Goal: Transaction & Acquisition: Purchase product/service

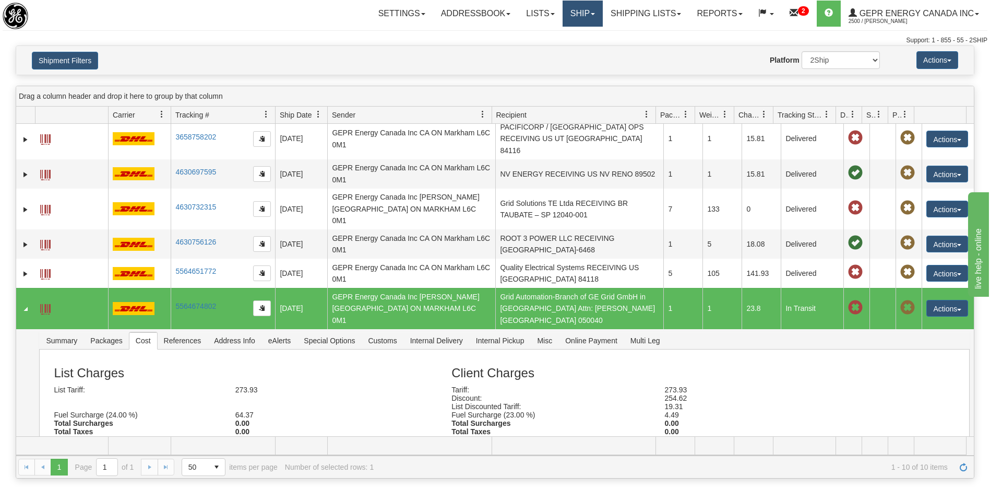
click at [569, 19] on link "Ship" at bounding box center [583, 14] width 40 height 26
click at [527, 37] on span "Ship Screen" at bounding box center [538, 36] width 40 height 8
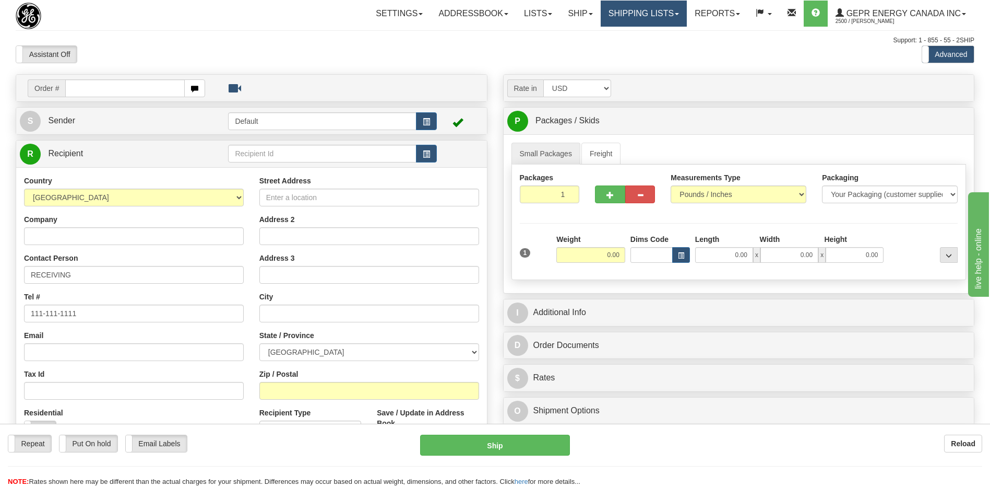
click at [626, 13] on link "Shipping lists" at bounding box center [644, 14] width 86 height 26
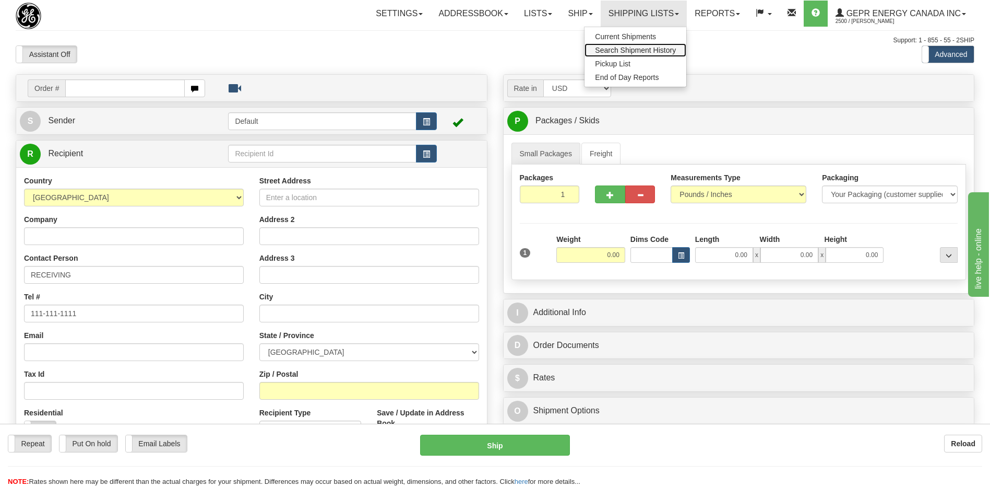
click at [622, 51] on span "Search Shipment History" at bounding box center [635, 50] width 81 height 8
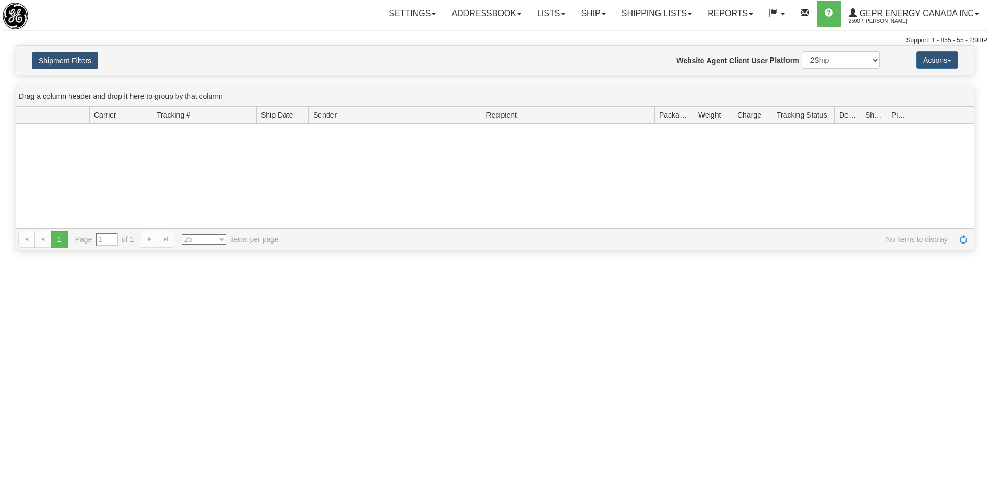
type input "From 08/20/2025 To 08/21/2025"
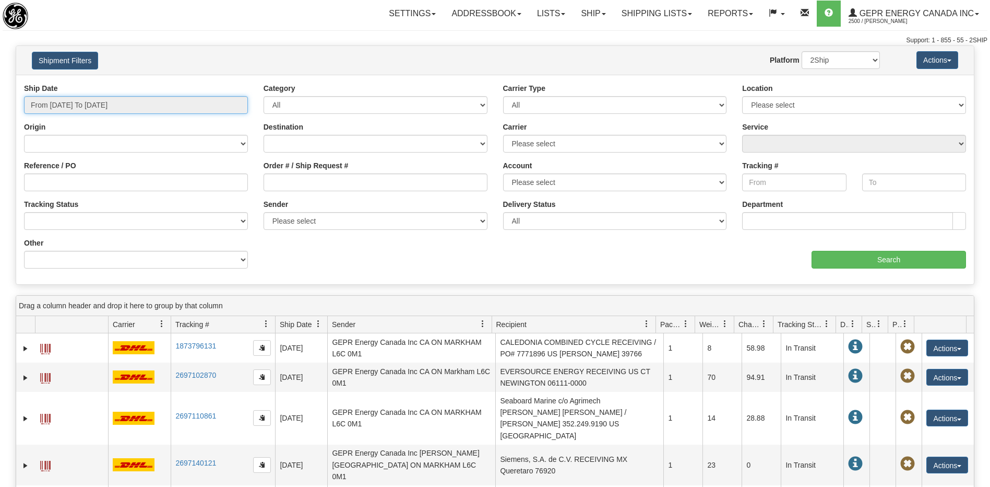
type input "[DATE]"
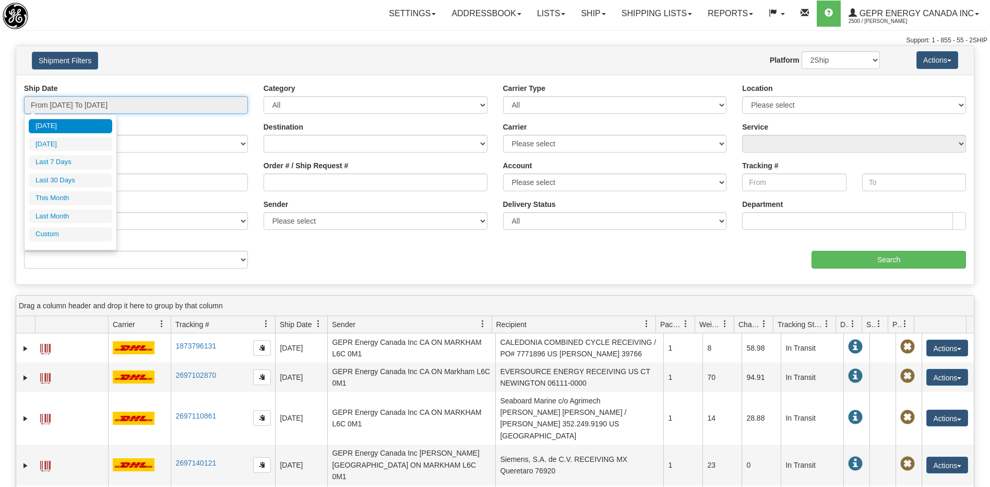
click at [146, 107] on input "From 08/20/2025 To 08/21/2025" at bounding box center [136, 105] width 224 height 18
type input "08/01/2025"
type input "08/31/2025"
type input "07/01/2025"
type input "07/31/2025"
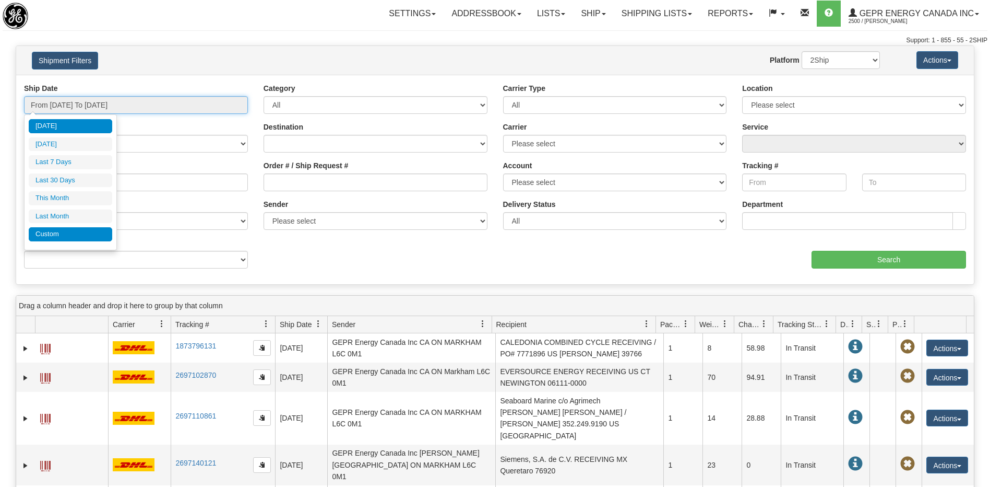
type input "[DATE]"
click at [61, 234] on li "Custom" at bounding box center [71, 234] width 84 height 14
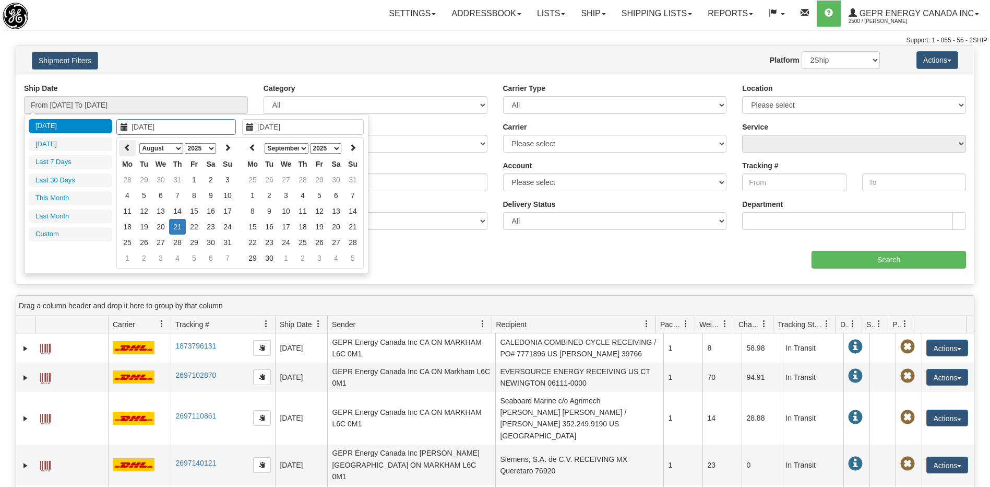
click at [128, 149] on icon at bounding box center [127, 147] width 7 height 7
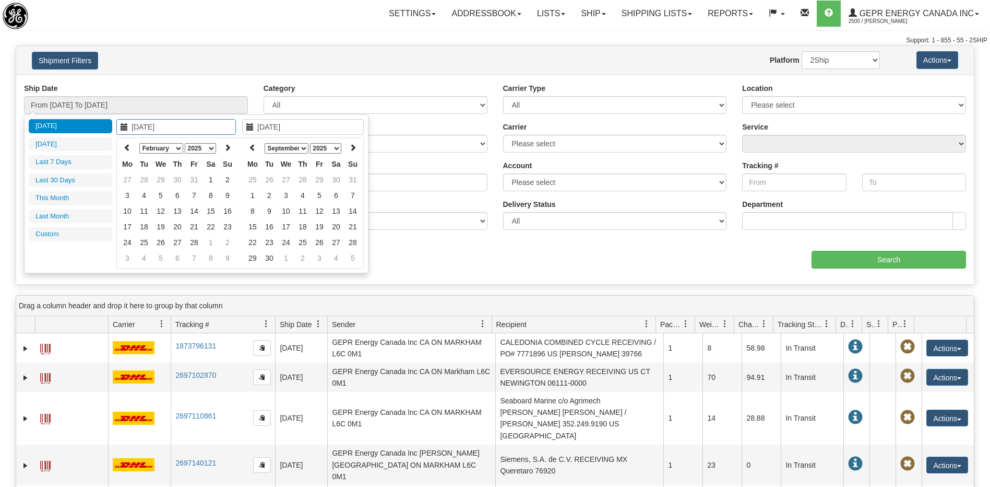
click at [128, 149] on icon at bounding box center [127, 147] width 7 height 7
type input "01/01/2025"
click at [163, 182] on td "1" at bounding box center [160, 180] width 17 height 16
click at [245, 151] on th at bounding box center [252, 148] width 17 height 16
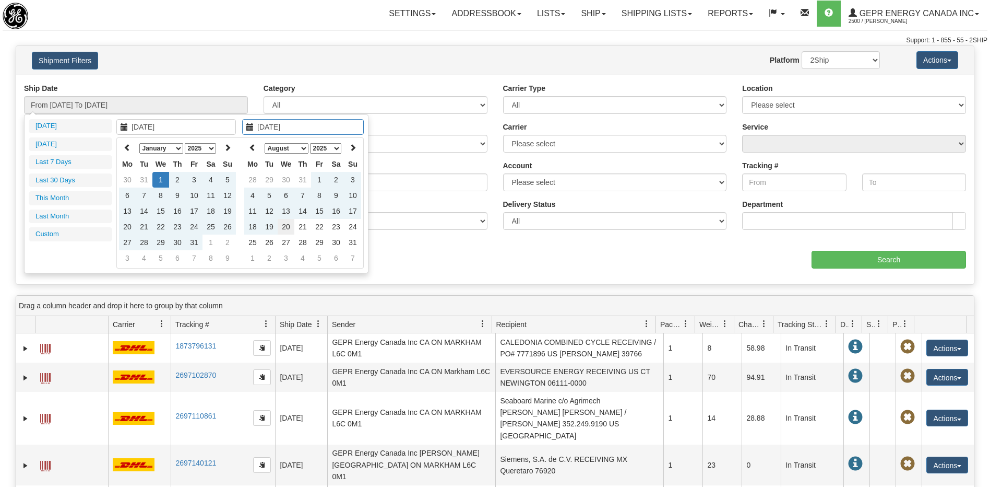
type input "08/20/2025"
click at [286, 229] on td "20" at bounding box center [286, 227] width 17 height 16
type input "From 01/01/2025 To 08/20/2025"
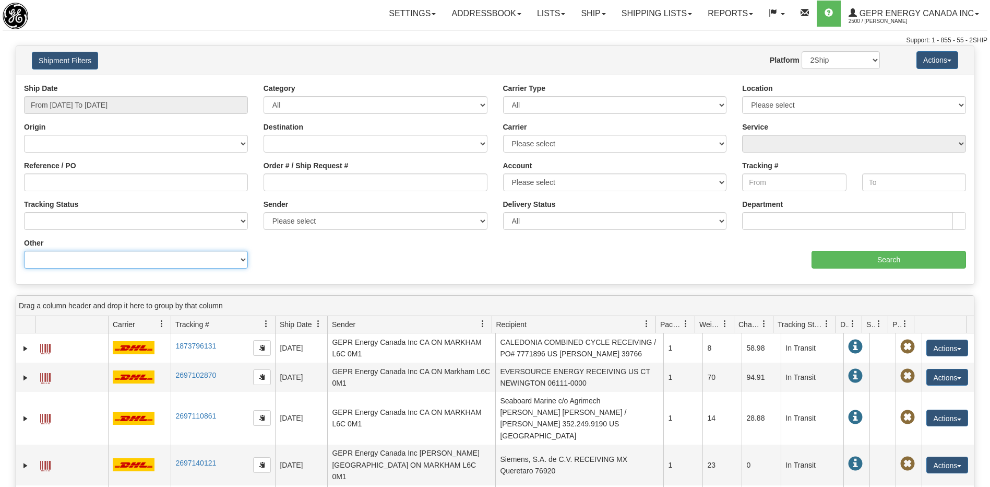
click at [134, 258] on select "Billing Account # Billing Type BOL # (LTL) Commodity Or Documents Consolidation…" at bounding box center [136, 260] width 224 height 18
select select "Recipient_ZIP"
click at [24, 251] on select "Billing Account # Billing Type BOL # (LTL) Commodity Or Documents Consolidation…" at bounding box center [136, 260] width 224 height 18
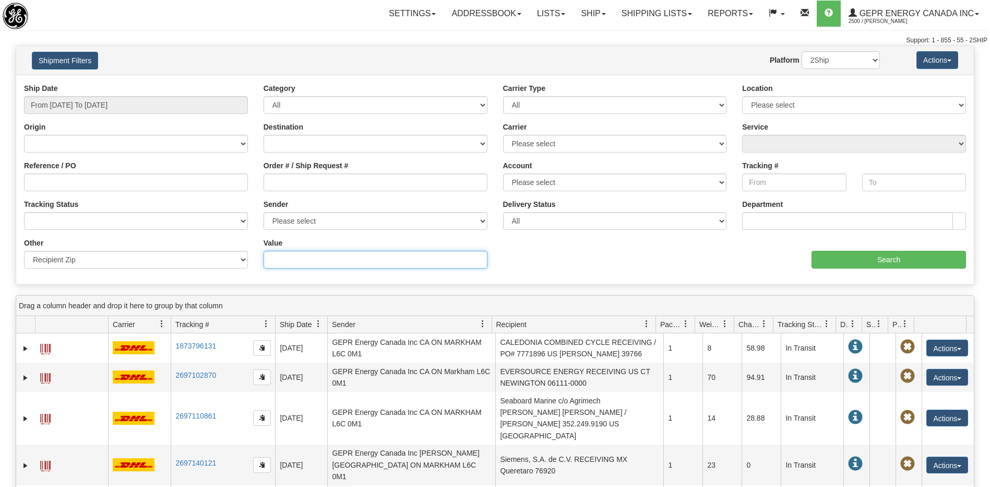
click at [297, 267] on input "Value" at bounding box center [376, 260] width 224 height 18
paste input "88032-005"
type input "88032-005"
click at [826, 261] on input "Search" at bounding box center [889, 260] width 155 height 18
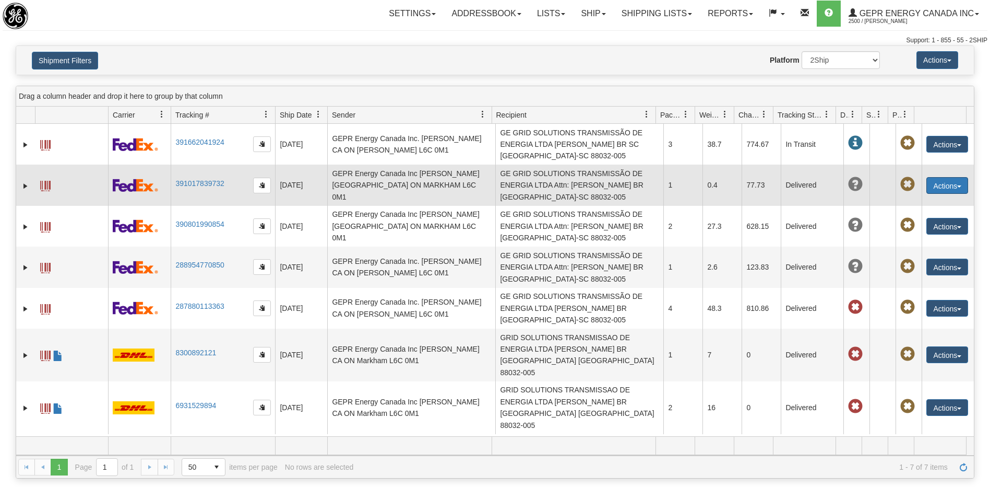
click at [927, 182] on button "Actions" at bounding box center [948, 185] width 42 height 17
click at [901, 206] on link "Repeat" at bounding box center [926, 205] width 84 height 14
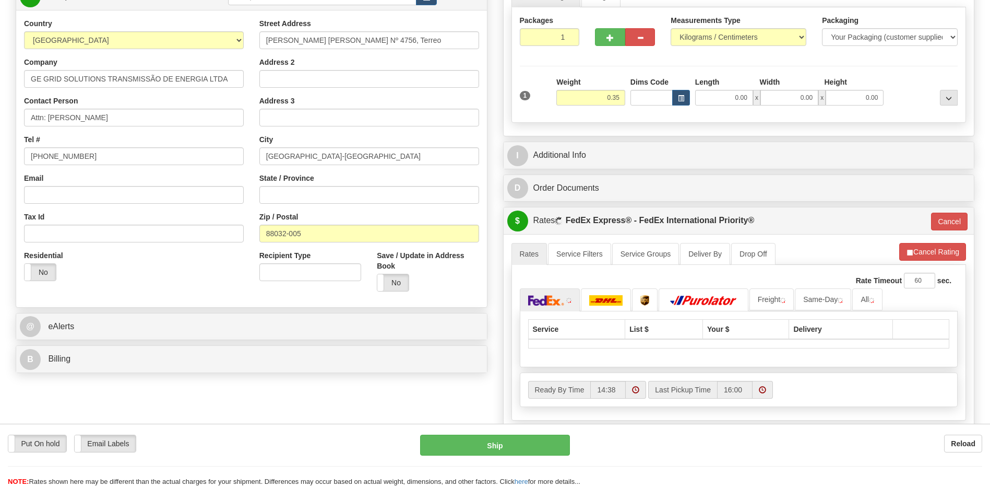
scroll to position [261, 0]
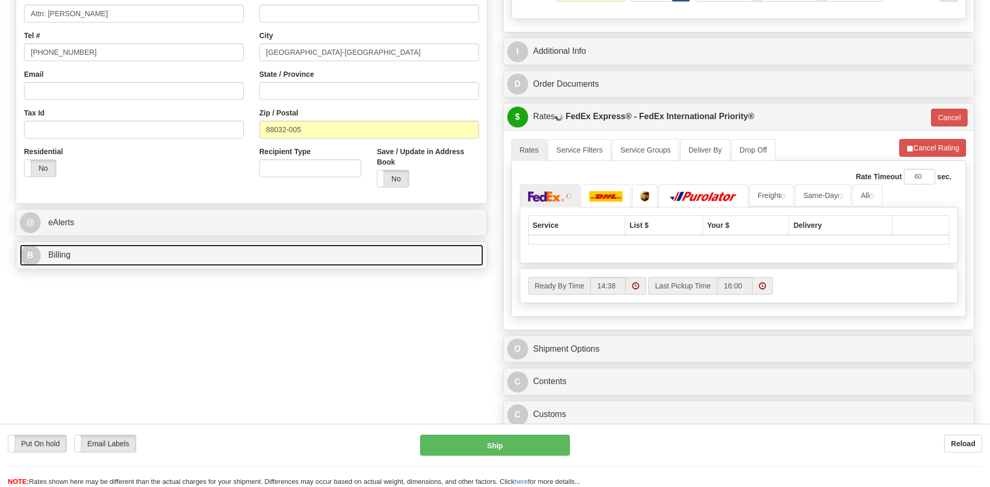
click at [100, 263] on link "B Billing" at bounding box center [252, 254] width 464 height 21
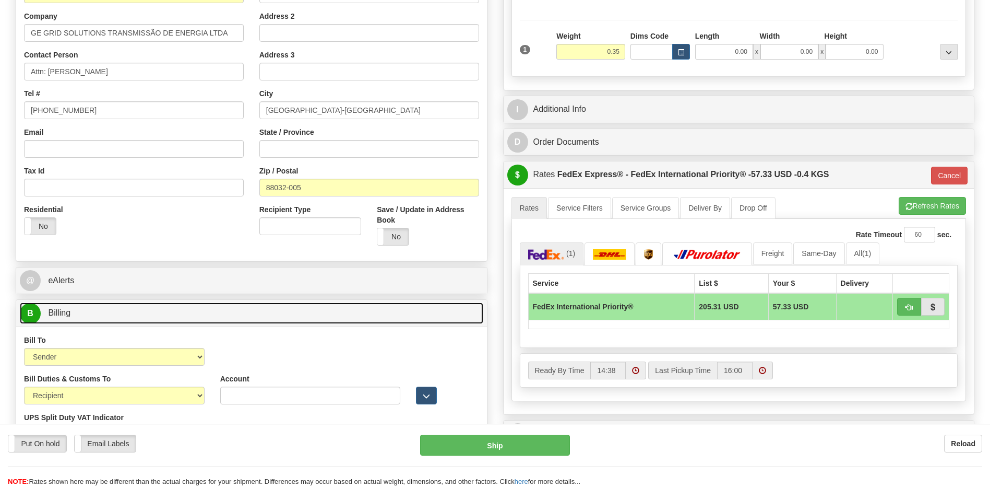
scroll to position [104, 0]
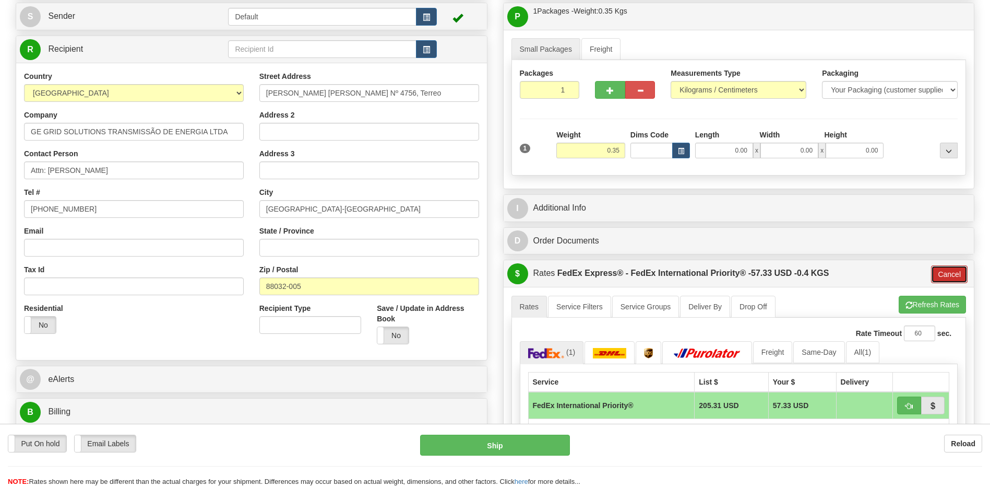
click at [954, 274] on button "Cancel" at bounding box center [949, 274] width 37 height 18
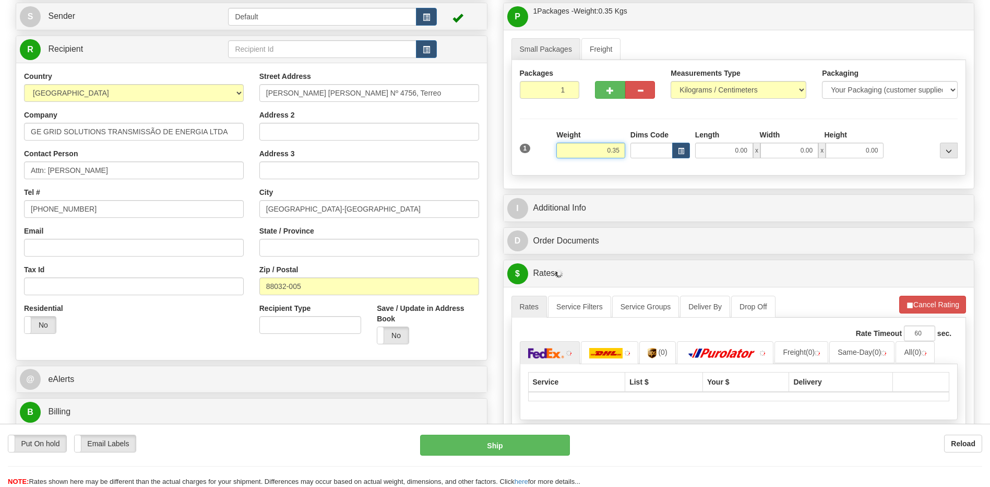
drag, startPoint x: 591, startPoint y: 157, endPoint x: 632, endPoint y: 152, distance: 41.6
click at [632, 152] on div "1 Weight 0.35 Dims Code 0.00" at bounding box center [739, 147] width 444 height 37
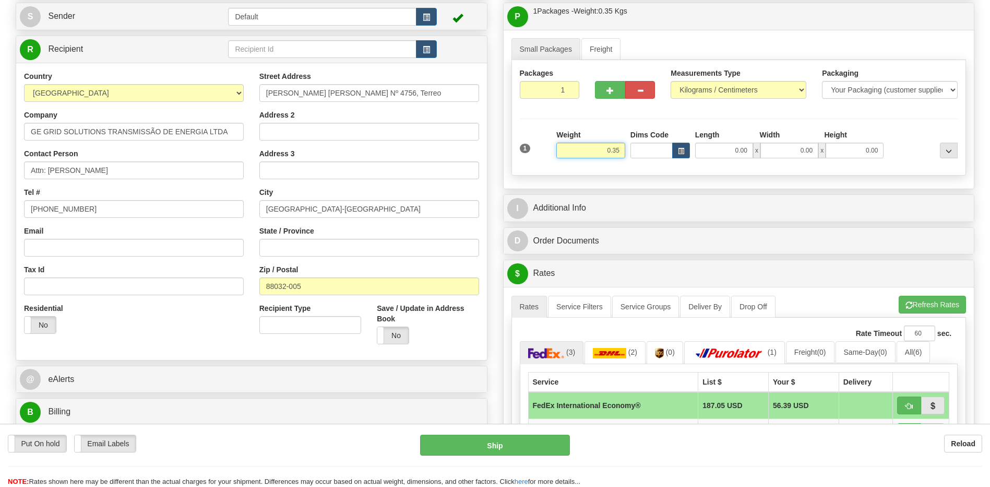
click at [612, 155] on input "0.35" at bounding box center [591, 151] width 69 height 16
drag, startPoint x: 152, startPoint y: 324, endPoint x: 435, endPoint y: 249, distance: 292.4
click at [155, 321] on div "Residential Yes No" at bounding box center [133, 322] width 235 height 39
click at [610, 149] on input "0.35" at bounding box center [591, 151] width 69 height 16
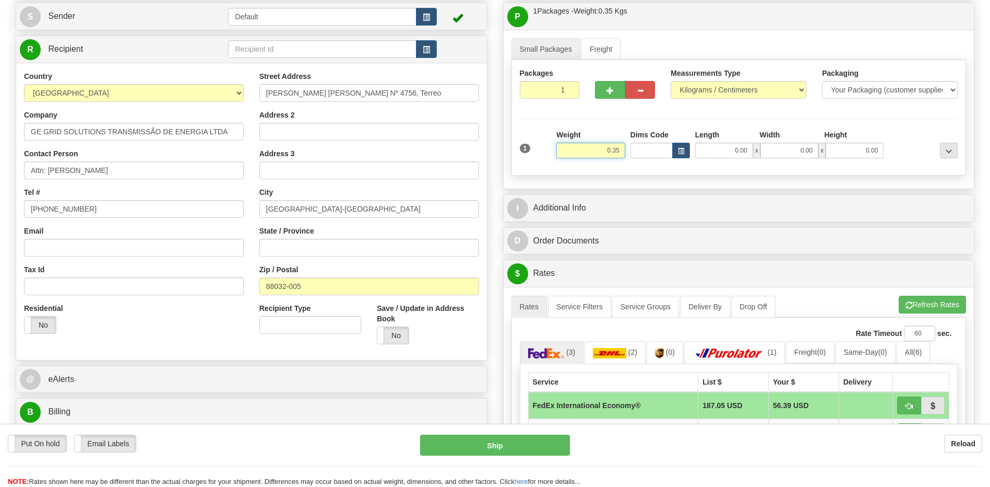
click at [610, 149] on input "0.35" at bounding box center [591, 151] width 69 height 16
type input "1.40"
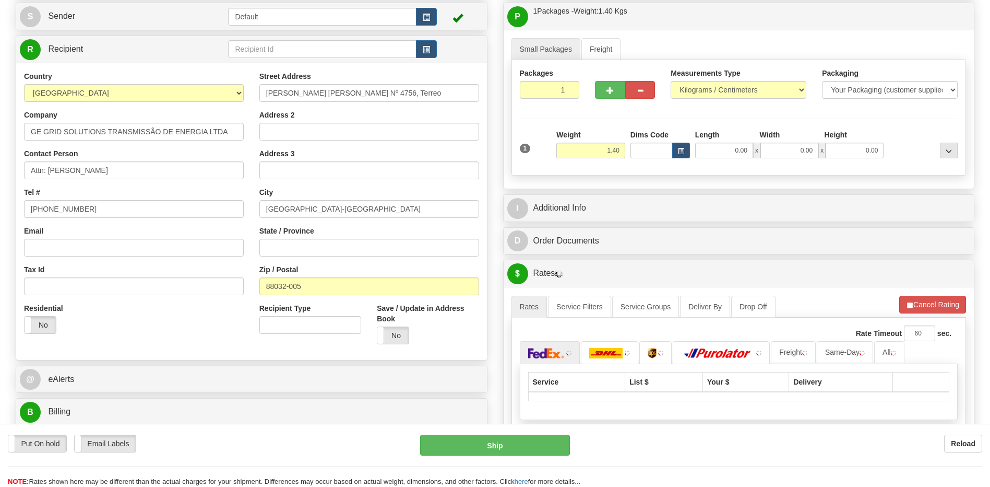
click at [191, 330] on div "Residential Yes No" at bounding box center [133, 322] width 235 height 39
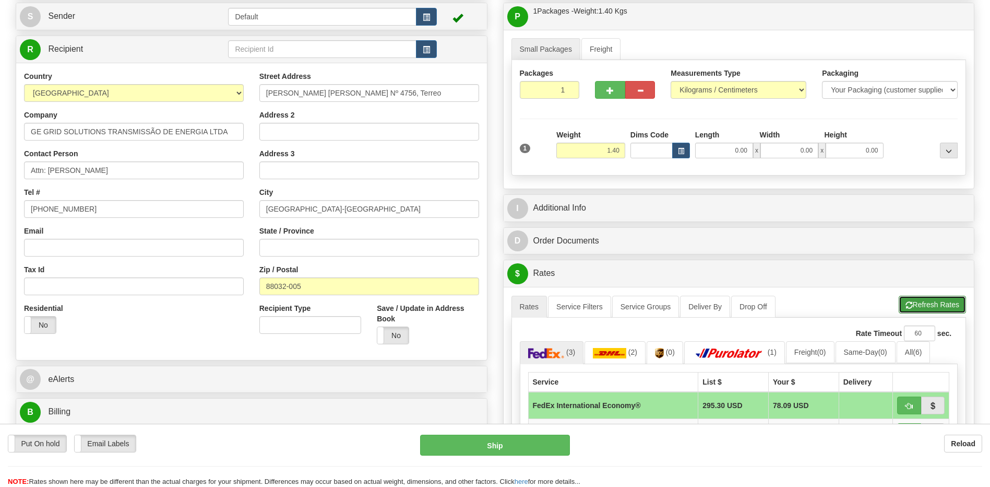
click at [934, 311] on button "Refresh Rates" at bounding box center [932, 305] width 67 height 18
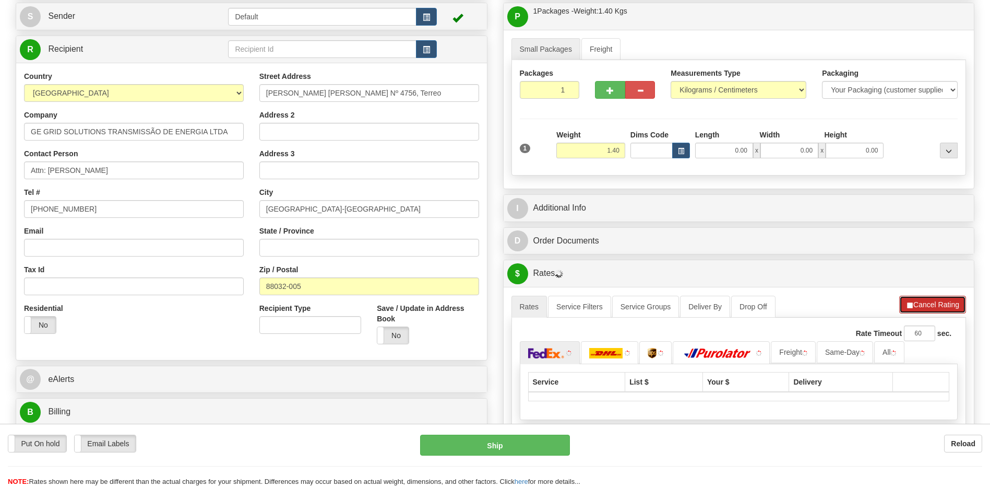
click at [932, 307] on button "Cancel Rating" at bounding box center [933, 305] width 67 height 18
click at [932, 307] on button "Refresh Rates" at bounding box center [932, 305] width 67 height 18
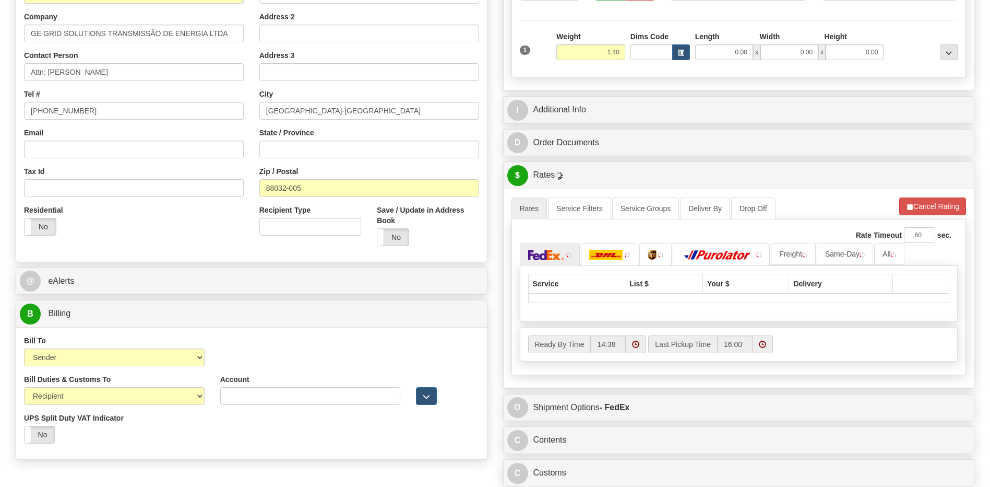
scroll to position [313, 0]
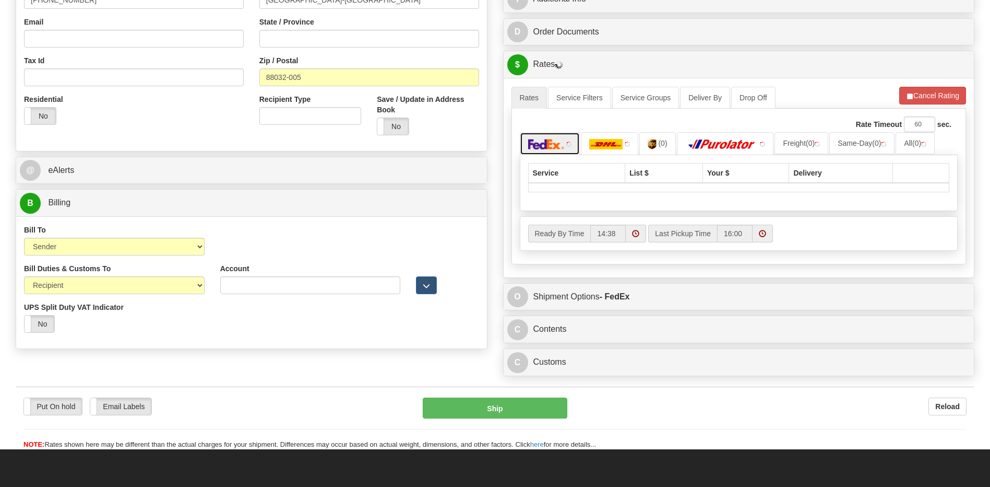
click at [549, 137] on link at bounding box center [550, 143] width 61 height 22
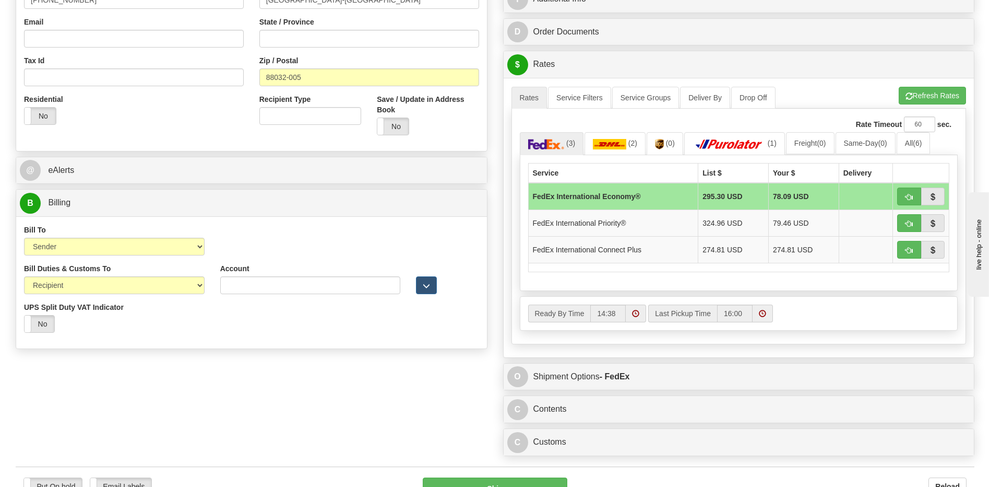
scroll to position [0, 0]
click at [345, 362] on div "Order # 31257246-R-R S Sender" at bounding box center [495, 111] width 975 height 700
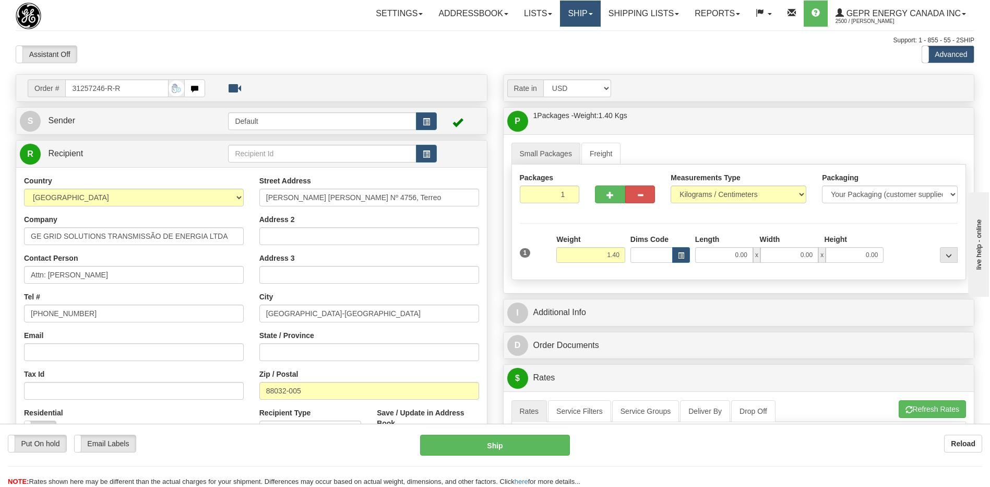
click at [568, 16] on link "Ship" at bounding box center [580, 14] width 40 height 26
click at [542, 38] on span "Ship Screen" at bounding box center [536, 36] width 40 height 8
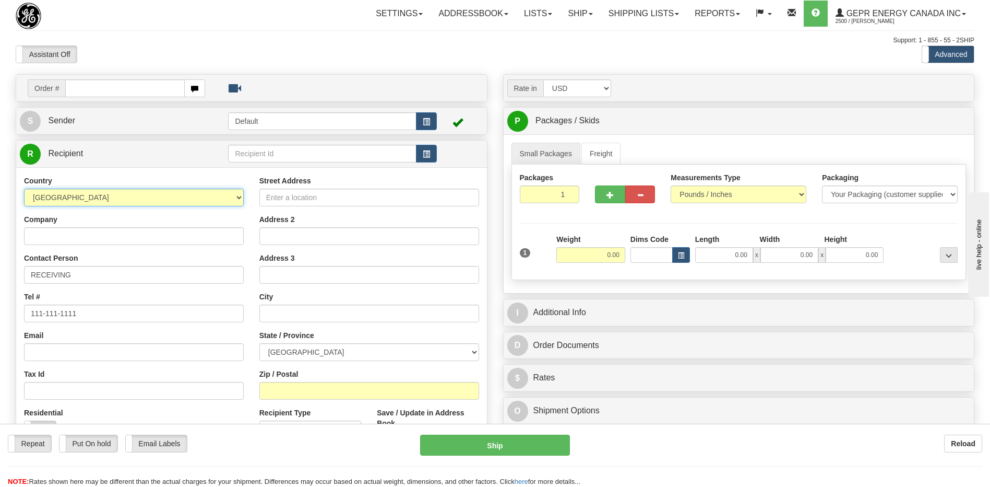
click at [145, 202] on select "AFGHANISTAN ALAND ISLANDS ALBANIA ALGERIA AMERICAN SAMOA ANDORRA ANGOLA ANGUILL…" at bounding box center [134, 197] width 220 height 18
select select "QA"
click at [145, 202] on select "AFGHANISTAN ALAND ISLANDS ALBANIA ALGERIA AMERICAN SAMOA ANDORRA ANGOLA ANGUILL…" at bounding box center [134, 197] width 220 height 18
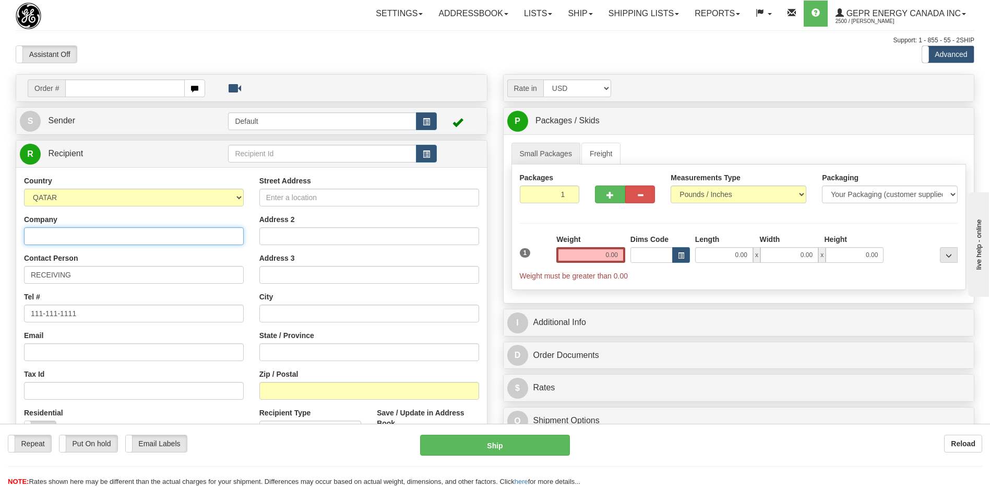
click at [42, 234] on input "Company" at bounding box center [134, 236] width 220 height 18
paste input "PETROLEUM TECHNOLOGY COMPANY WLL"
type input "PETROLEUM TECHNOLOGY COMPANY WLL"
drag, startPoint x: 87, startPoint y: 275, endPoint x: -2, endPoint y: 281, distance: 89.5
click at [0, 281] on html "Training Course Close Toggle navigation Settings Shipping Preferences New Sende…" at bounding box center [495, 243] width 990 height 487
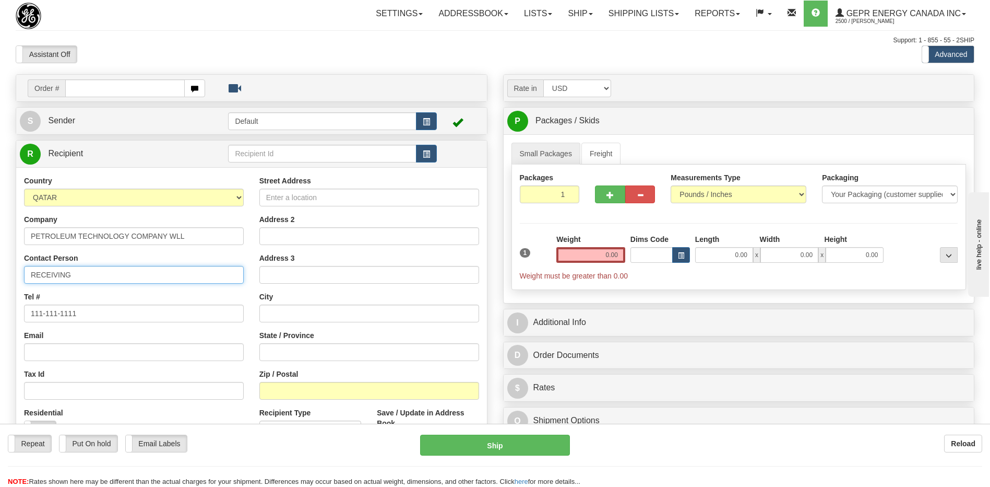
paste input "ATTN: Rafeeq,"
type input "ATTN: Rafeeq,"
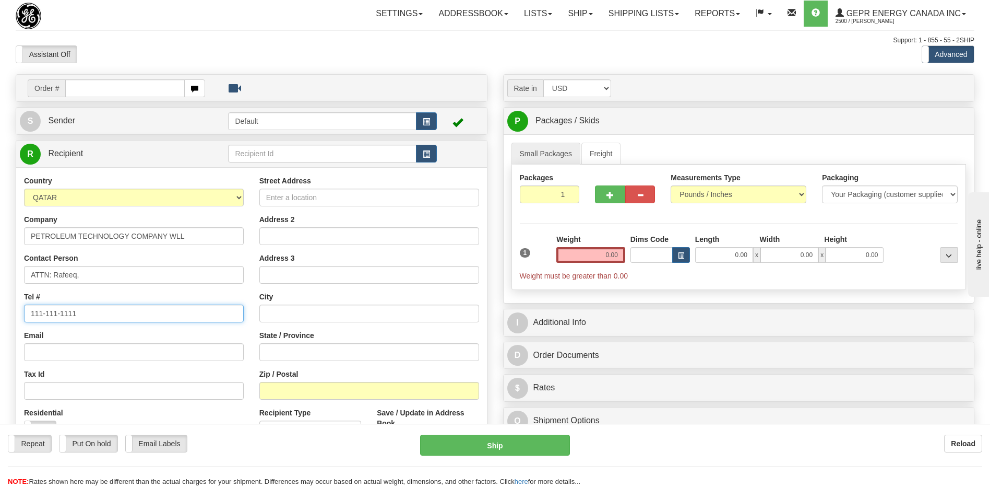
drag, startPoint x: 107, startPoint y: 315, endPoint x: 0, endPoint y: 308, distance: 107.3
click at [0, 308] on html "Training Course Close Toggle navigation Settings Shipping Preferences New Sende…" at bounding box center [495, 243] width 990 height 487
paste input "+974 50071239"
type input "+974 50071239"
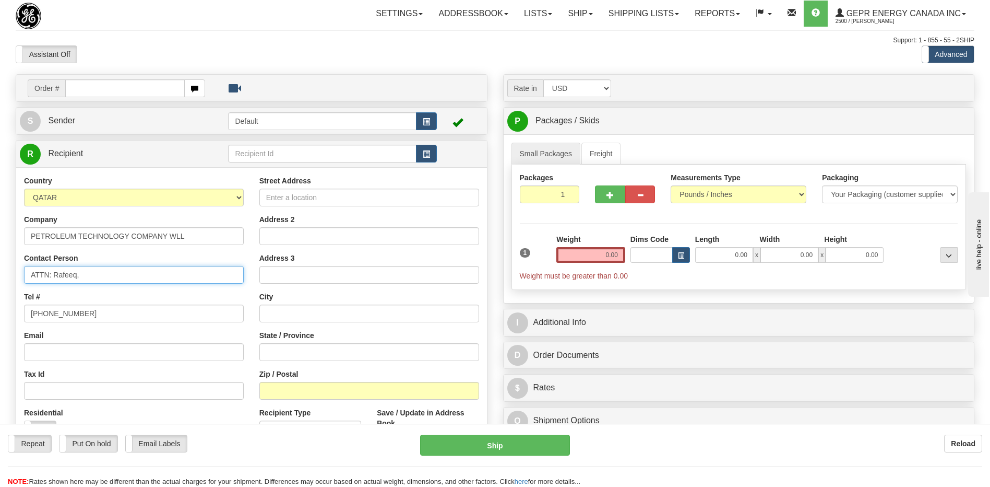
click at [81, 275] on input "ATTN: Rafeeq," at bounding box center [134, 275] width 220 height 18
type input "ATTN: Rafeeq"
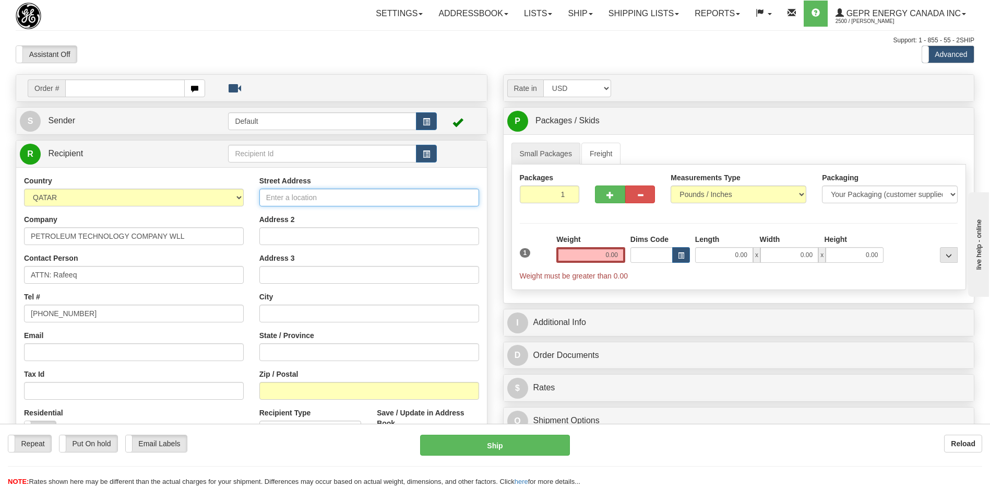
click at [290, 200] on input "Street Address" at bounding box center [369, 197] width 220 height 18
paste input "Al Wakrah Logistics Park - B, Building 85"
type input "Al Wakrah Logistics Park - B, Building 85"
click at [312, 232] on input "Address 2" at bounding box center [369, 236] width 220 height 18
paste input "Zone 91, Street 3062"
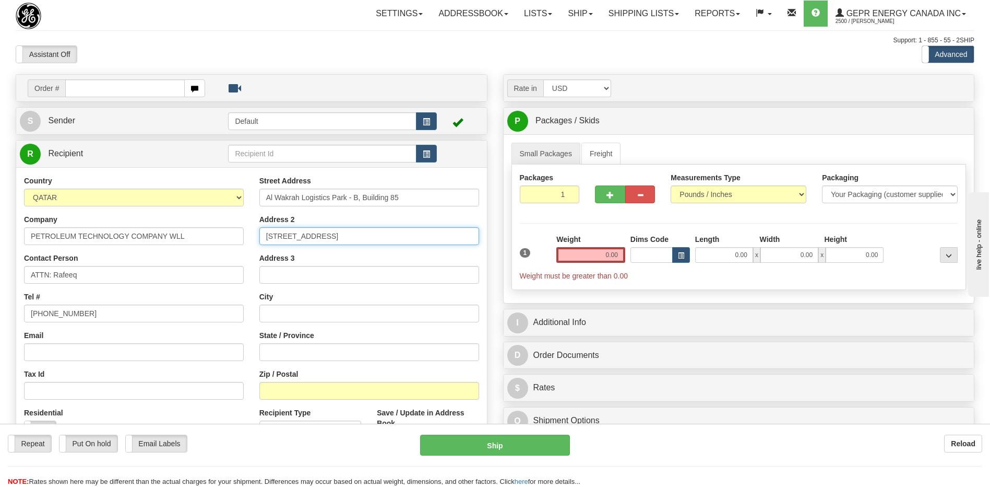
type input "Zone 91, Street 3062"
click at [301, 314] on input "text" at bounding box center [369, 313] width 220 height 18
click at [274, 314] on input "text" at bounding box center [369, 313] width 220 height 18
paste input "DOHA"
type input "DOHA"
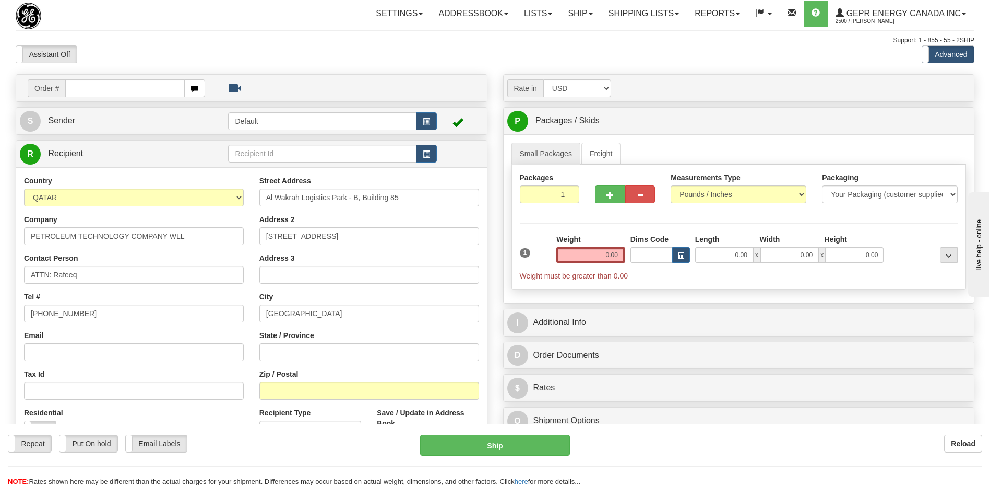
click at [226, 296] on div "Tel # +974 50071239" at bounding box center [134, 306] width 220 height 31
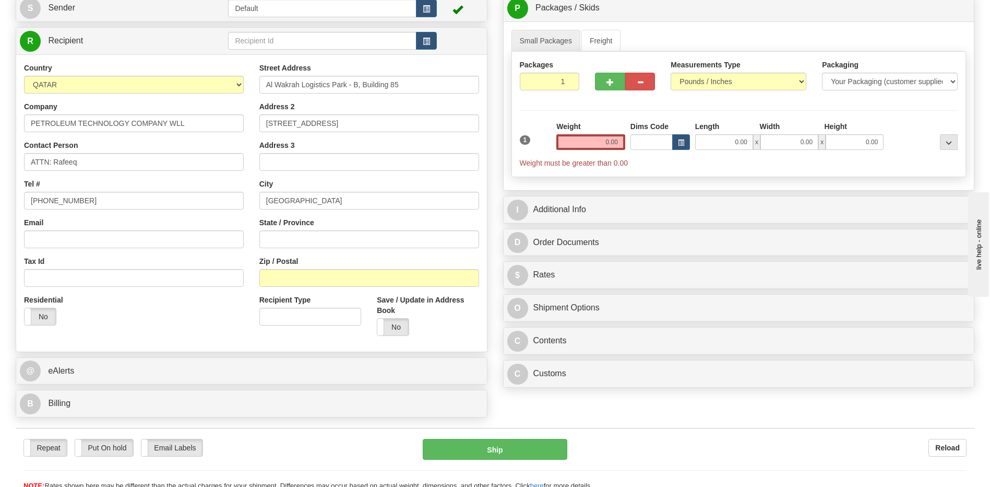
scroll to position [313, 0]
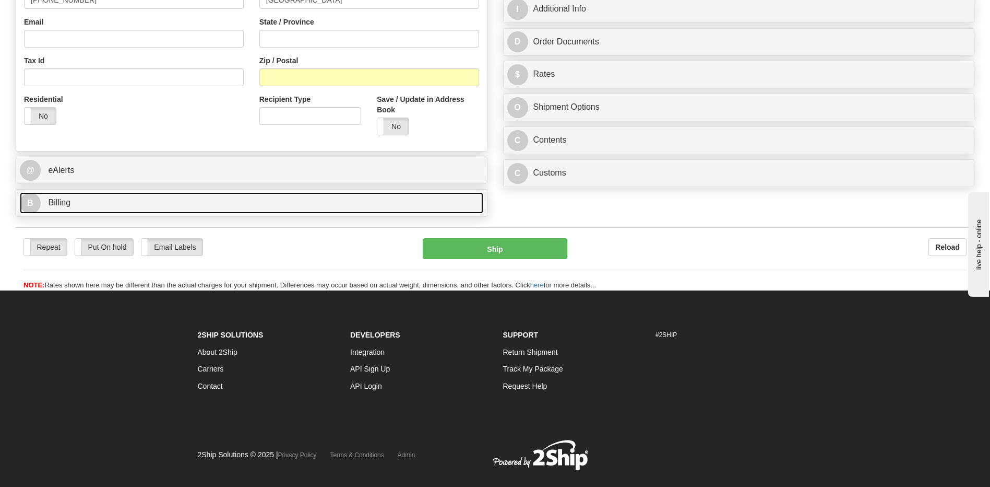
click at [105, 206] on link "B Billing" at bounding box center [252, 202] width 464 height 21
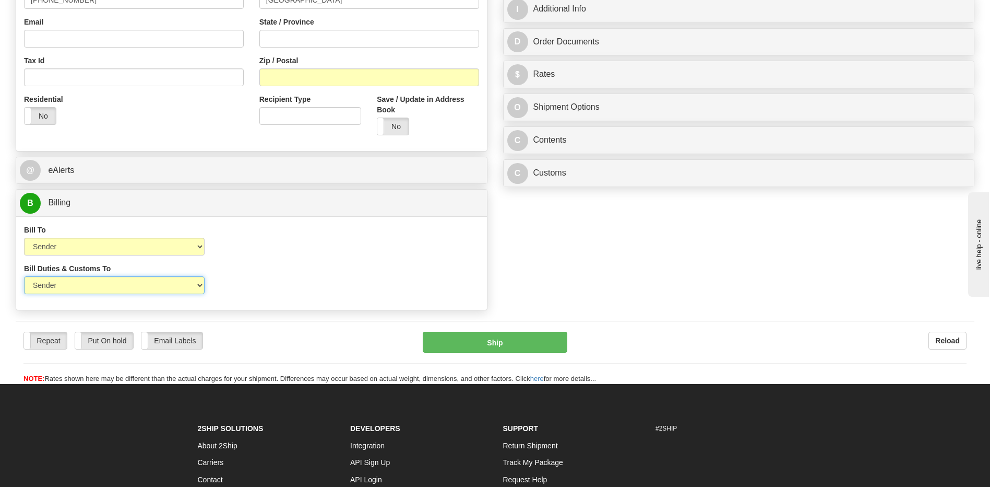
drag, startPoint x: 116, startPoint y: 286, endPoint x: 114, endPoint y: 294, distance: 9.1
click at [116, 286] on select "Sender Recipient Third Party" at bounding box center [114, 285] width 181 height 18
select select "2"
click at [24, 276] on select "Sender Recipient Third Party" at bounding box center [114, 285] width 181 height 18
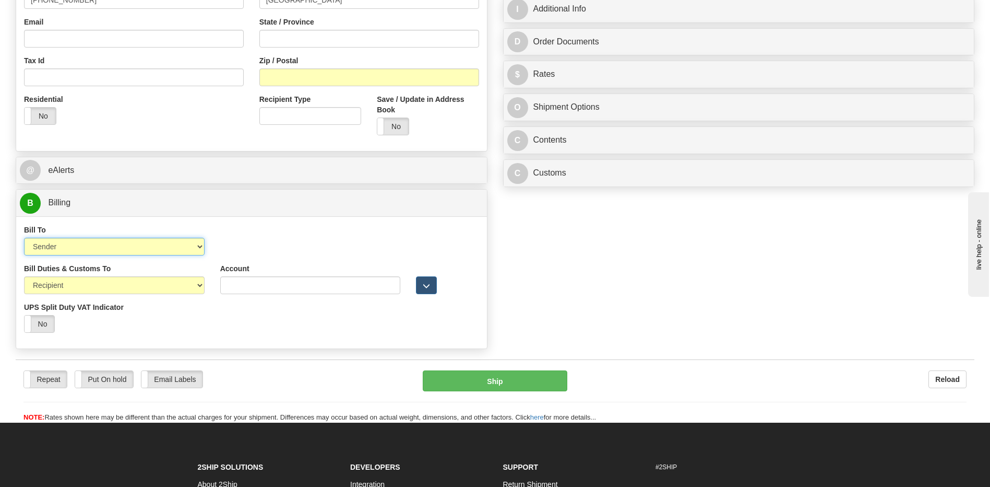
drag, startPoint x: 143, startPoint y: 247, endPoint x: 144, endPoint y: 241, distance: 6.8
click at [143, 247] on select "Sender Recipient Third Party Collect" at bounding box center [114, 247] width 181 height 18
select select "2"
click at [24, 238] on select "Sender Recipient Third Party Collect" at bounding box center [114, 247] width 181 height 18
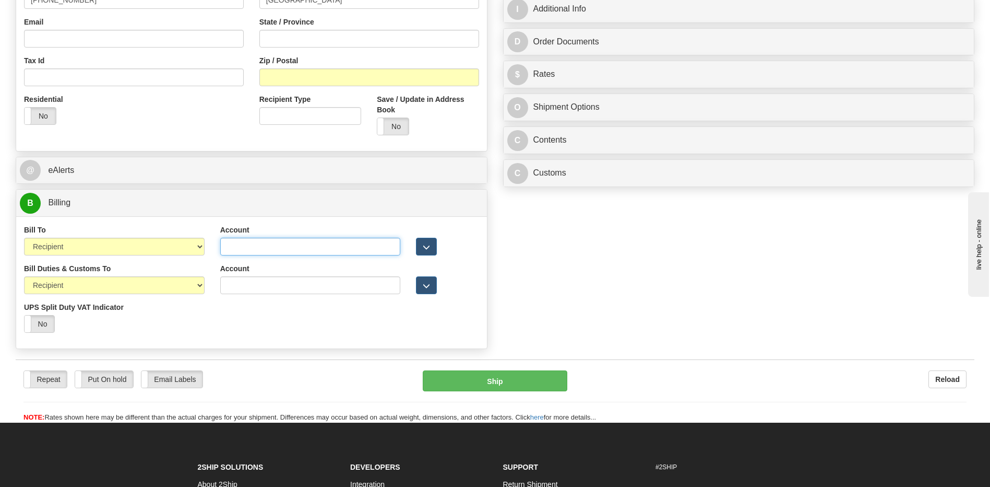
click at [230, 247] on input "Account" at bounding box center [310, 247] width 181 height 18
paste input "961082031"
type input "961082031"
click at [630, 337] on div "Order # S Sender Default" at bounding box center [495, 57] width 975 height 593
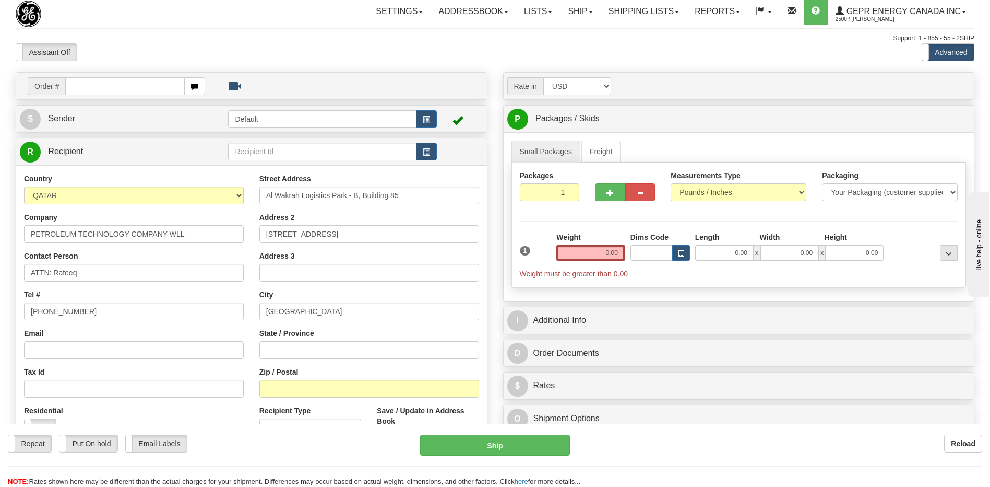
scroll to position [0, 0]
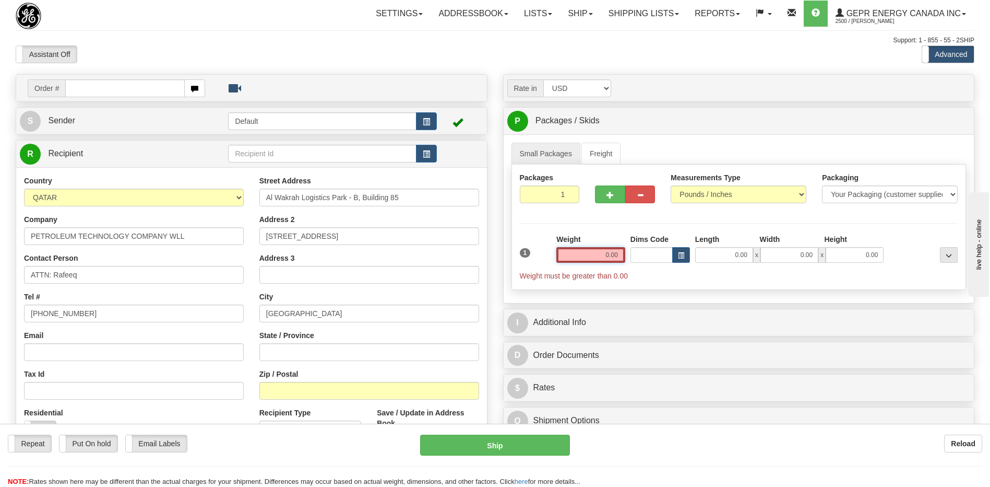
click at [610, 259] on input "0.00" at bounding box center [591, 255] width 69 height 16
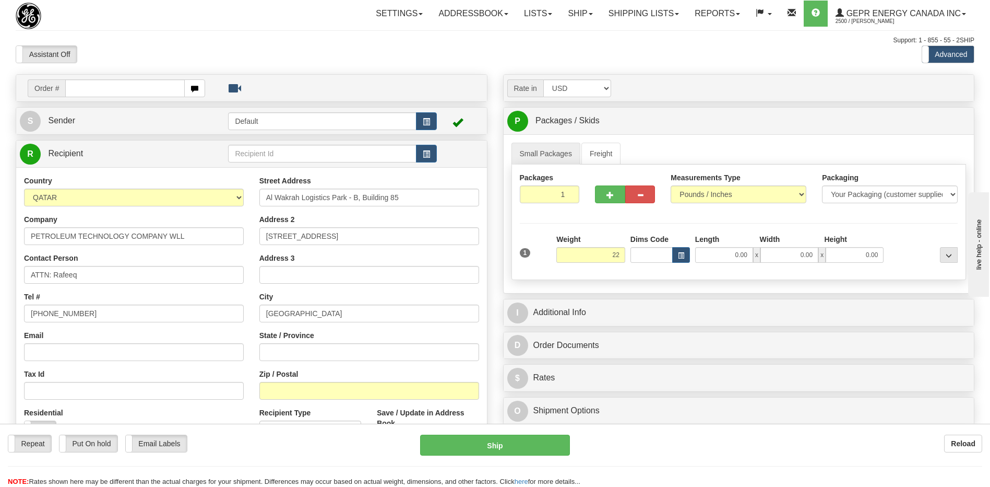
type input "22.00"
drag, startPoint x: 680, startPoint y: 60, endPoint x: 996, endPoint y: 149, distance: 328.8
click at [687, 59] on div "Assistant On Assistant Off Do a return Do a return Previous Next Standard Advan…" at bounding box center [495, 54] width 975 height 18
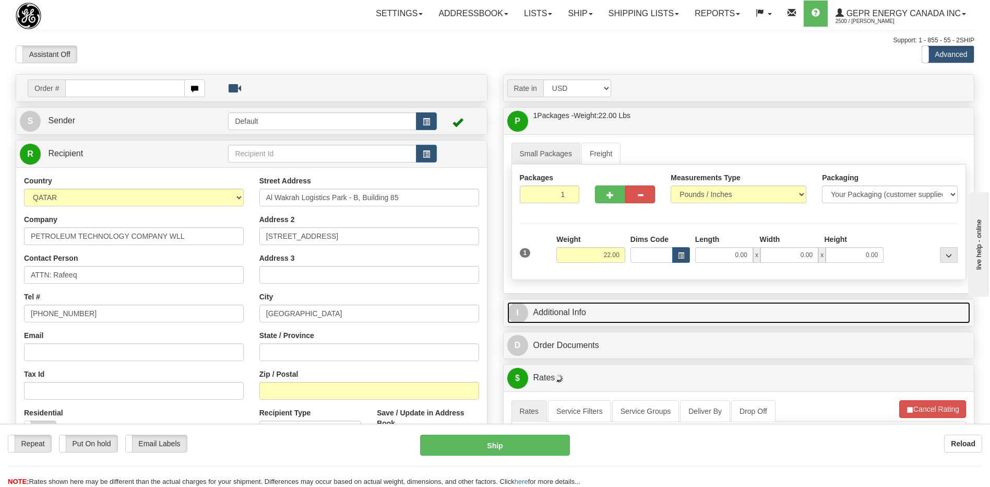
click at [586, 311] on link "I Additional Info" at bounding box center [739, 312] width 464 height 21
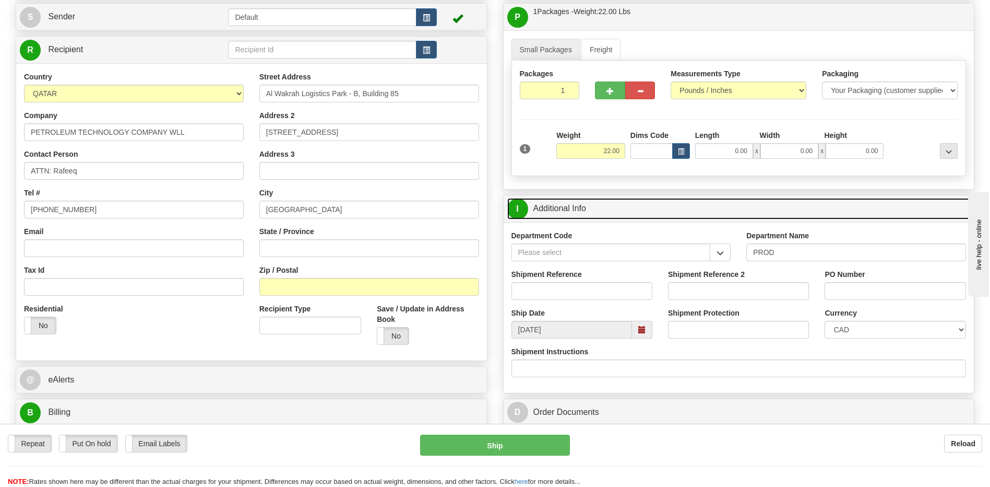
scroll to position [104, 0]
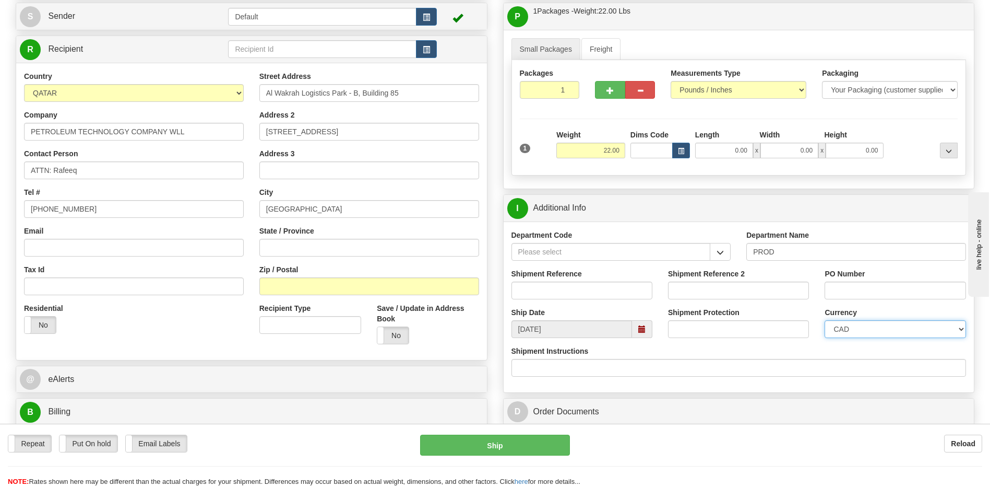
click at [861, 332] on select "CAD USD EUR ZAR [PERSON_NAME] ARN AUD AUS AWG BBD BFR BGN BHD BMD BND BRC BRL C…" at bounding box center [895, 329] width 141 height 18
select select "1"
click at [825, 320] on select "CAD USD EUR ZAR [PERSON_NAME] ARN AUD AUS AWG BBD BFR BGN BHD BMD BND BRC BRL C…" at bounding box center [895, 329] width 141 height 18
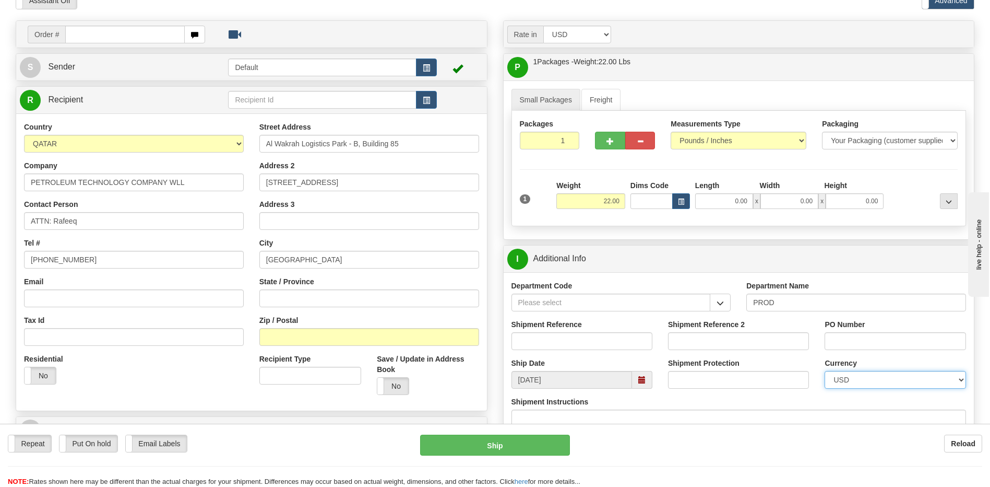
scroll to position [0, 0]
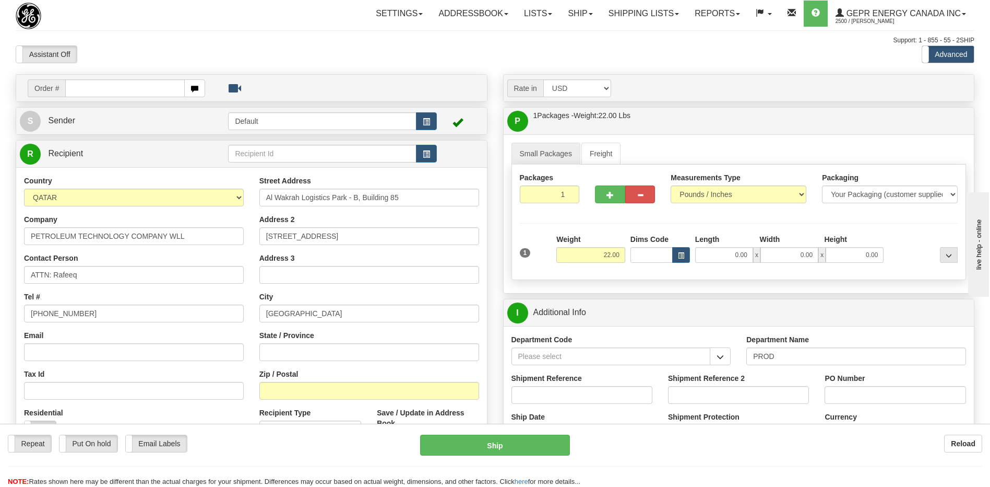
click at [561, 404] on div "Shipment Reference" at bounding box center [582, 392] width 157 height 39
click at [566, 388] on input "Shipment Reference" at bounding box center [582, 395] width 141 height 18
type input "5399004824"
drag, startPoint x: 568, startPoint y: 398, endPoint x: 526, endPoint y: 410, distance: 43.5
click at [486, 74] on div "Order # S" at bounding box center [495, 74] width 975 height 0
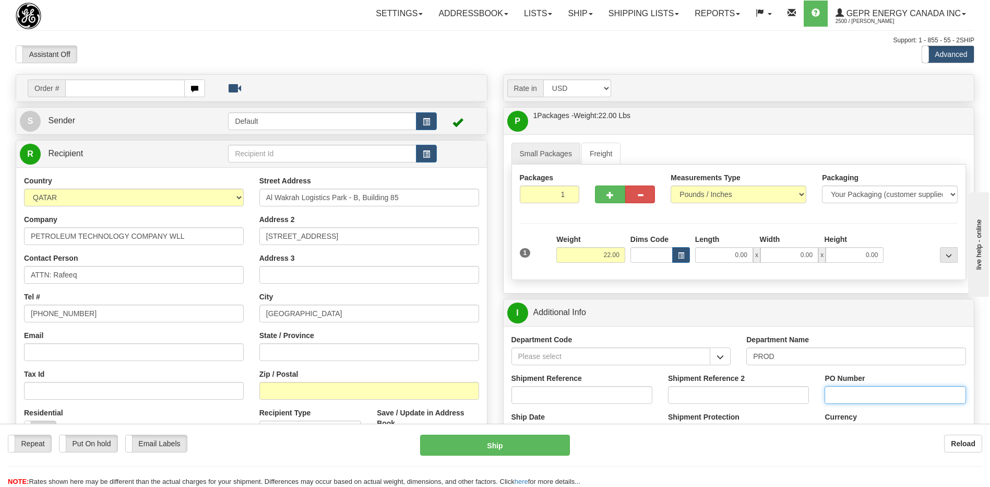
click at [838, 398] on input "PO Number" at bounding box center [895, 395] width 141 height 18
paste input "5399004824"
type input "5399004824-4201968304"
click at [536, 392] on input "Shipment Reference" at bounding box center [582, 395] width 141 height 18
paste input "PO:MPO250371"
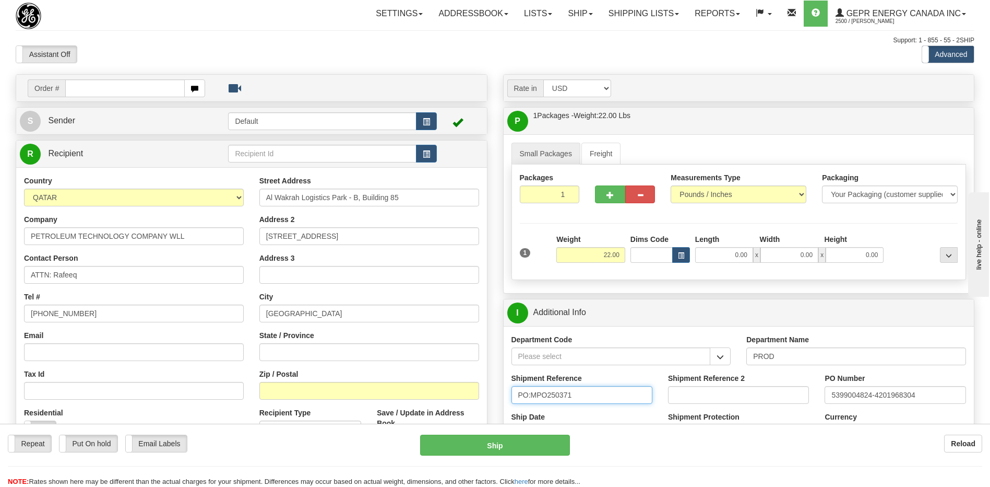
type input "PO:MPO250371"
click at [424, 296] on div "City DOHA" at bounding box center [369, 306] width 220 height 31
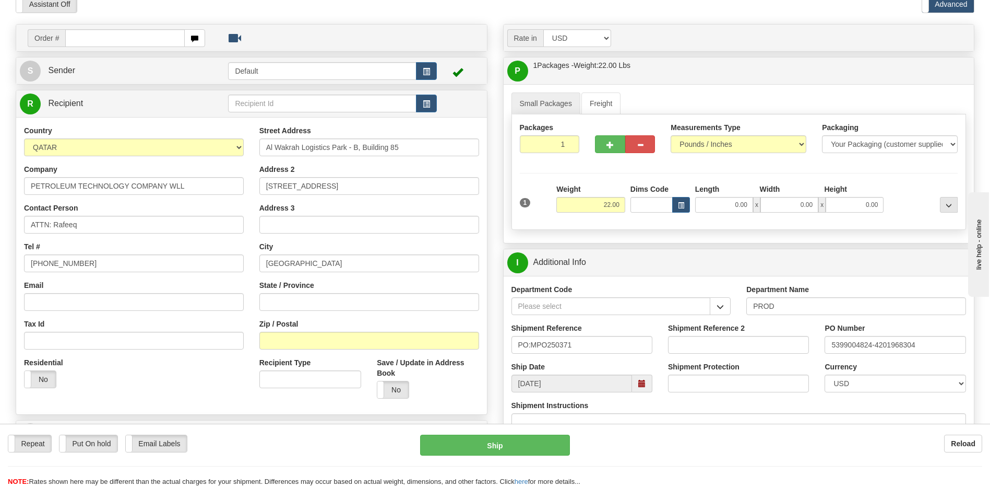
scroll to position [261, 0]
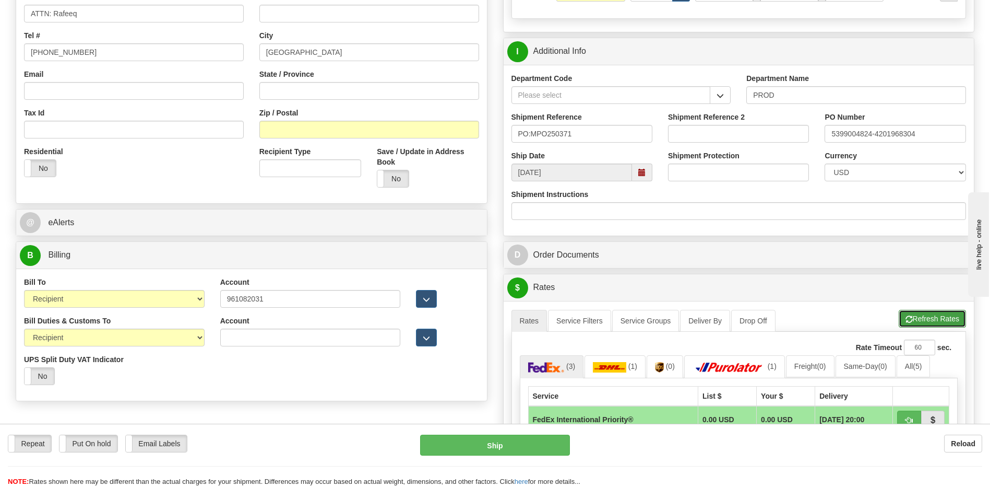
click at [914, 320] on button "Refresh Rates" at bounding box center [932, 319] width 67 height 18
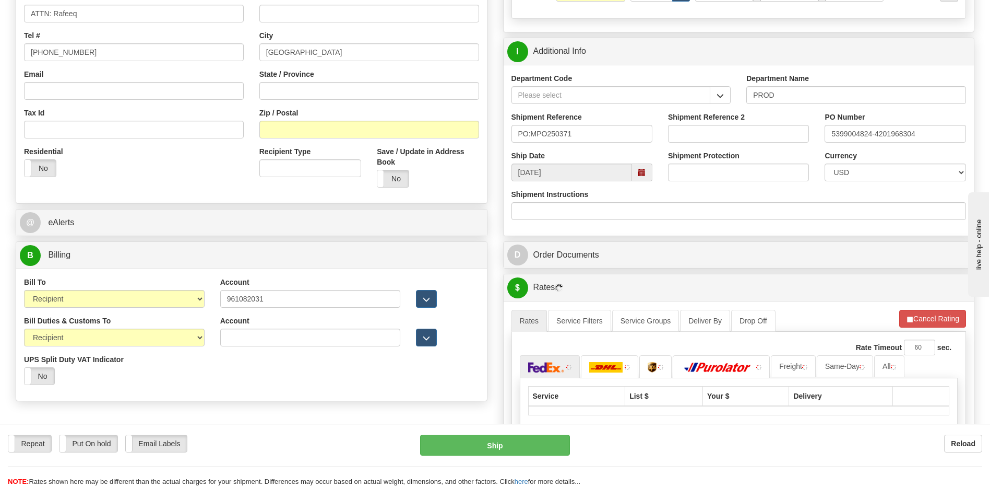
scroll to position [418, 0]
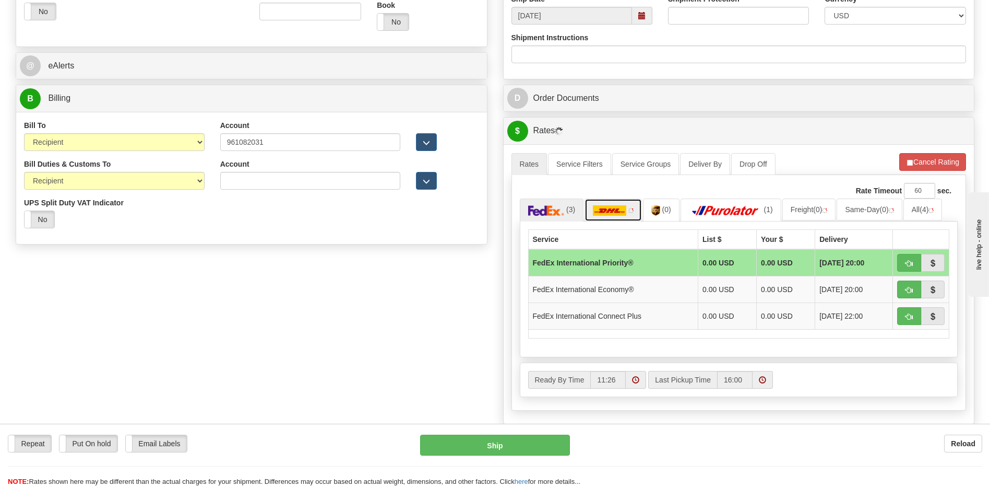
click at [616, 214] on img at bounding box center [609, 210] width 33 height 10
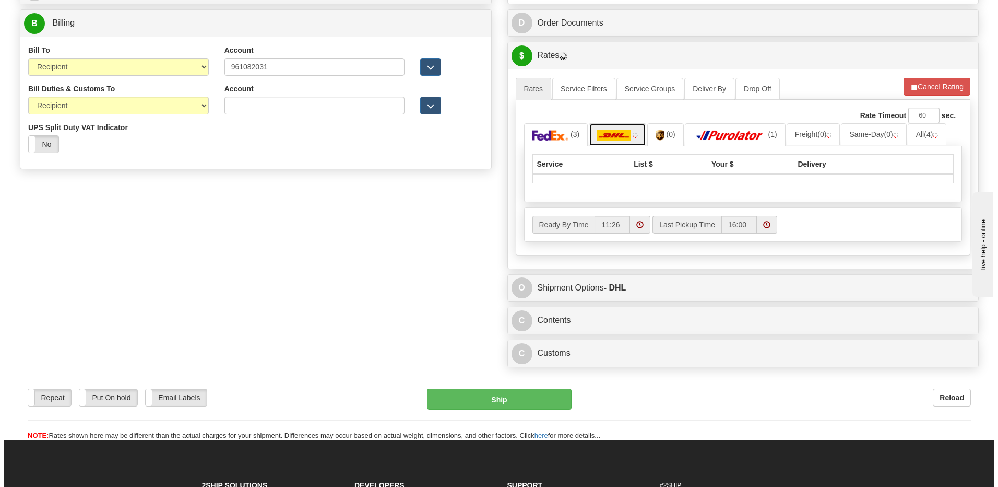
scroll to position [663, 0]
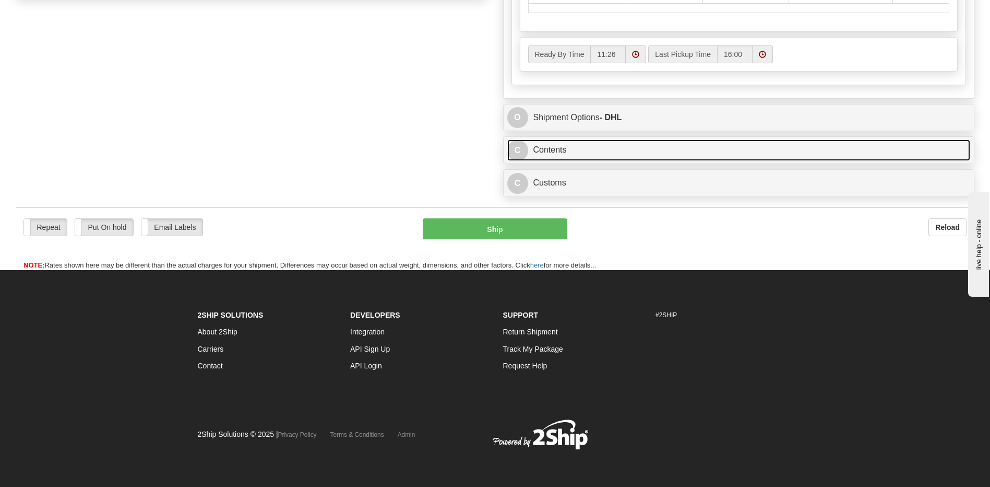
click at [611, 148] on link "C Contents" at bounding box center [739, 149] width 464 height 21
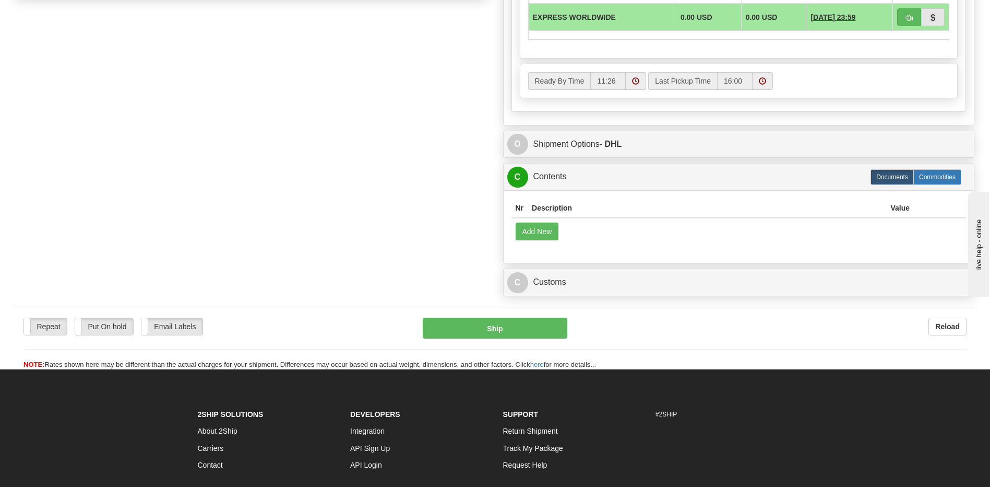
click at [922, 170] on label "Commodities" at bounding box center [938, 177] width 48 height 16
radio input "true"
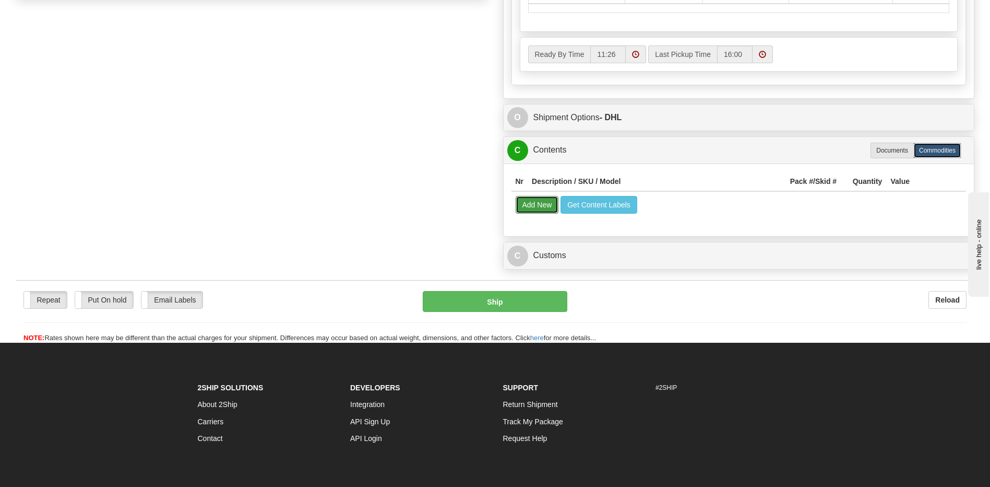
click at [533, 203] on button "Add New" at bounding box center [537, 205] width 43 height 18
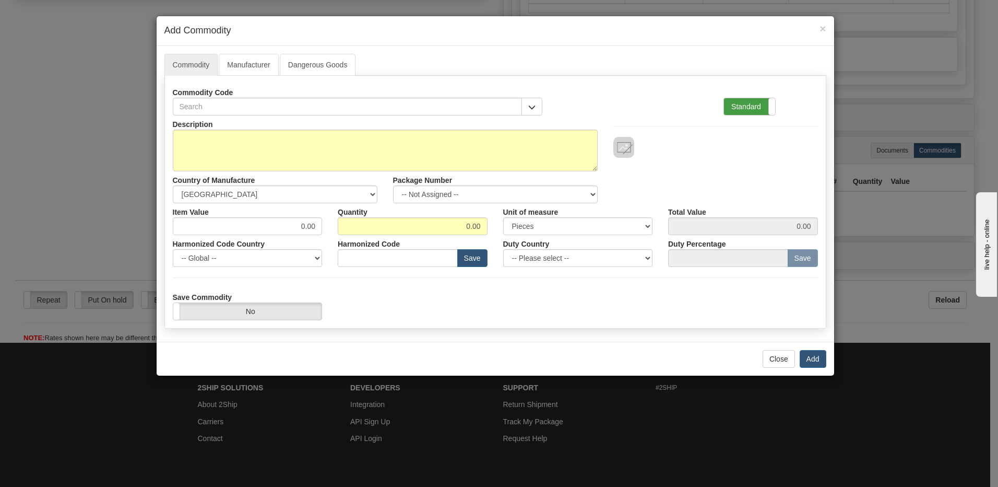
click at [728, 104] on label "Standard" at bounding box center [749, 106] width 51 height 17
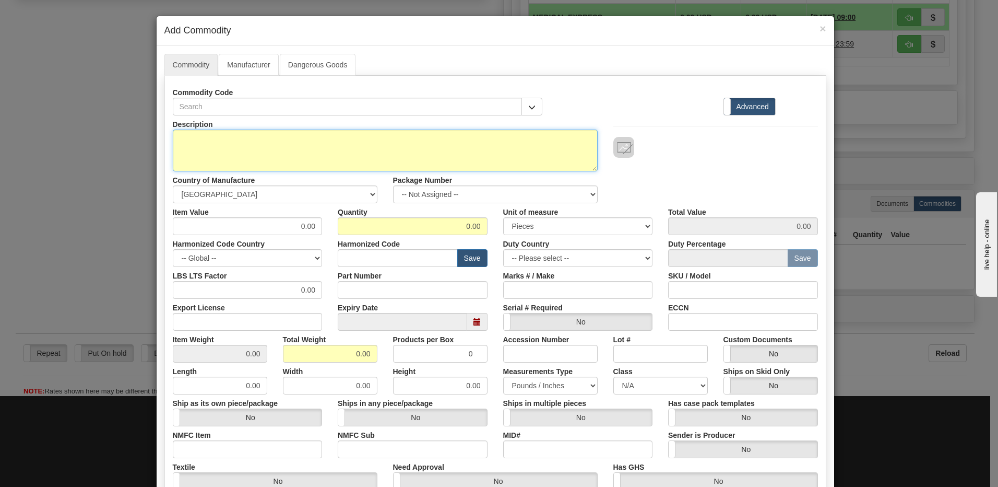
click at [181, 141] on textarea "Description" at bounding box center [385, 150] width 425 height 42
paste textarea "869EP1NNS1HSSAKNMMPTB4ESNB4"
click at [334, 138] on textarea "869EP1NNS1HSSAKNMMPTB4ESNB4" at bounding box center [385, 150] width 425 height 42
paste textarea "E869-19546-043X"
type textarea "869EP1NNS1HSSAKNMMPTB4ESNB4 P/N E869-19546-043X"
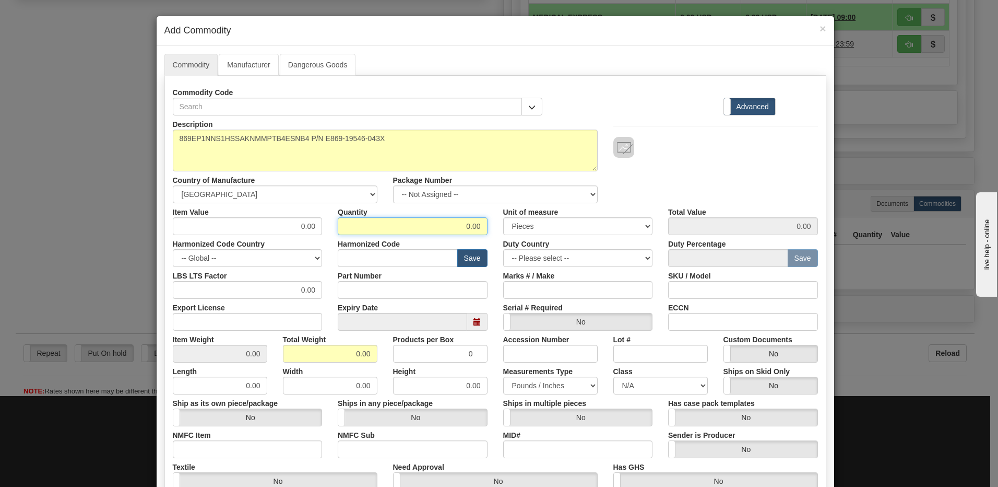
drag, startPoint x: 446, startPoint y: 227, endPoint x: 529, endPoint y: 238, distance: 83.2
click at [529, 238] on div "Description 869EP1NNS1HSSAKNMMPTB4ESNB4 P/N E869-19546-043X Country of Manufact…" at bounding box center [495, 344] width 645 height 459
type input "1"
click at [289, 351] on input "0.00" at bounding box center [330, 354] width 95 height 18
drag, startPoint x: 334, startPoint y: 357, endPoint x: 454, endPoint y: 355, distance: 120.1
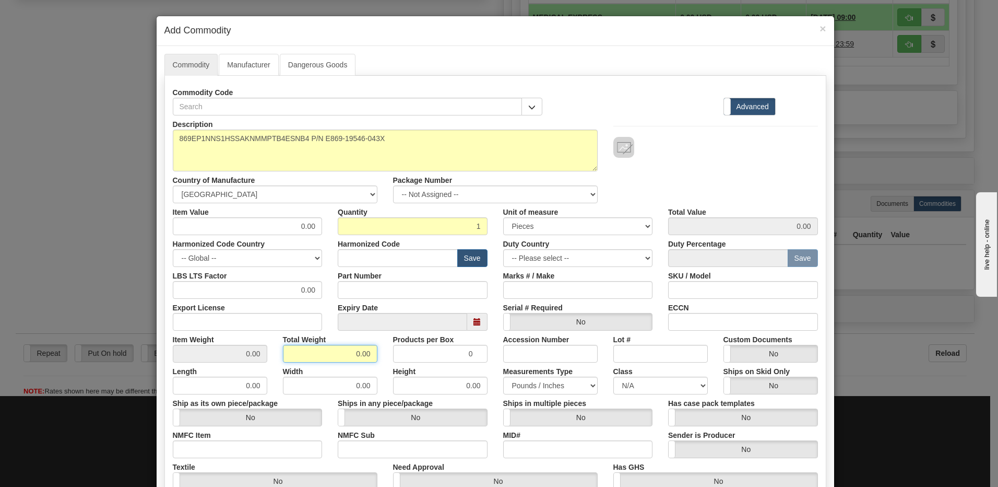
click at [454, 355] on div "Item Weight 0.00 Total Weight 0.00 Products per Box 0 Accession Number Lot # Cu…" at bounding box center [495, 346] width 661 height 32
type input "1"
type input "1.0000"
click at [180, 230] on input "0.00" at bounding box center [248, 226] width 150 height 18
drag, startPoint x: 263, startPoint y: 228, endPoint x: 457, endPoint y: 239, distance: 195.1
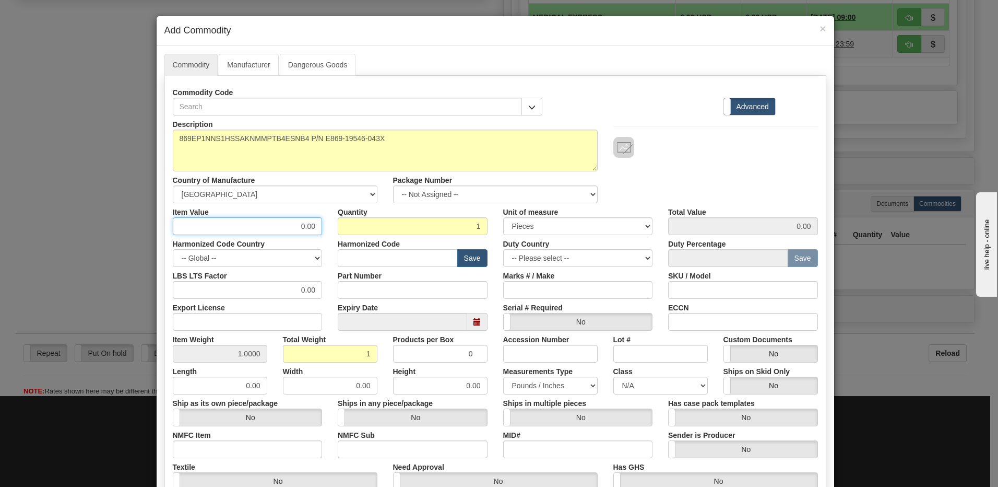
click at [457, 239] on div "Description 869EP1NNS1HSSAKNMMPTB4ESNB4 P/N E869-19546-043X Country of Manufact…" at bounding box center [495, 344] width 645 height 459
click at [289, 232] on input "0.00" at bounding box center [248, 226] width 150 height 18
drag, startPoint x: 253, startPoint y: 226, endPoint x: 348, endPoint y: 225, distance: 95.6
click at [348, 225] on div "Item Value 0.00 Quantity 1 Unit of measure 3 Thousand Square Inches Adjustments…" at bounding box center [495, 219] width 661 height 32
type input "4469.10"
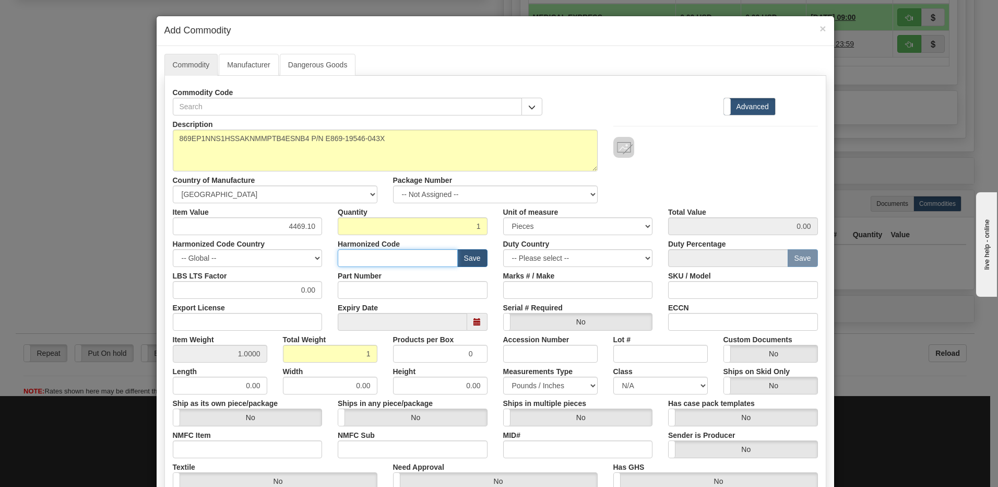
type input "4469.10"
click at [361, 261] on input "text" at bounding box center [398, 258] width 120 height 18
type input "8536.49.00"
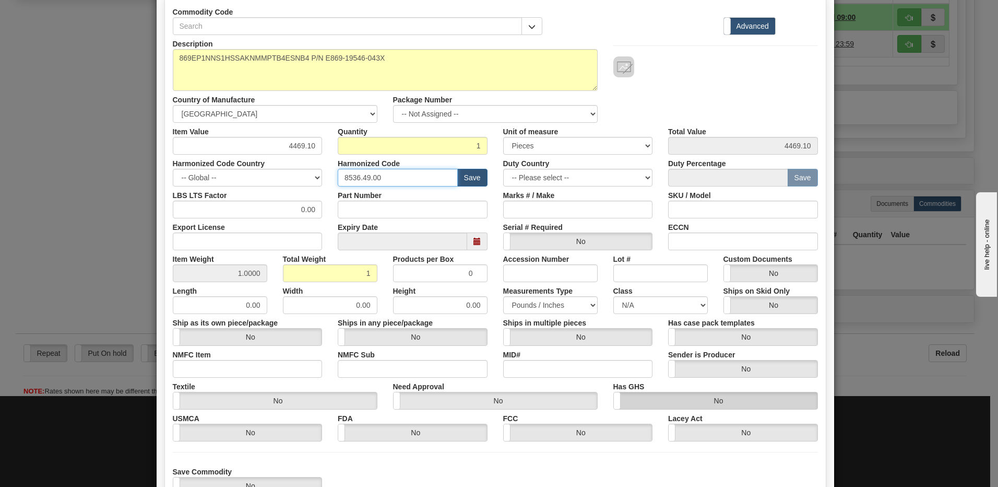
scroll to position [157, 0]
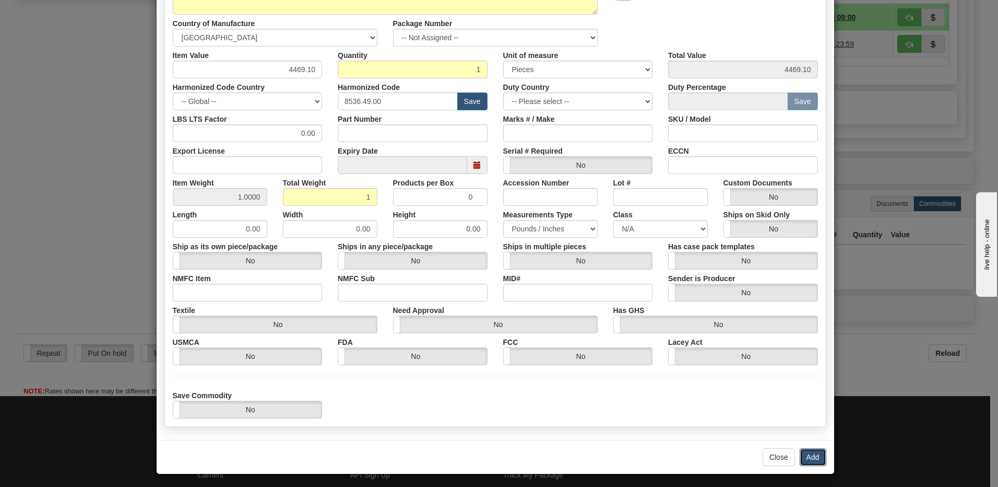
click at [814, 456] on button "Add" at bounding box center [813, 457] width 27 height 18
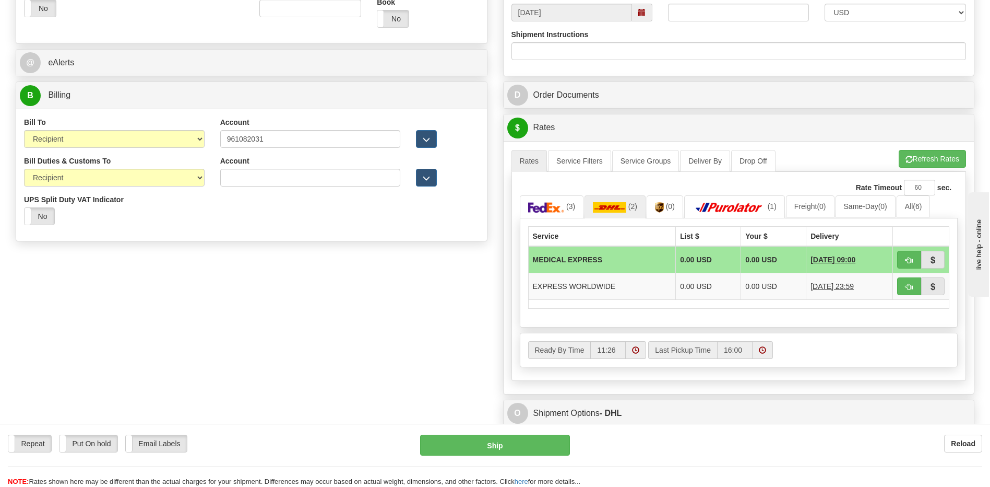
scroll to position [402, 0]
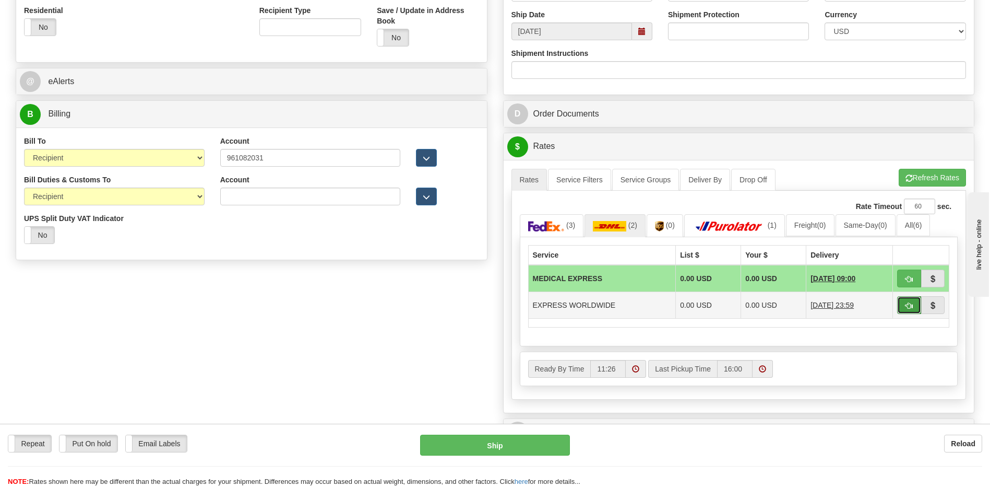
click at [903, 304] on button "button" at bounding box center [910, 305] width 24 height 18
type input "P"
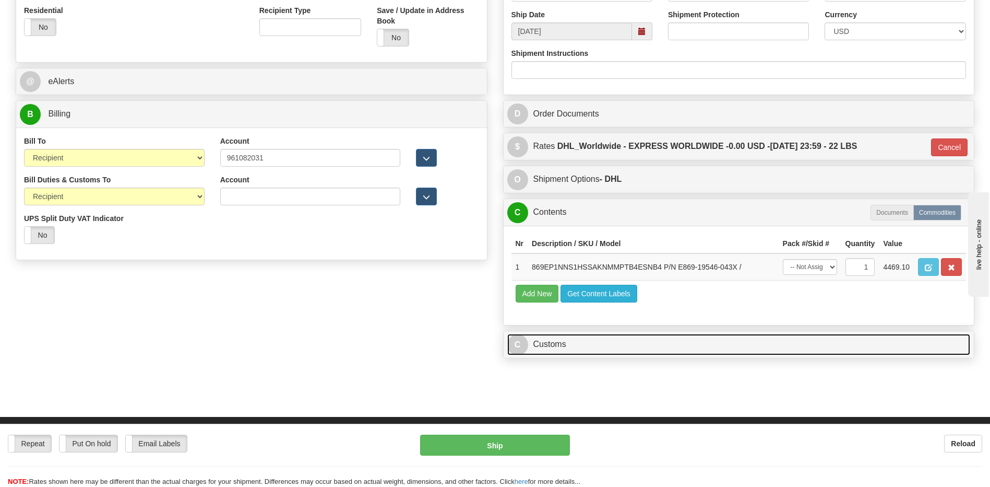
drag, startPoint x: 558, startPoint y: 338, endPoint x: 569, endPoint y: 298, distance: 42.2
click at [558, 339] on link "C Customs" at bounding box center [739, 344] width 464 height 21
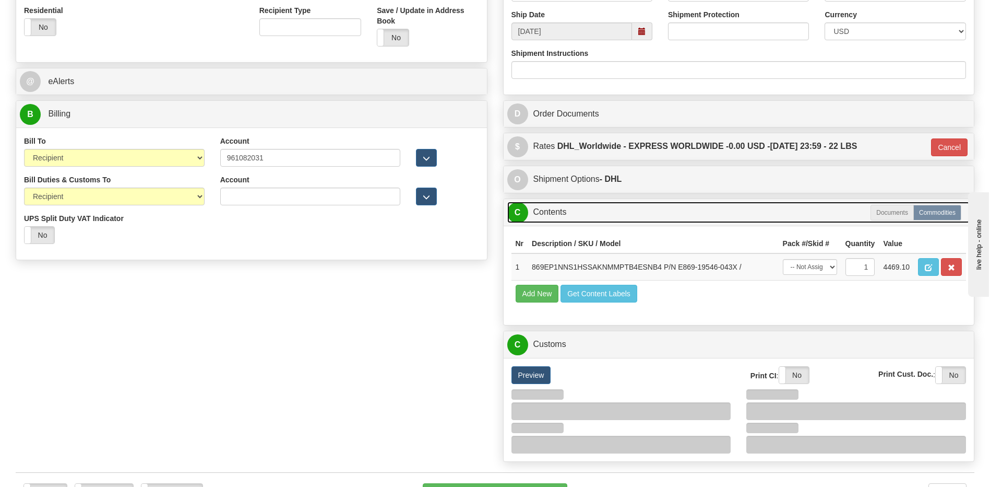
click at [572, 213] on link "C Contents" at bounding box center [739, 212] width 464 height 21
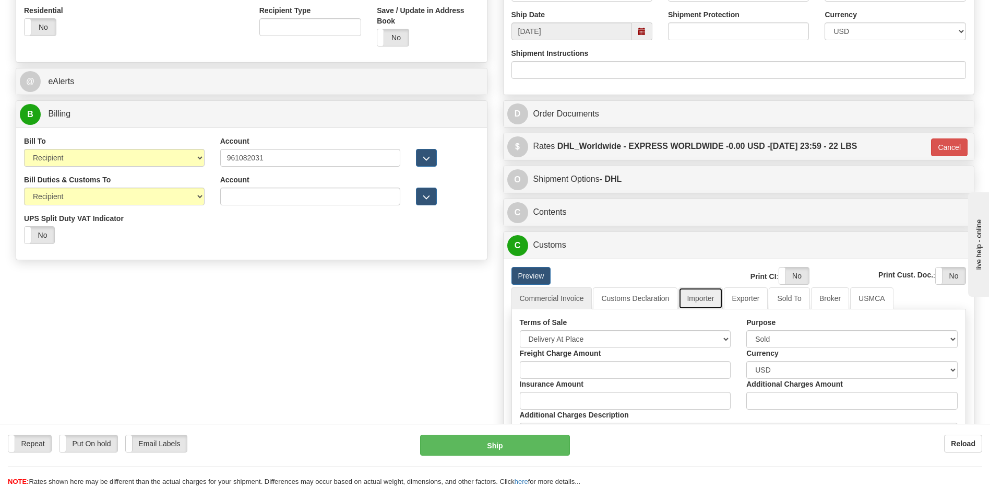
click at [707, 299] on link "Importer" at bounding box center [701, 298] width 44 height 22
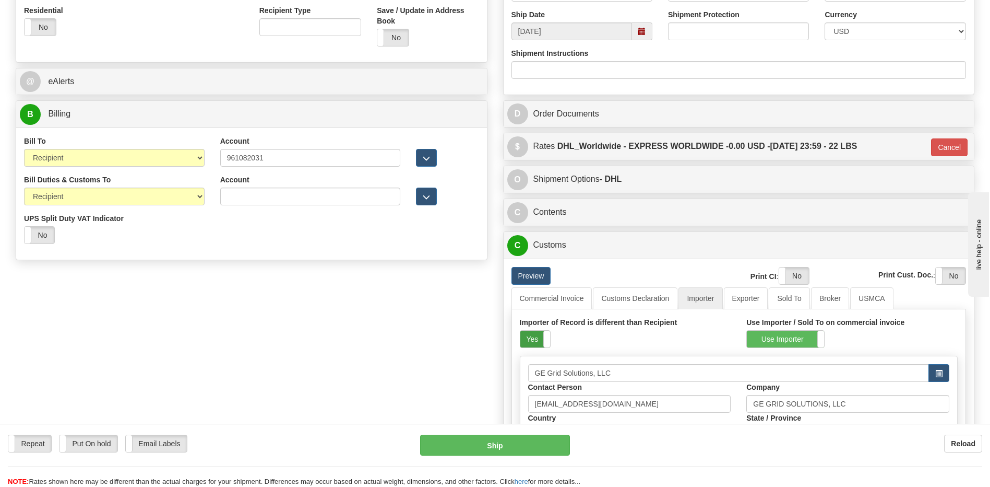
click at [536, 341] on label "Yes" at bounding box center [536, 338] width 30 height 17
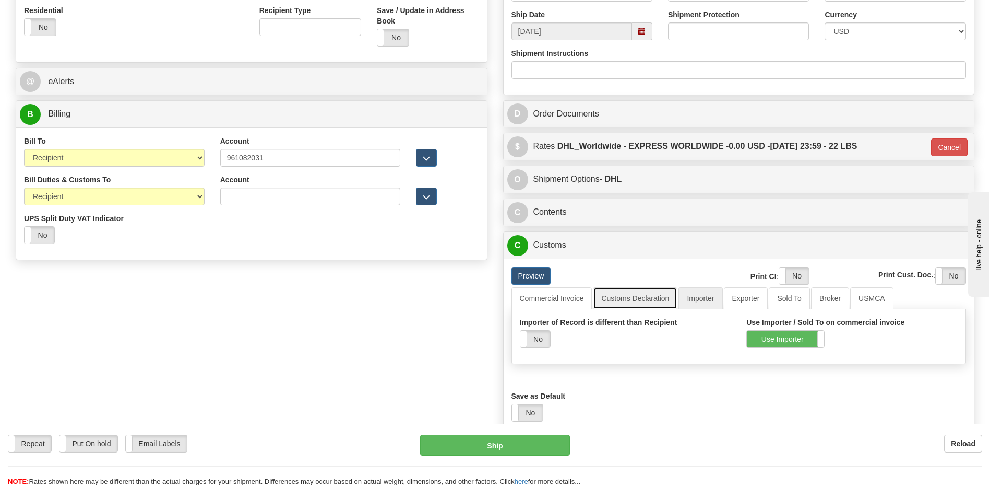
click at [622, 300] on link "Customs Declaration" at bounding box center [635, 298] width 85 height 22
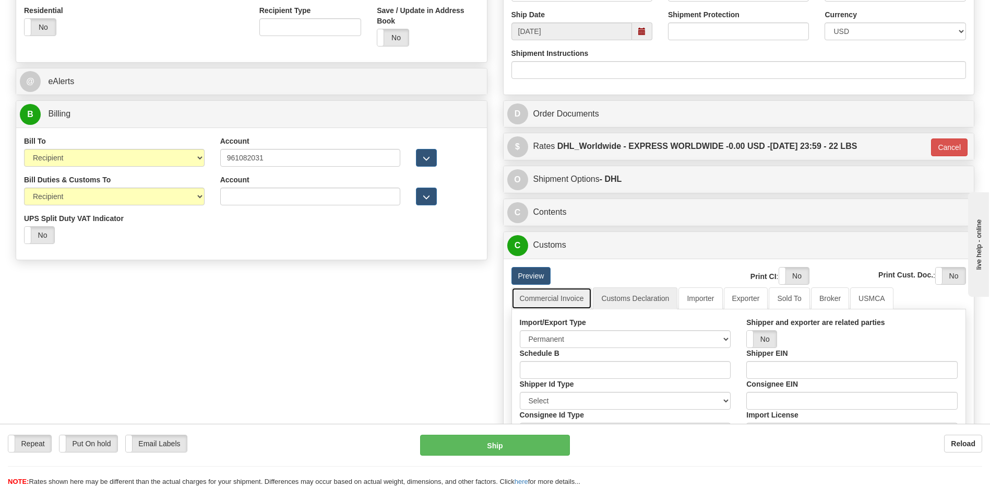
click at [573, 303] on link "Commercial Invoice" at bounding box center [552, 298] width 81 height 22
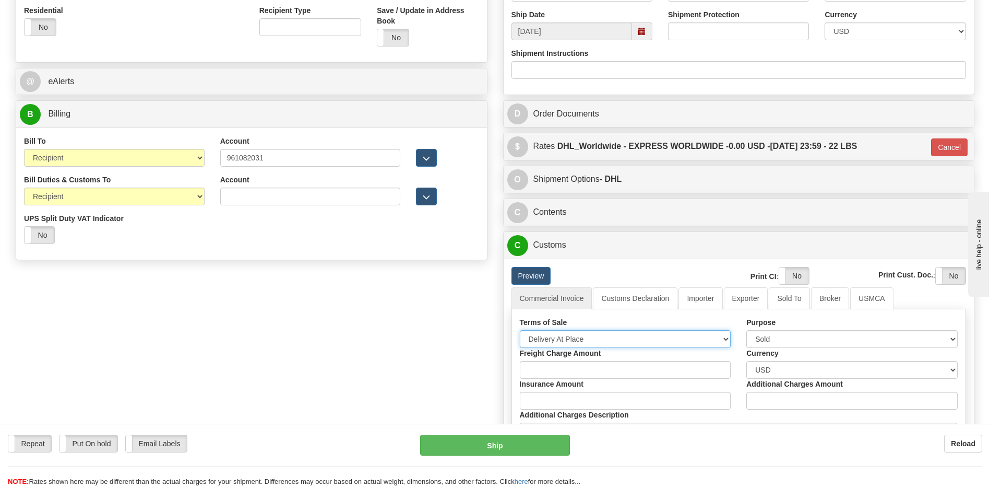
click at [565, 337] on select "Free Carrier Free On Board Ex Works Delivered Duty Unpaid Delivered Duty Paid C…" at bounding box center [625, 339] width 211 height 18
select select "7"
click at [520, 330] on select "Free Carrier Free On Board Ex Works Delivered Duty Unpaid Delivered Duty Paid C…" at bounding box center [625, 339] width 211 height 18
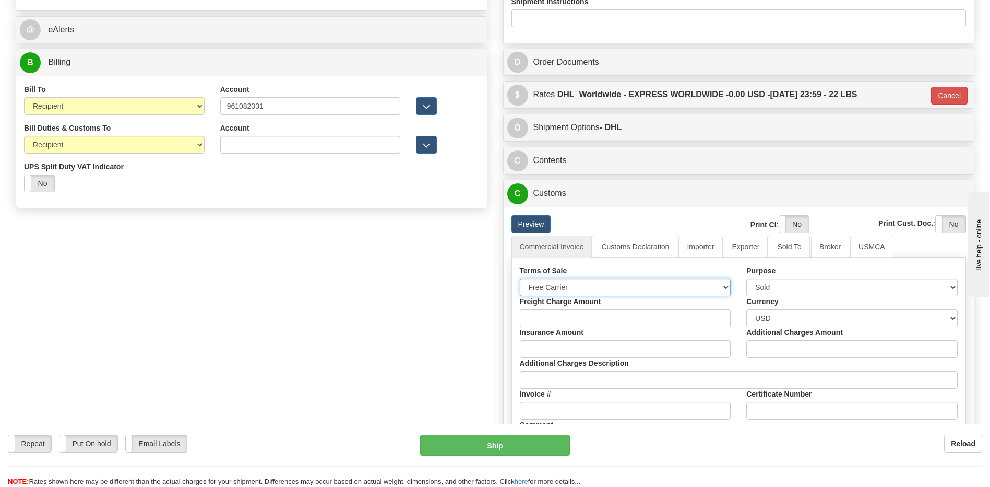
scroll to position [559, 0]
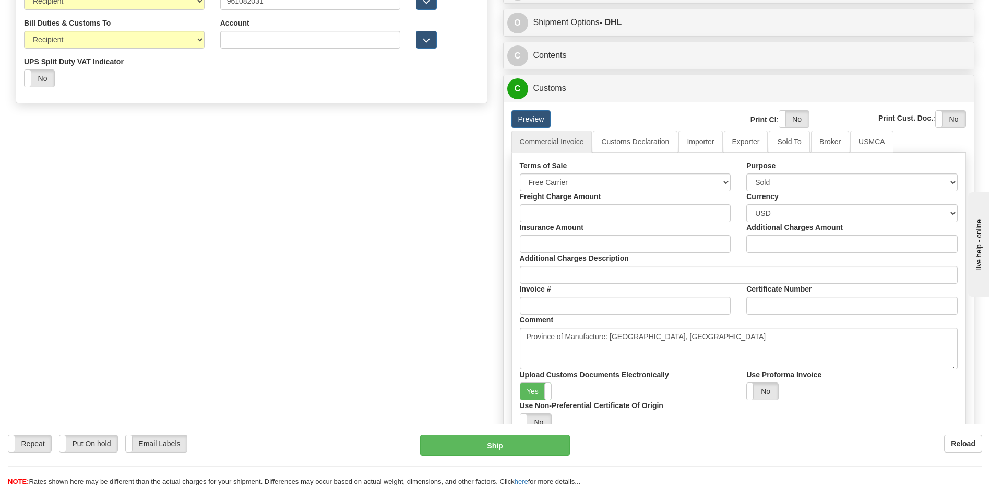
drag, startPoint x: 532, startPoint y: 388, endPoint x: 778, endPoint y: 220, distance: 298.7
click at [536, 387] on label "Yes" at bounding box center [536, 391] width 31 height 17
click at [794, 118] on label "Yes" at bounding box center [795, 119] width 30 height 17
click at [958, 120] on label "Yes" at bounding box center [951, 119] width 30 height 17
click at [700, 140] on link "Importer" at bounding box center [701, 142] width 44 height 22
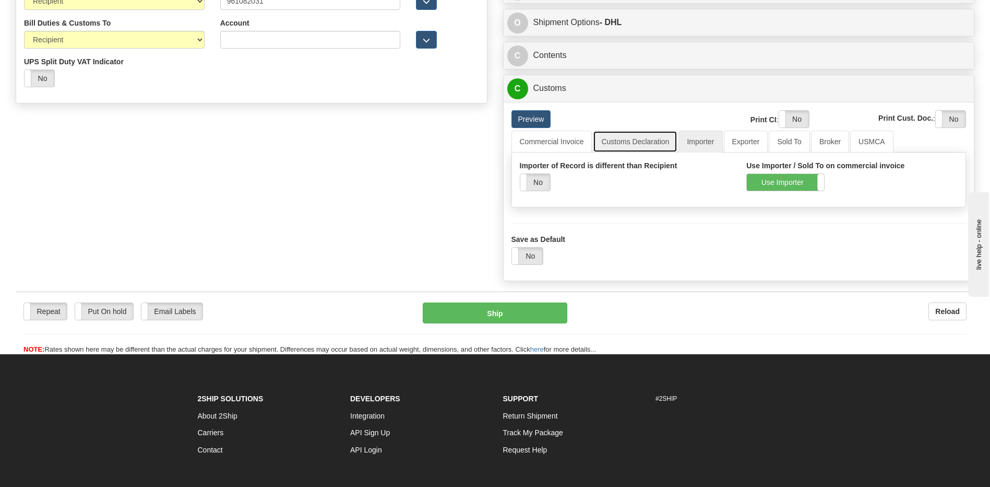
click at [647, 144] on link "Customs Declaration" at bounding box center [635, 142] width 85 height 22
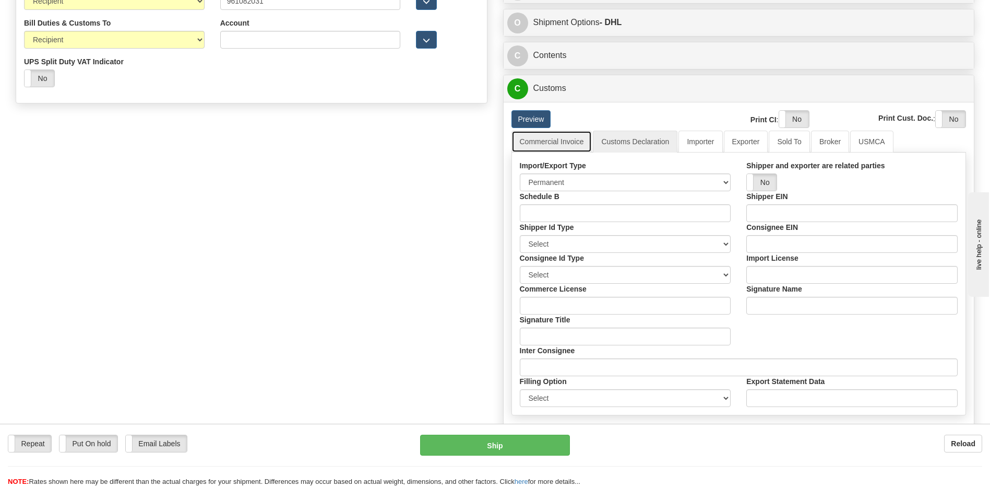
click at [571, 144] on link "Commercial Invoice" at bounding box center [552, 142] width 81 height 22
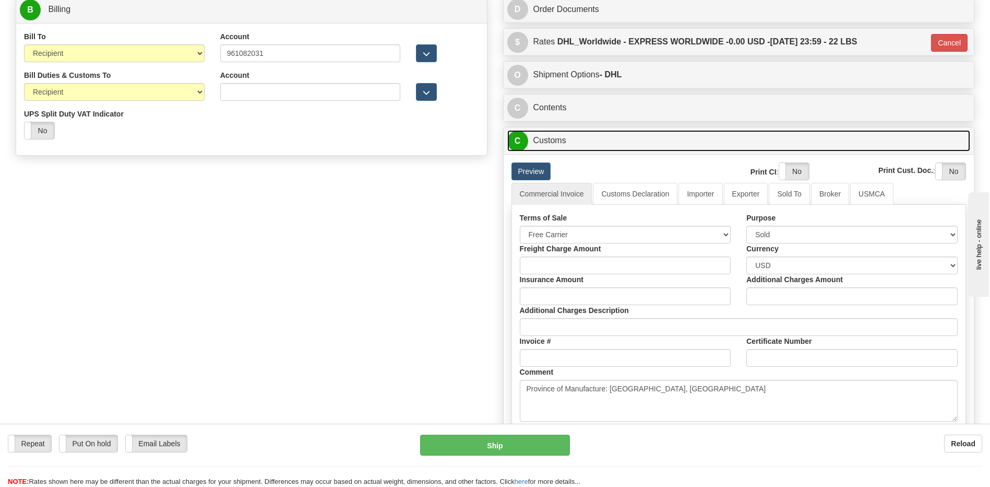
click at [563, 143] on link "C Customs" at bounding box center [739, 140] width 464 height 21
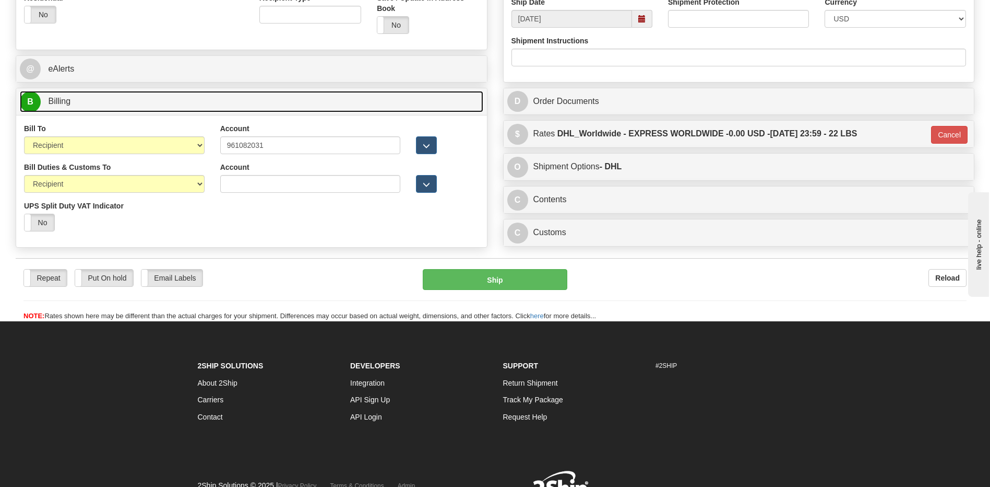
click at [171, 91] on link "B Billing" at bounding box center [252, 101] width 464 height 21
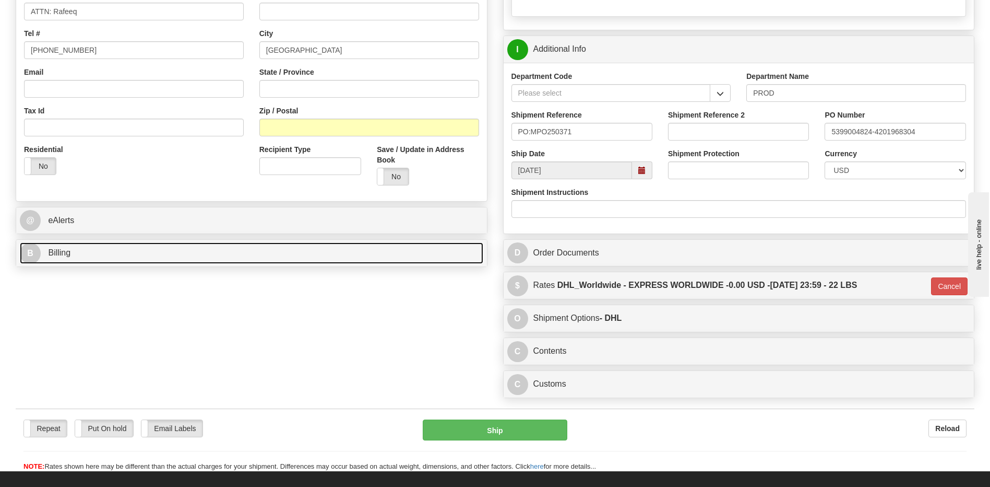
scroll to position [258, 0]
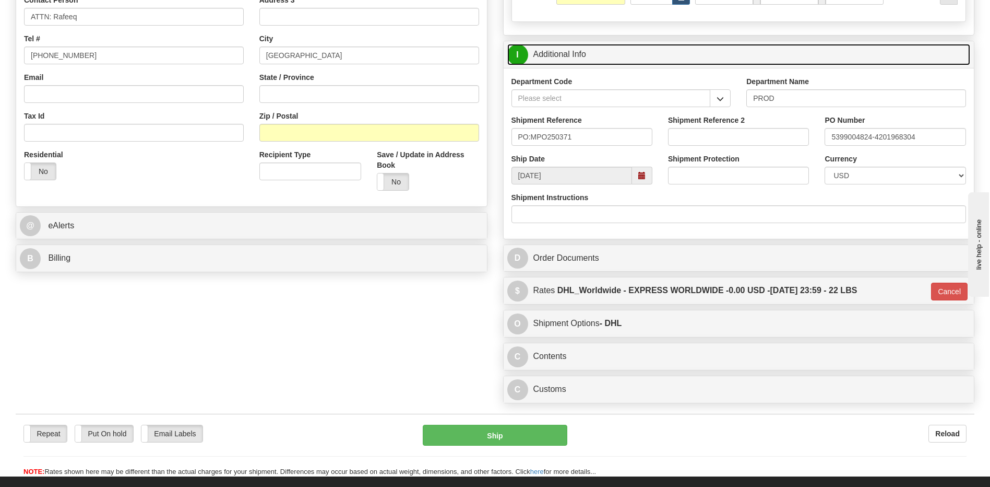
click at [586, 63] on link "I Additional Info" at bounding box center [739, 54] width 464 height 21
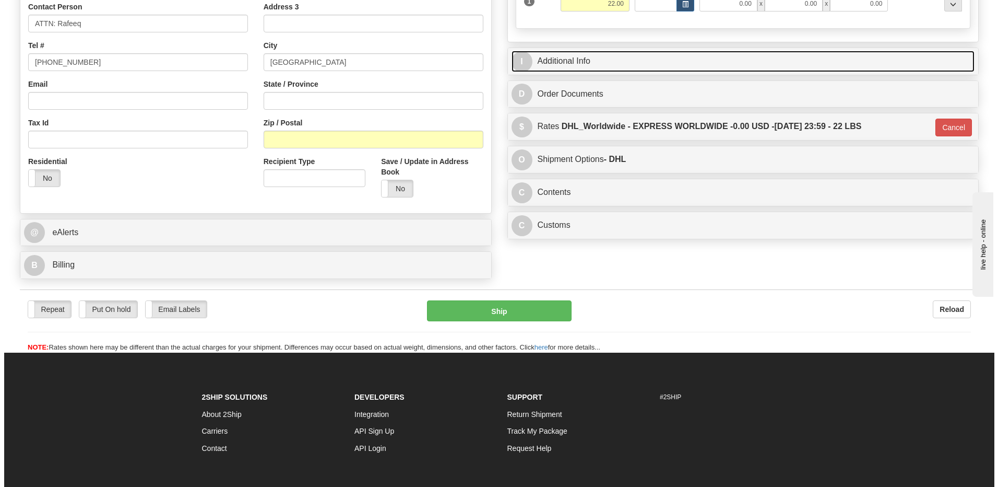
scroll to position [153, 0]
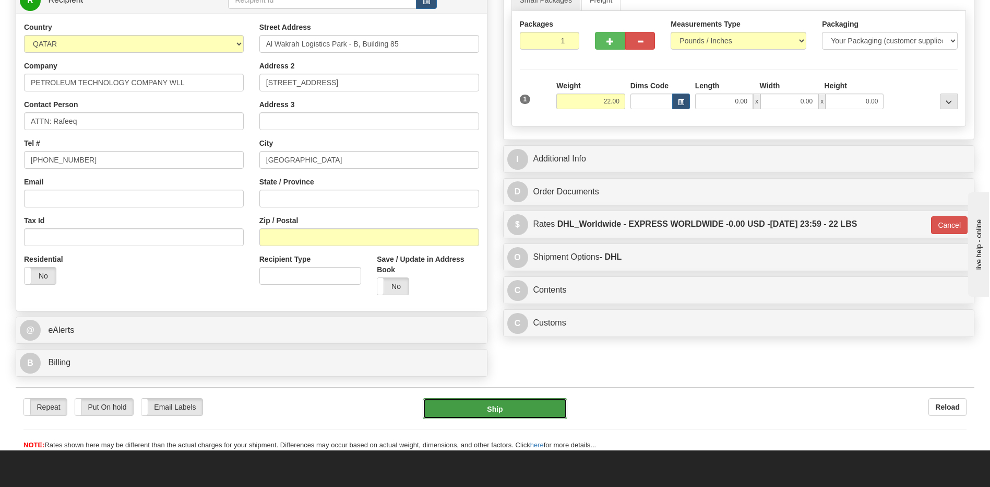
click at [469, 412] on button "Ship" at bounding box center [495, 408] width 144 height 21
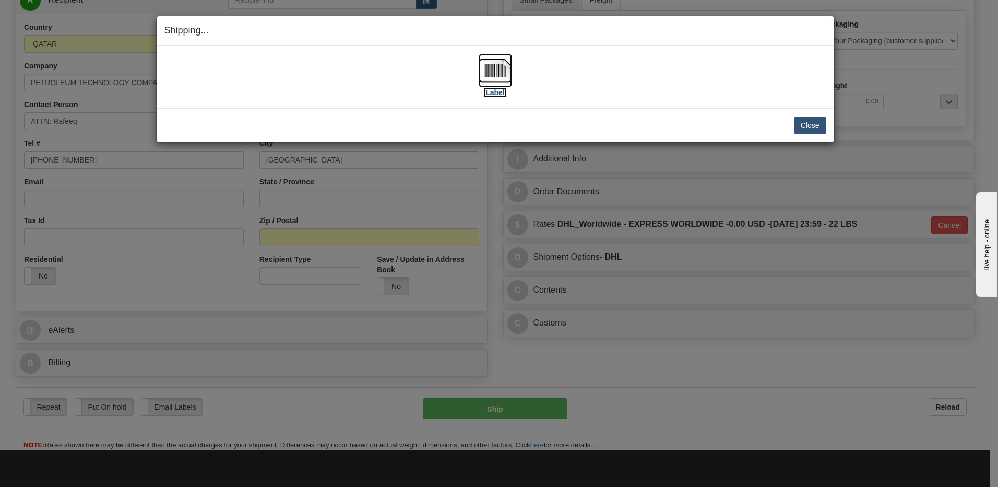
click at [498, 77] on img at bounding box center [495, 70] width 33 height 33
click at [798, 120] on button "Close" at bounding box center [810, 125] width 32 height 18
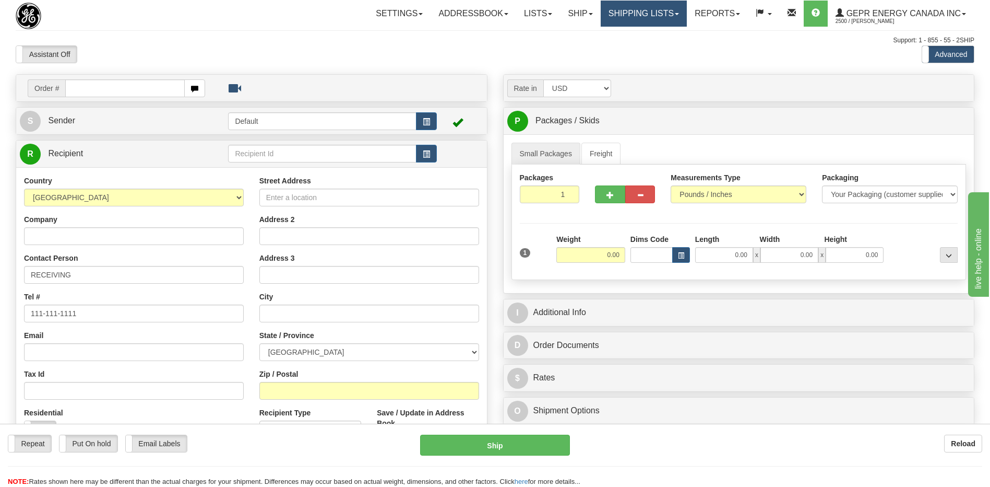
click at [622, 15] on link "Shipping lists" at bounding box center [644, 14] width 86 height 26
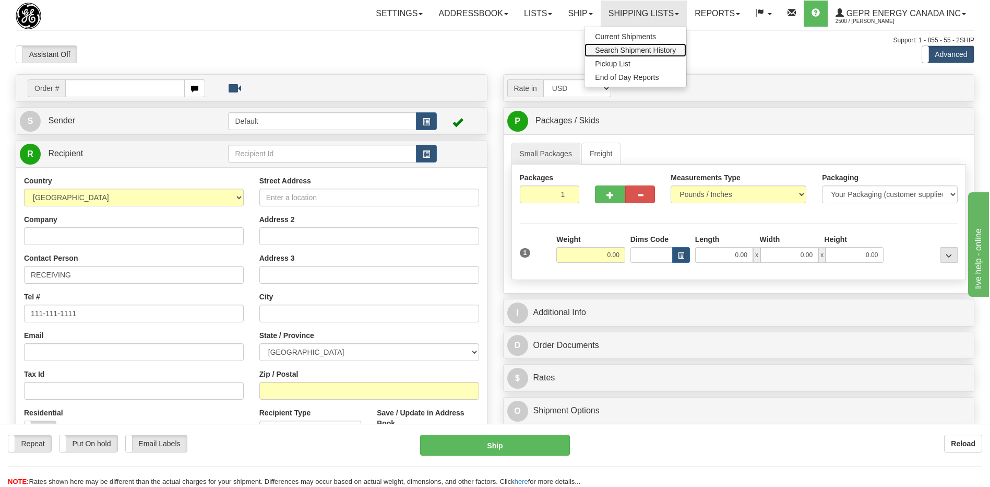
click at [615, 51] on span "Search Shipment History" at bounding box center [635, 50] width 81 height 8
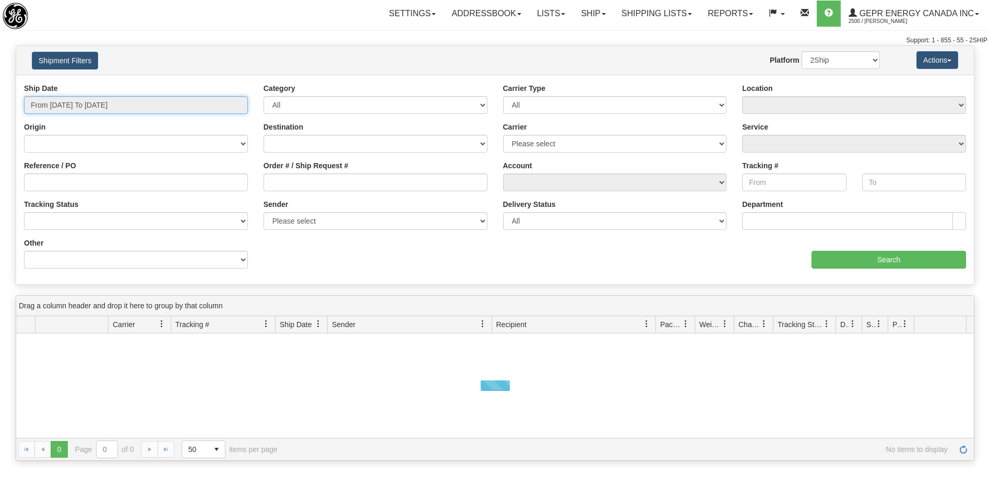
type input "[DATE]"
click at [137, 105] on input "From [DATE] To [DATE]" at bounding box center [136, 105] width 224 height 18
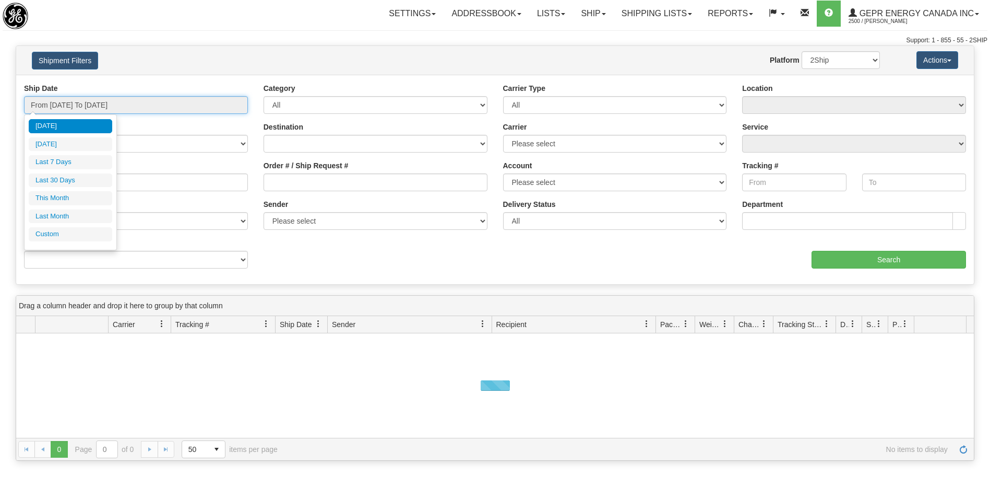
type input "[DATE]"
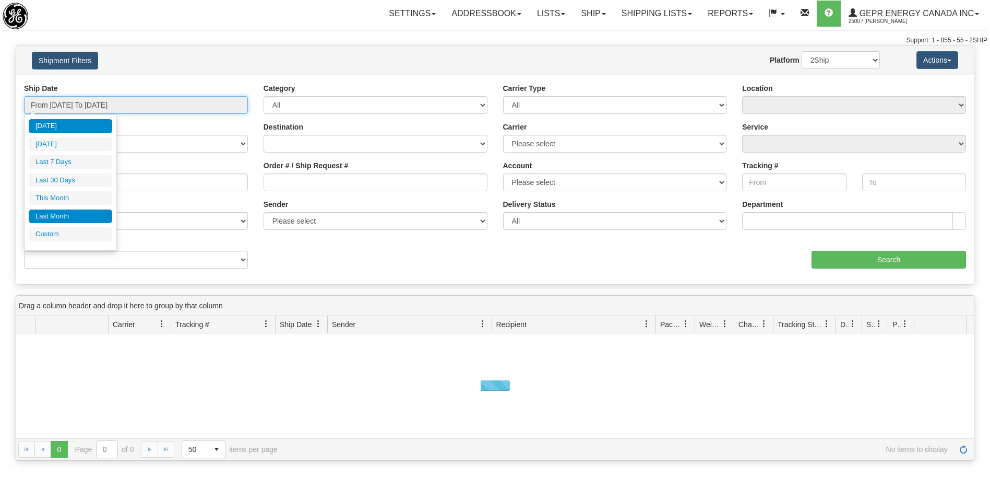
type input "[DATE]"
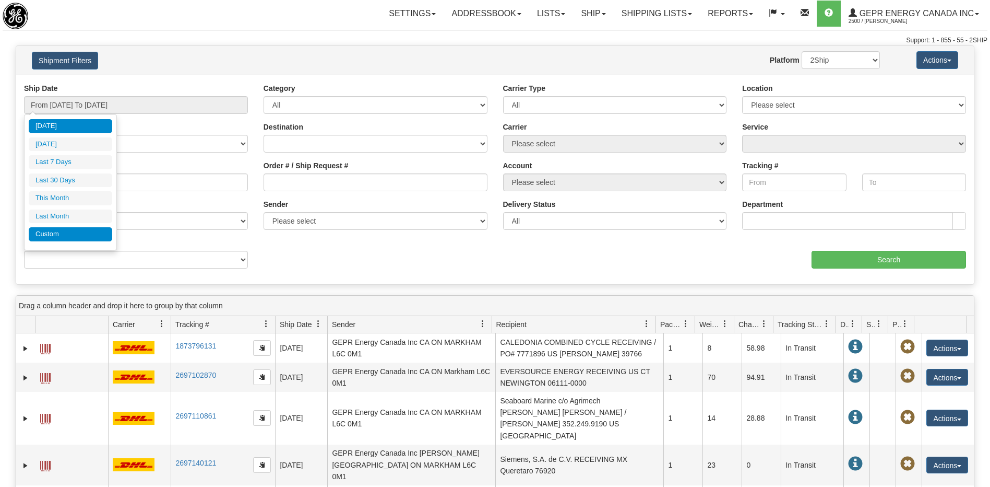
click at [74, 234] on li "Custom" at bounding box center [71, 234] width 84 height 14
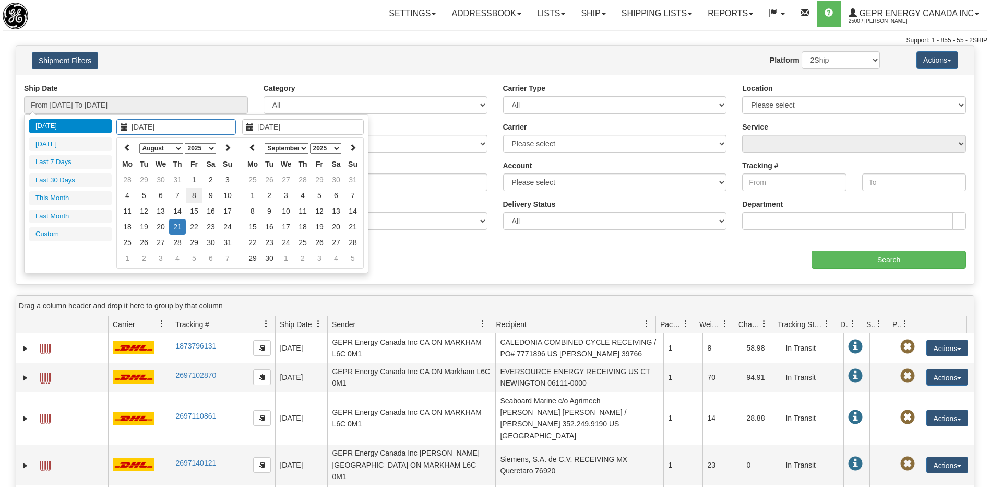
type input "08/08/2025"
click at [197, 196] on td "8" at bounding box center [194, 195] width 17 height 16
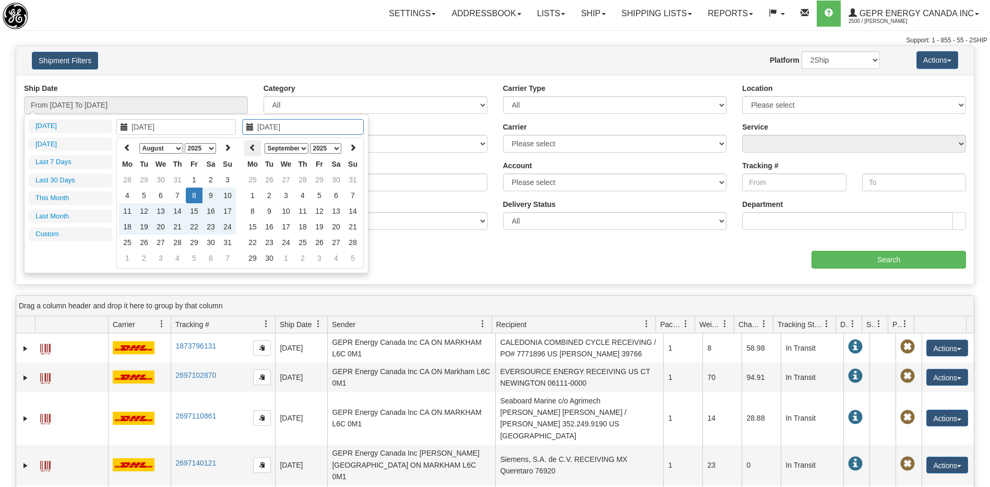
click at [255, 150] on icon at bounding box center [252, 147] width 7 height 7
type input "08/08/2025"
click at [320, 193] on td "8" at bounding box center [319, 195] width 17 height 16
type input "From 08/08/2025 To 08/08/2025"
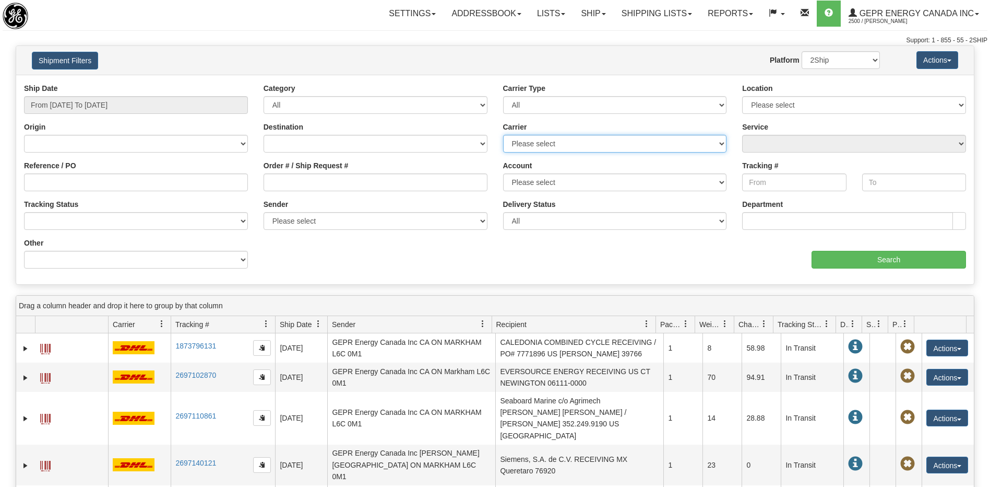
click at [539, 143] on select "Please select 2Ship Today DHL FedEx Express® FedEx® LTL Purolator UPS" at bounding box center [615, 144] width 224 height 18
click at [286, 146] on select "Canada United States Mexico Puerto Rico Romania Australia New Zealand SouthAfri…" at bounding box center [376, 144] width 224 height 18
select select "CA"
click at [264, 135] on select "Canada United States Mexico Puerto Rico Romania Australia New Zealand SouthAfri…" at bounding box center [376, 144] width 224 height 18
click at [524, 142] on select "Please select 2Ship Today DHL FedEx Express® FedEx® LTL Purolator UPS" at bounding box center [615, 144] width 224 height 18
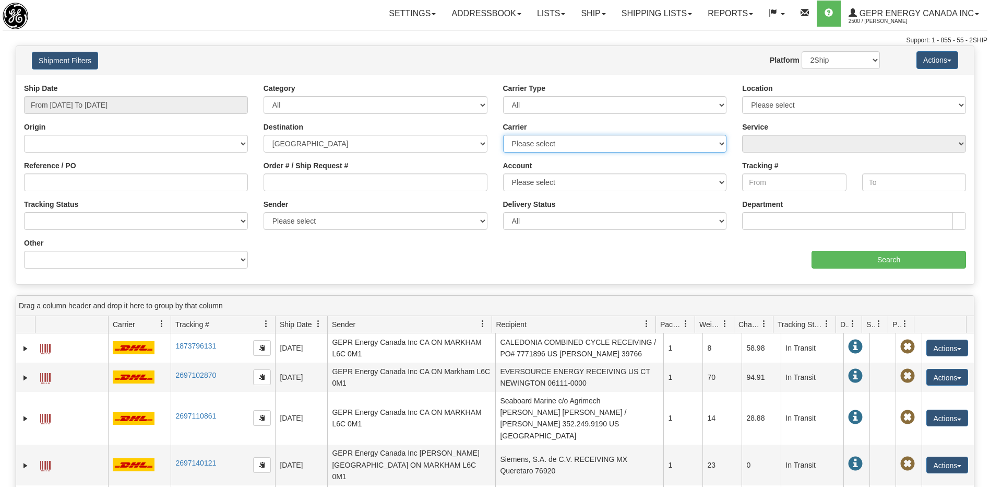
select select "2"
click at [503, 135] on select "Please select 2Ship Today DHL FedEx Express® FedEx® LTL Purolator UPS" at bounding box center [615, 144] width 224 height 18
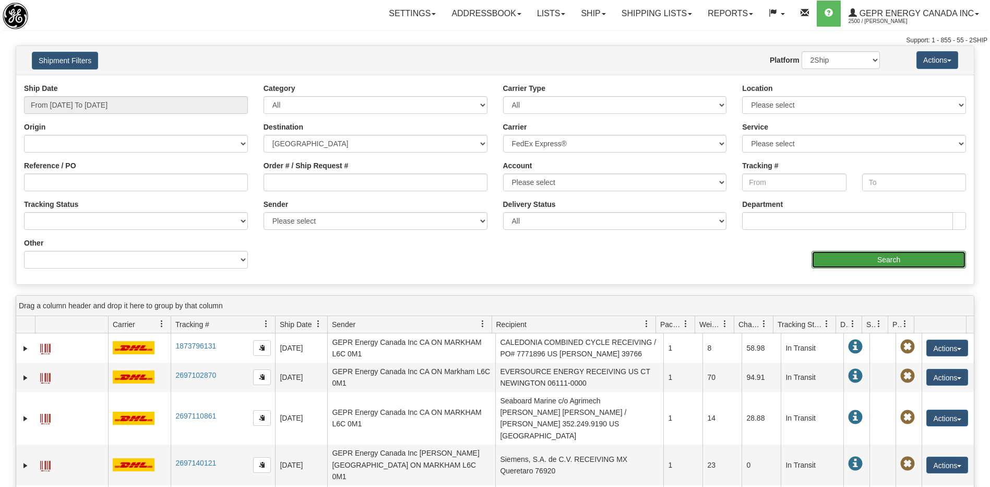
click at [844, 253] on input "Search" at bounding box center [889, 260] width 155 height 18
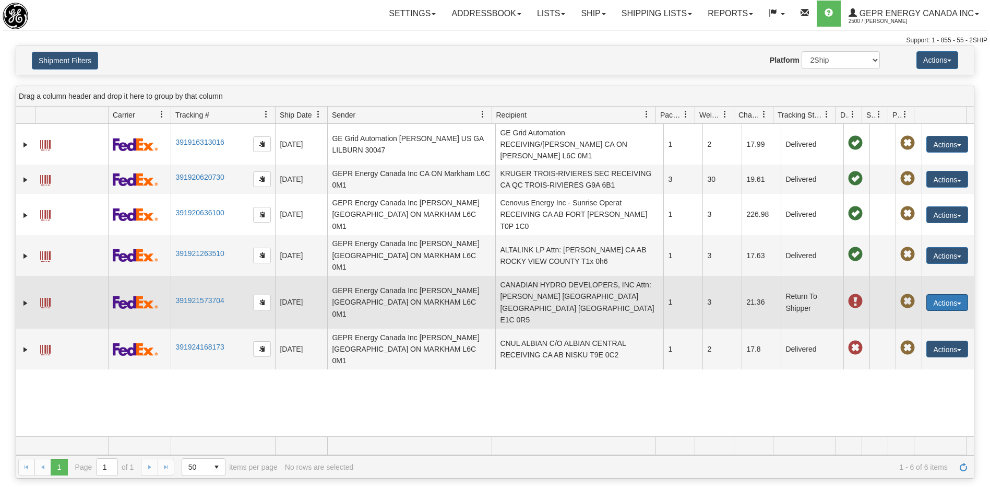
click at [934, 294] on button "Actions" at bounding box center [948, 302] width 42 height 17
click at [914, 315] on link "Repeat" at bounding box center [926, 322] width 84 height 14
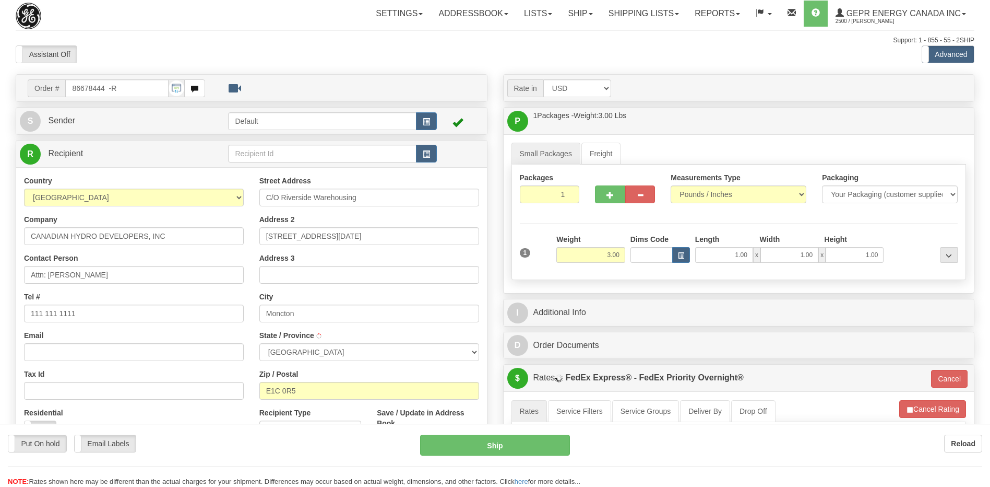
type input "MONCTON"
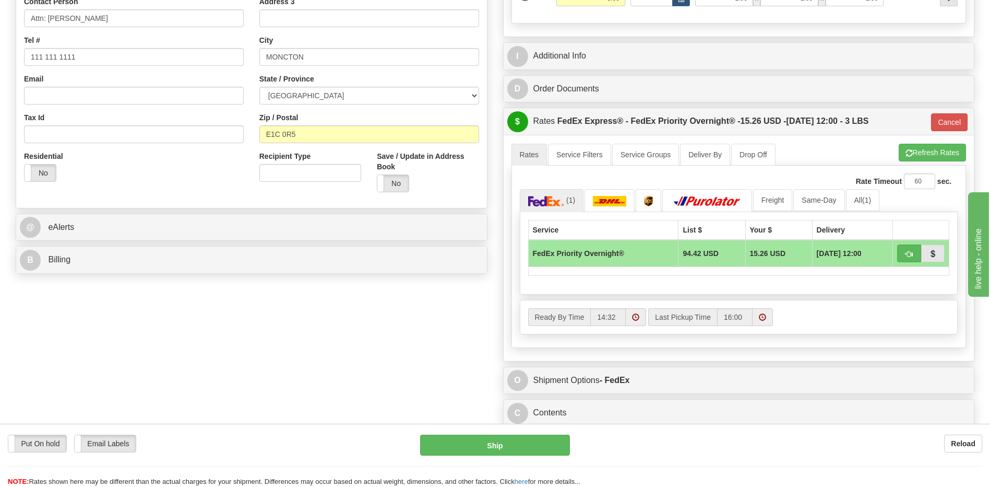
scroll to position [261, 0]
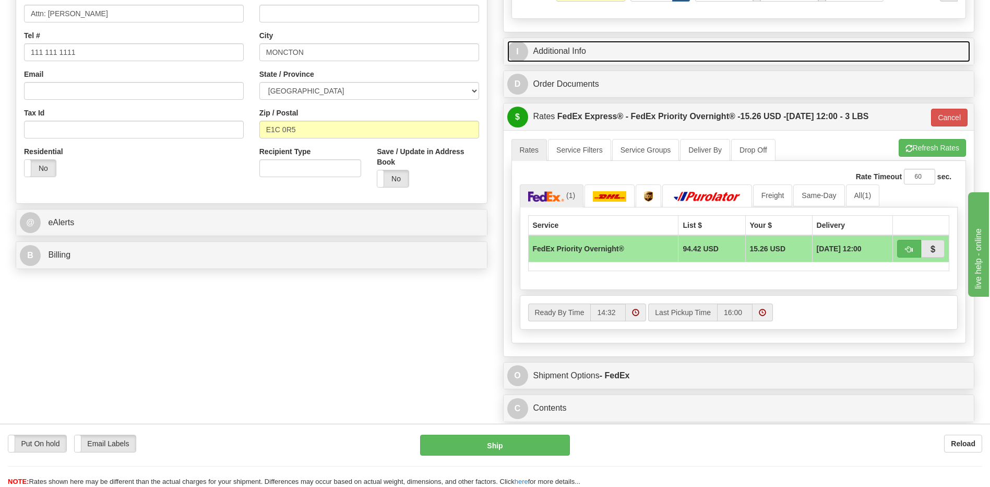
click at [580, 51] on link "I Additional Info" at bounding box center [739, 51] width 464 height 21
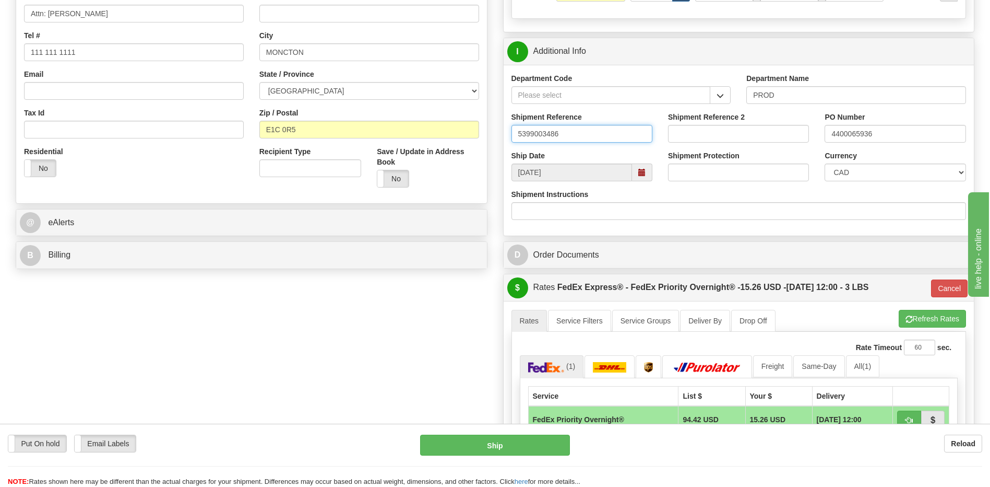
drag, startPoint x: 578, startPoint y: 134, endPoint x: 488, endPoint y: 130, distance: 89.9
click at [333, 339] on div "Order # 86678444 -R S Sender" at bounding box center [495, 205] width 975 height 785
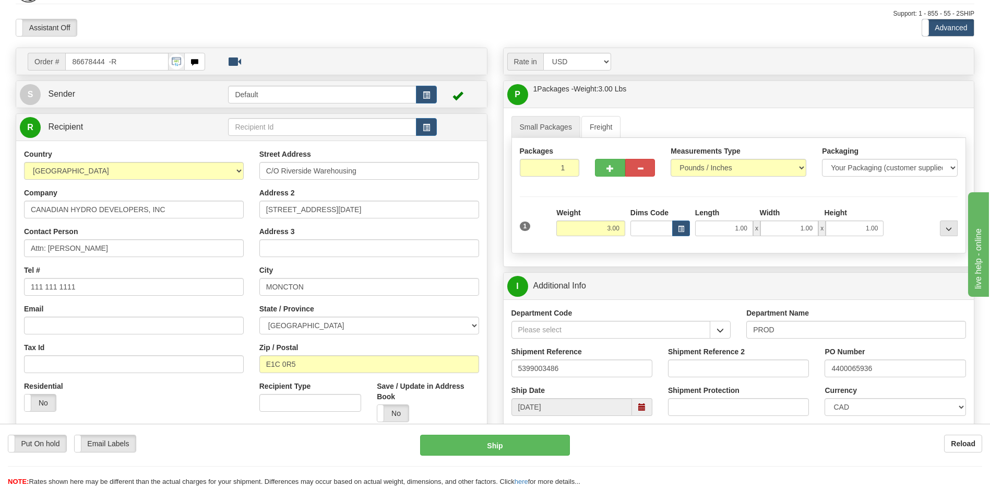
scroll to position [0, 0]
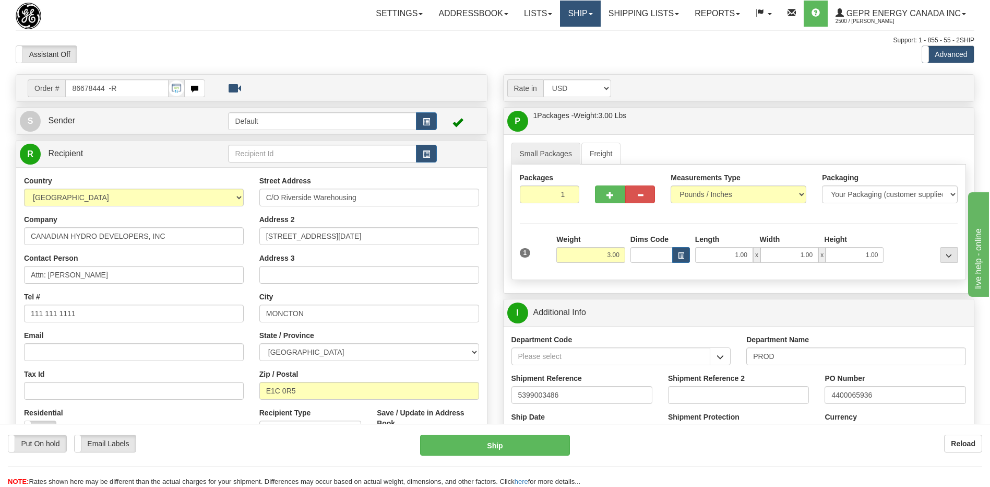
click at [575, 13] on link "Ship" at bounding box center [580, 14] width 40 height 26
click at [562, 39] on link "Ship Screen" at bounding box center [553, 37] width 95 height 14
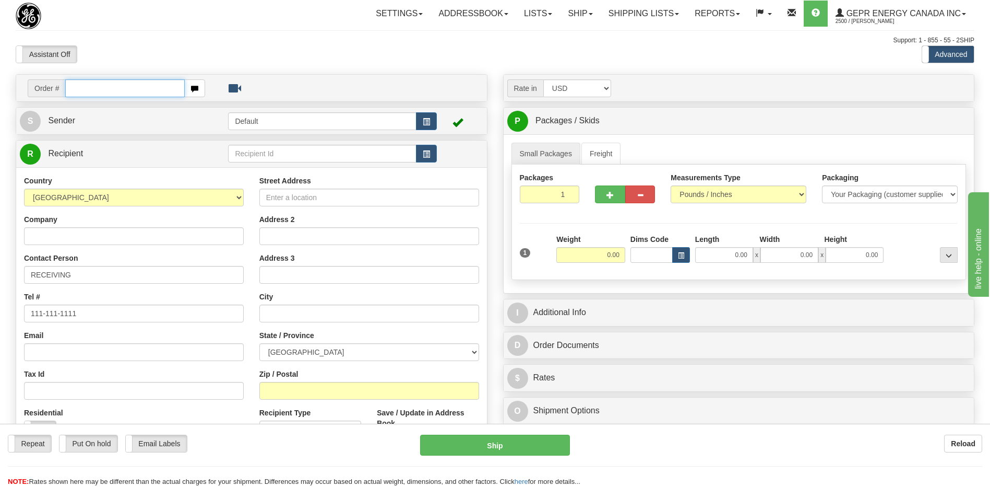
click at [90, 90] on input "text" at bounding box center [124, 88] width 119 height 18
paste input "0086680732"
click at [80, 90] on input "0086680732" at bounding box center [124, 88] width 119 height 18
type input "86680732"
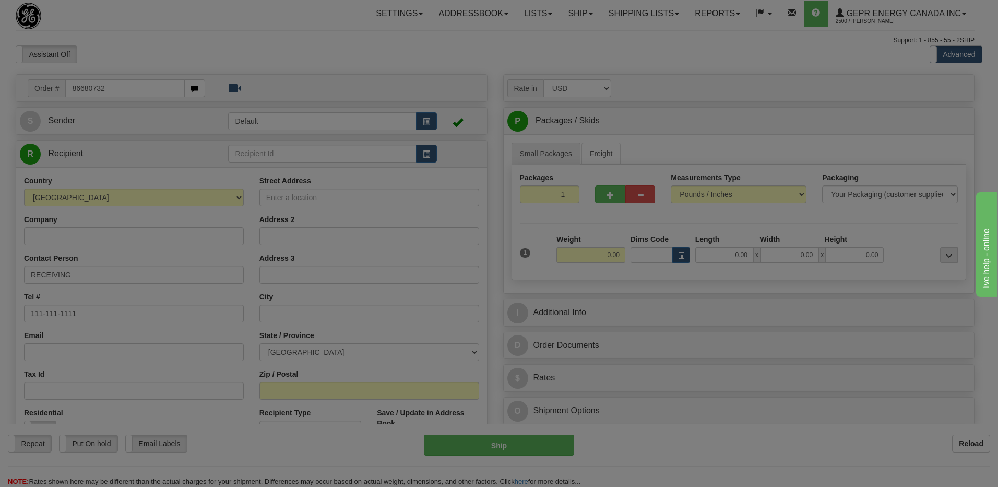
click at [365, 30] on body "Training Course Close Toggle navigation Settings Shipping Preferences New Recip…" at bounding box center [499, 243] width 998 height 487
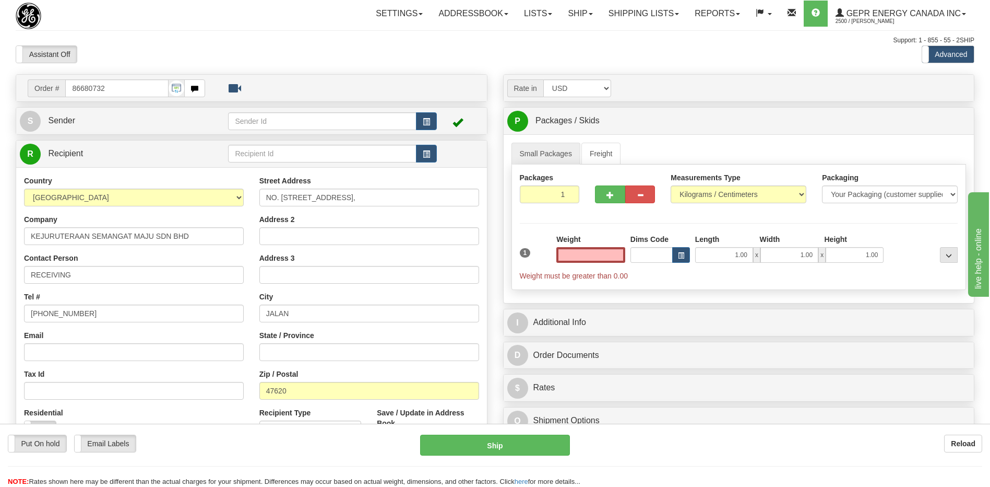
type input "0.00"
drag, startPoint x: 85, startPoint y: 311, endPoint x: 0, endPoint y: 318, distance: 85.4
click at [0, 318] on html "Training Course Close Toggle navigation Settings Shipping Preferences New Sende…" at bounding box center [495, 243] width 990 height 487
paste input "[PHONE_NUMBER]"
type input "+603 8084 1870"
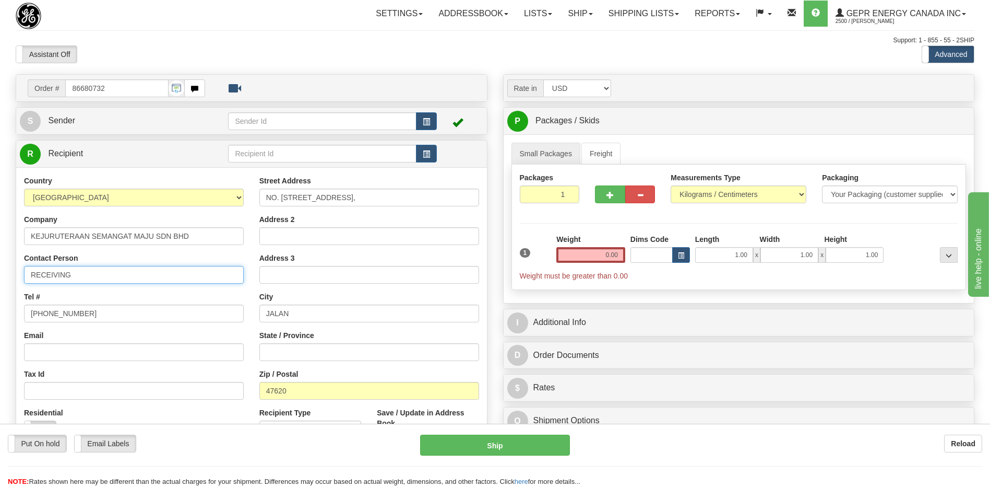
drag, startPoint x: 92, startPoint y: 278, endPoint x: 0, endPoint y: 273, distance: 92.0
click at [0, 274] on html "Training Course Close Toggle navigation Settings Shipping Preferences New Sende…" at bounding box center [495, 243] width 990 height 487
paste input "Christie"
type input "Attn: Christie"
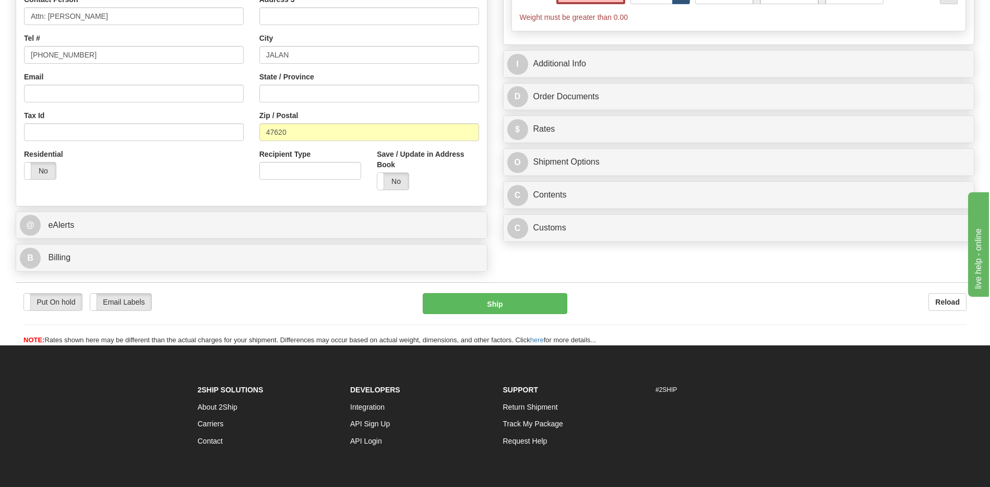
scroll to position [261, 0]
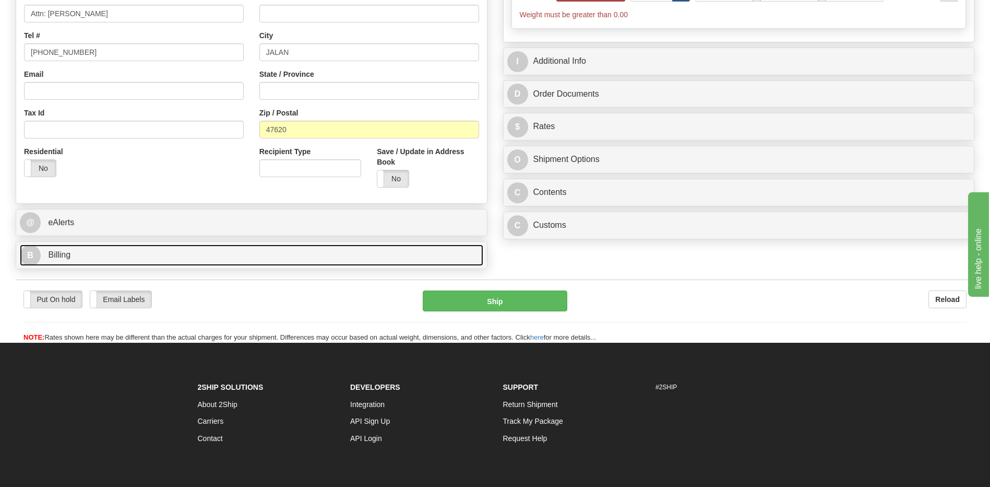
click at [101, 254] on link "B Billing" at bounding box center [252, 254] width 464 height 21
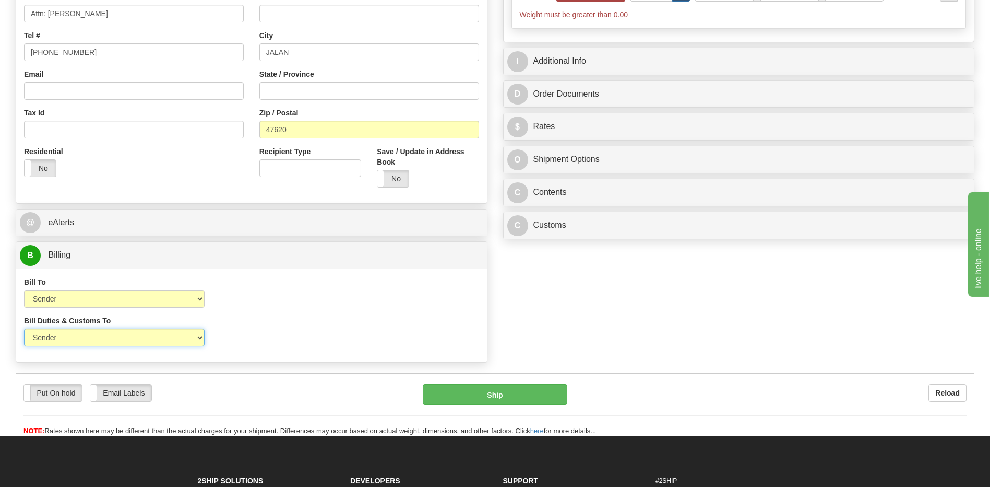
click at [152, 339] on select "Sender Recipient Third Party" at bounding box center [114, 337] width 181 height 18
select select "2"
click at [24, 328] on select "Sender Recipient Third Party" at bounding box center [114, 337] width 181 height 18
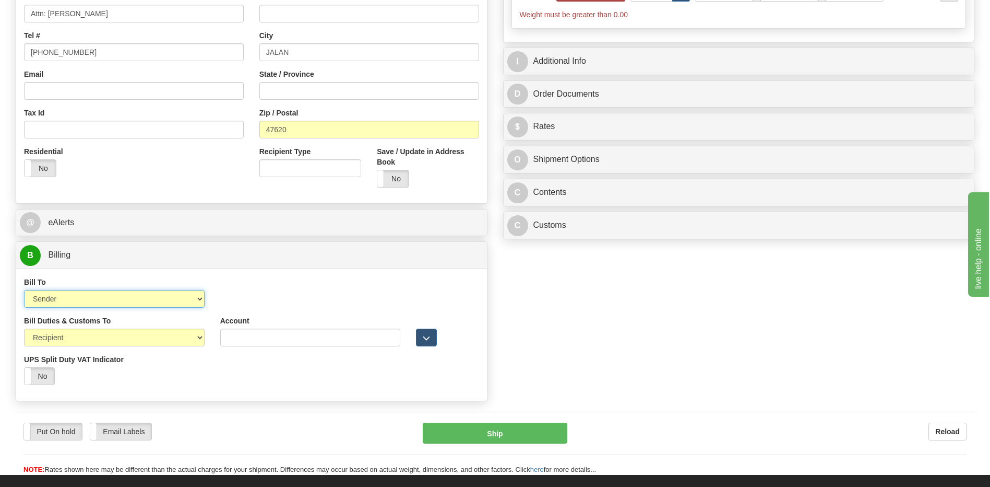
click at [151, 305] on select "Sender Recipient Third Party Collect" at bounding box center [114, 299] width 181 height 18
click at [24, 290] on select "Sender Recipient Third Party Collect" at bounding box center [114, 299] width 181 height 18
drag, startPoint x: 118, startPoint y: 301, endPoint x: 116, endPoint y: 306, distance: 6.1
click at [118, 301] on select "Sender Recipient Third Party Collect" at bounding box center [114, 299] width 181 height 18
select select "2"
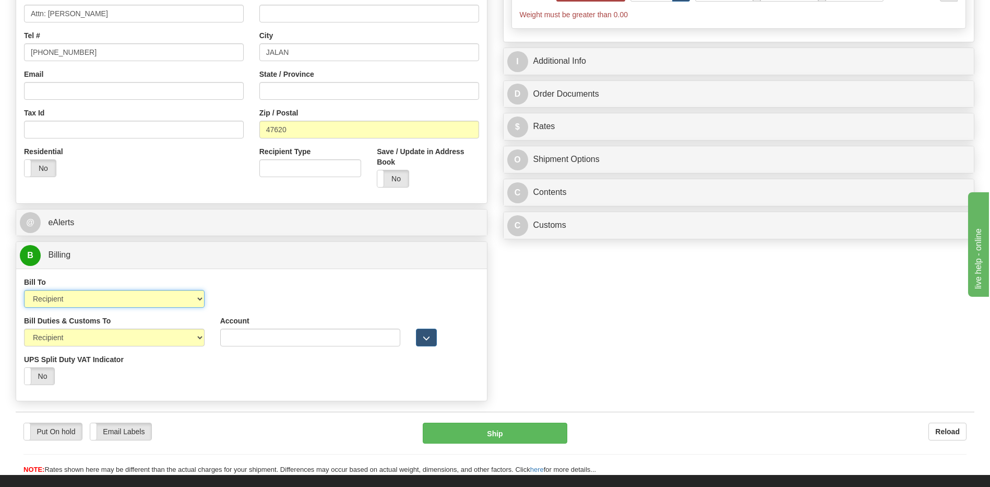
click at [24, 290] on select "Sender Recipient Third Party Collect" at bounding box center [114, 299] width 181 height 18
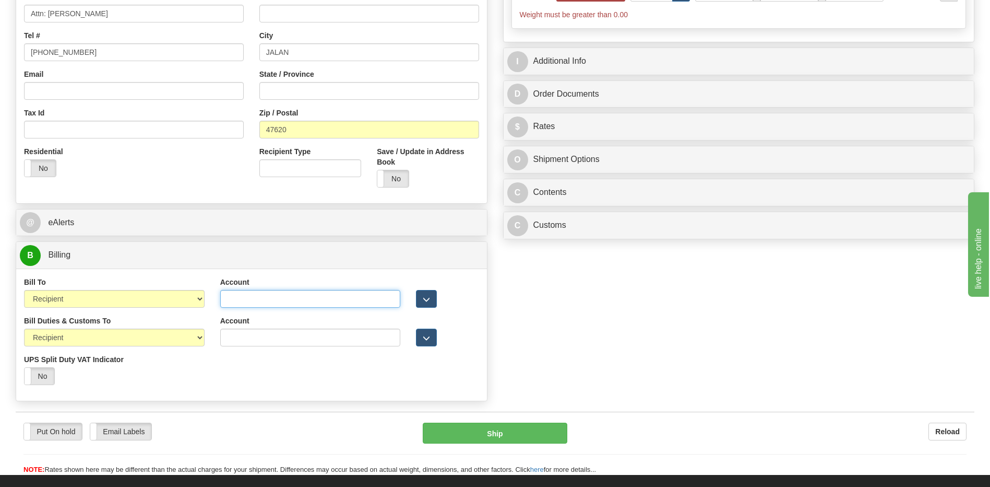
click at [227, 300] on input "Account" at bounding box center [310, 299] width 181 height 18
paste input "163551748"
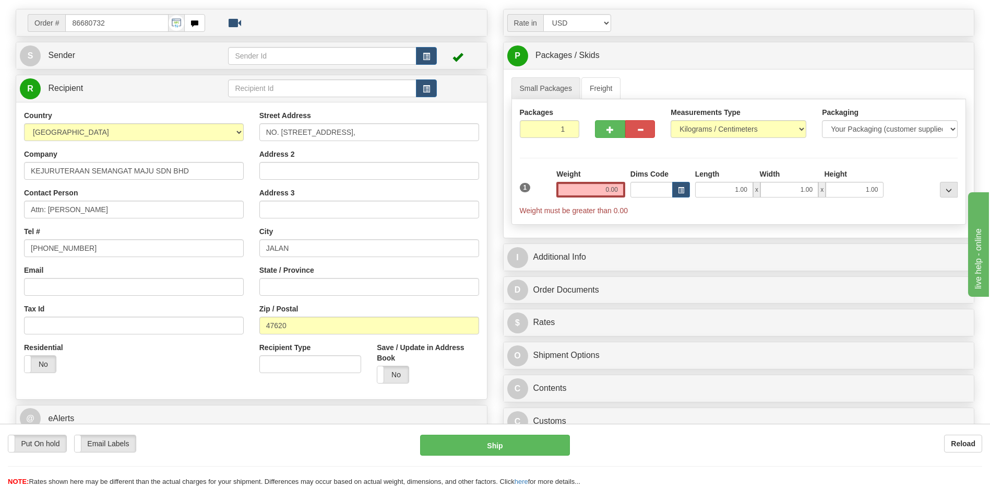
scroll to position [0, 0]
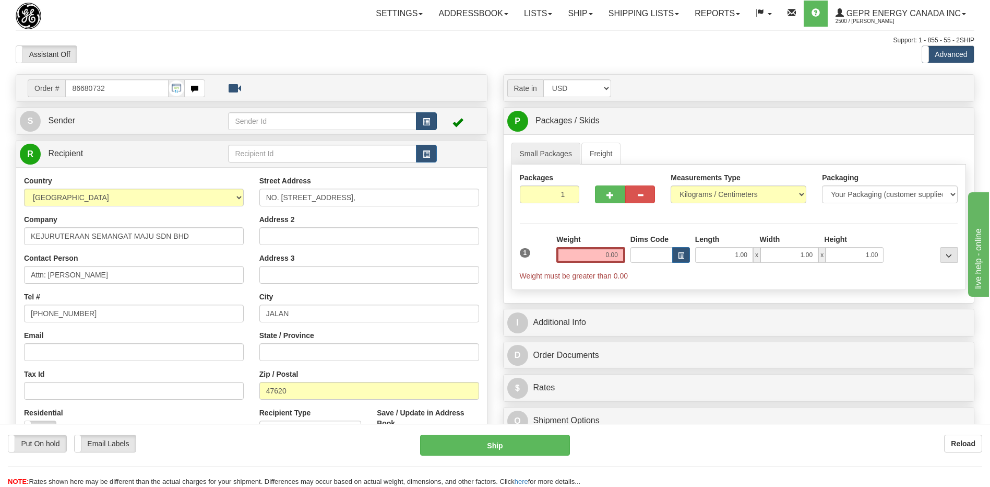
type input "163551748"
click at [424, 119] on span "button" at bounding box center [426, 122] width 7 height 7
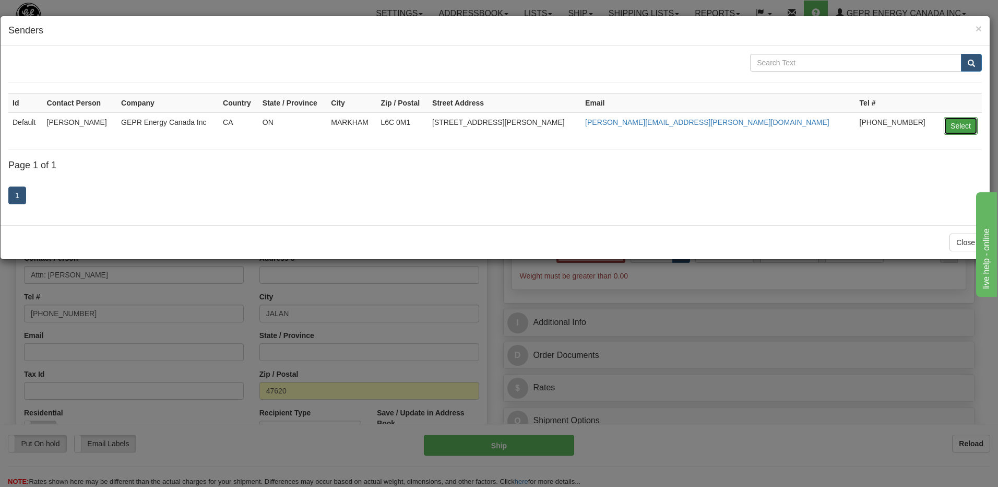
click at [956, 128] on button "Select" at bounding box center [961, 126] width 34 height 18
type input "Default"
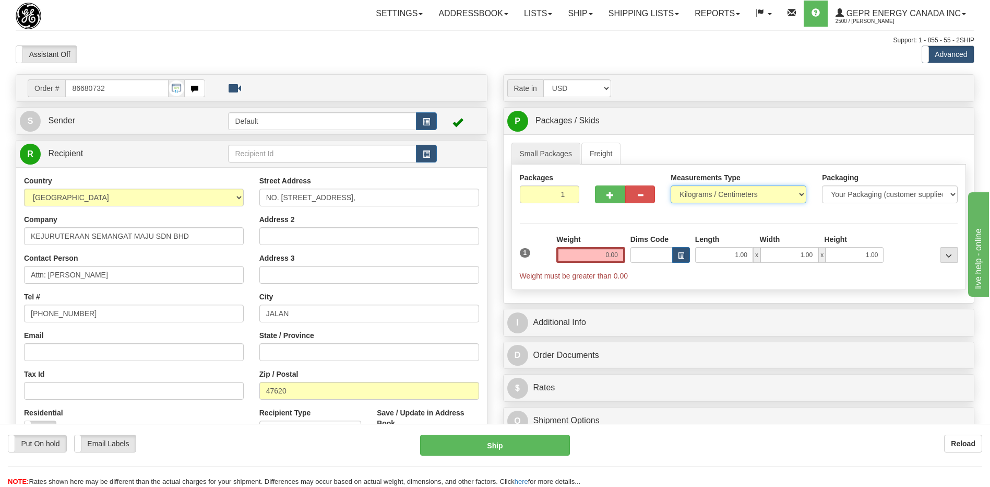
click at [724, 196] on select "Pounds / Inches Kilograms / Centimeters" at bounding box center [739, 194] width 136 height 18
select select "0"
click at [671, 185] on select "Pounds / Inches Kilograms / Centimeters" at bounding box center [739, 194] width 136 height 18
drag, startPoint x: 595, startPoint y: 256, endPoint x: 659, endPoint y: 253, distance: 63.8
click at [659, 253] on div "1 Weight 0.00 Dims Code 1.00" at bounding box center [739, 257] width 444 height 47
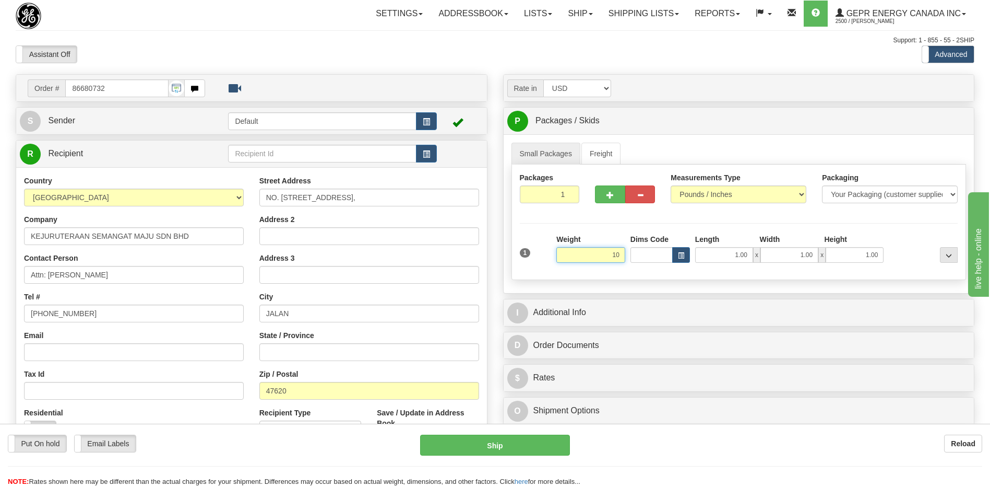
type input "1"
type input "20.00"
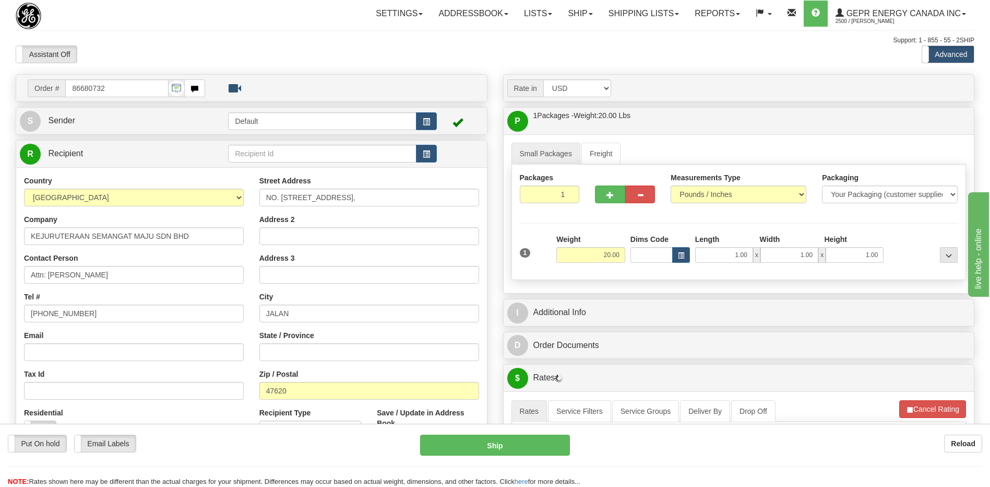
click at [368, 58] on div "Assistant On Assistant Off Do a return Do a return" at bounding box center [211, 54] width 406 height 18
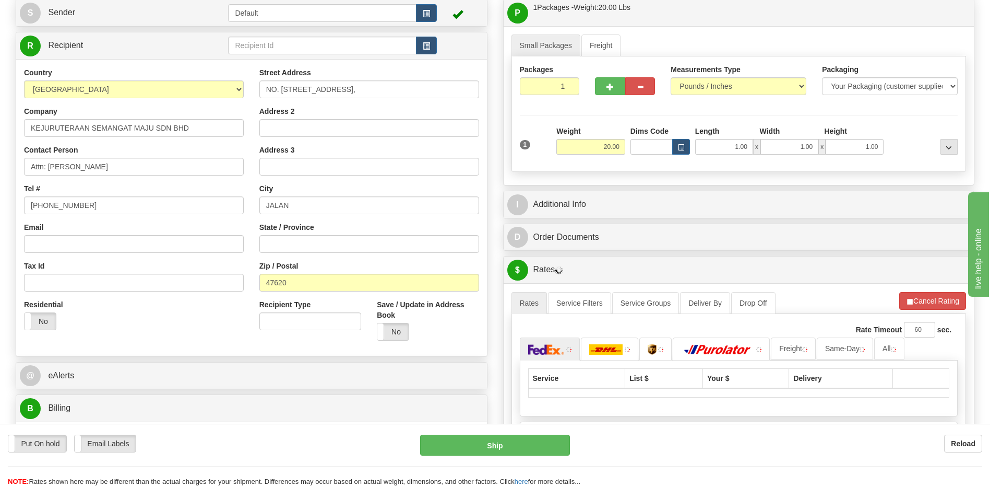
scroll to position [209, 0]
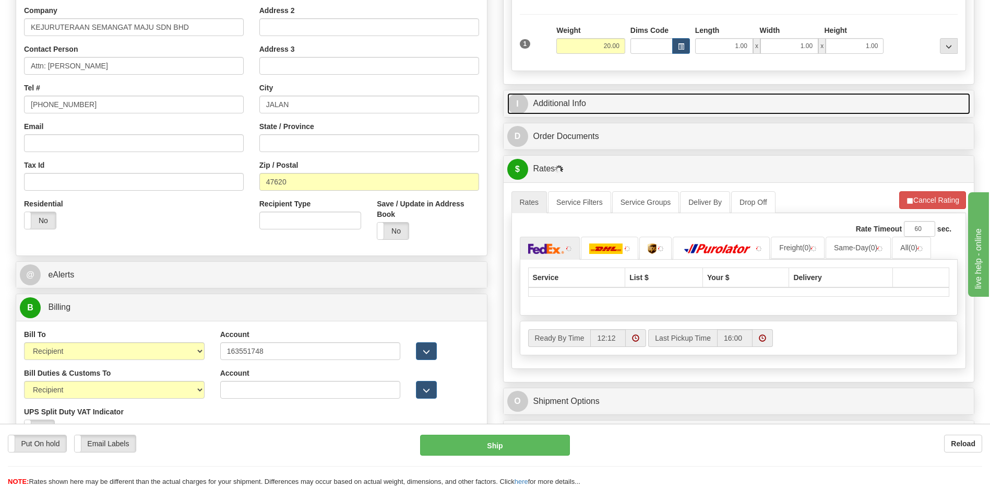
click at [584, 103] on link "I Additional Info" at bounding box center [739, 103] width 464 height 21
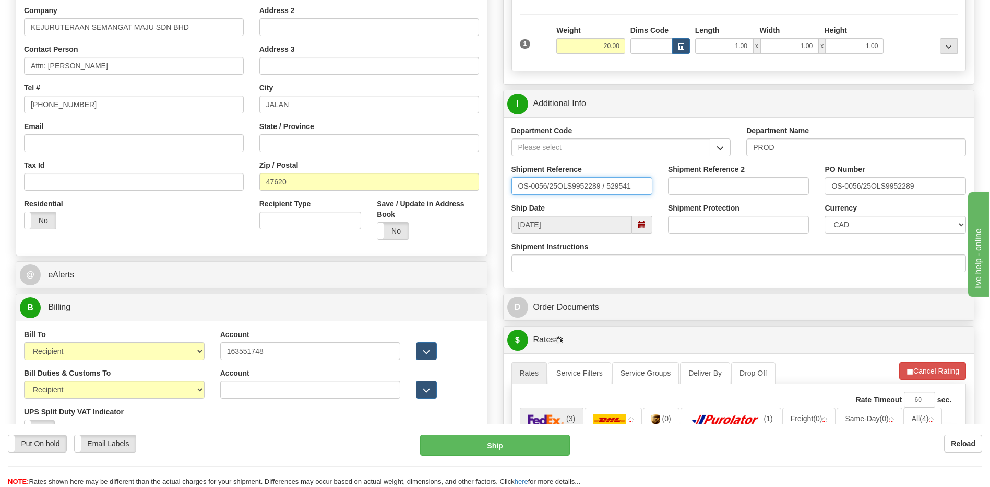
drag, startPoint x: 630, startPoint y: 185, endPoint x: 344, endPoint y: 180, distance: 286.2
paste input "5399004989"
type input "5399004989"
drag, startPoint x: 917, startPoint y: 184, endPoint x: 763, endPoint y: 206, distance: 155.6
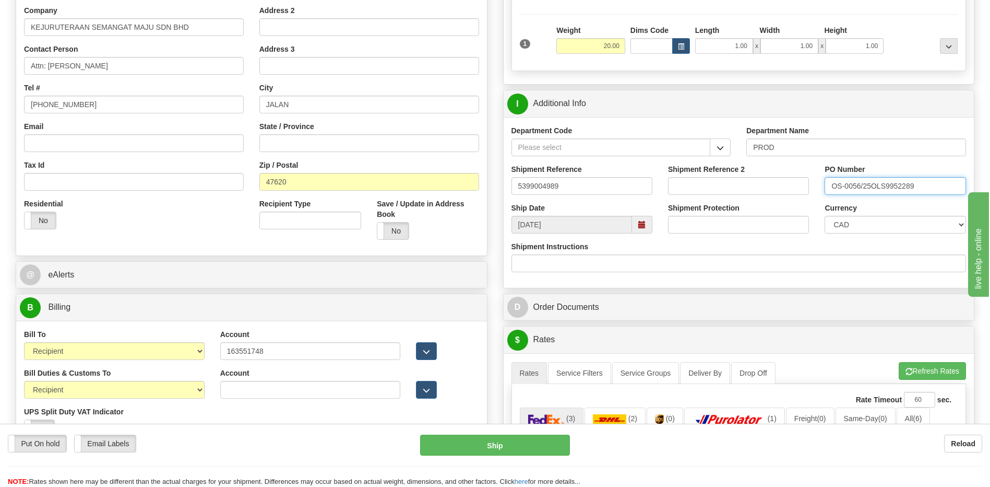
click at [763, 206] on div "Department Code Department Name PROD Shipment Reference 5399004989 Shipment Ref…" at bounding box center [739, 202] width 471 height 171
paste input "4501385780"
type input "4501385780"
click at [852, 223] on select "CAD USD EUR ZAR RON ANG ARN AUD AUS AWG BBD BFR BGN BHD BMD BND BRC BRL CHP CKZ…" at bounding box center [895, 225] width 141 height 18
select select "1"
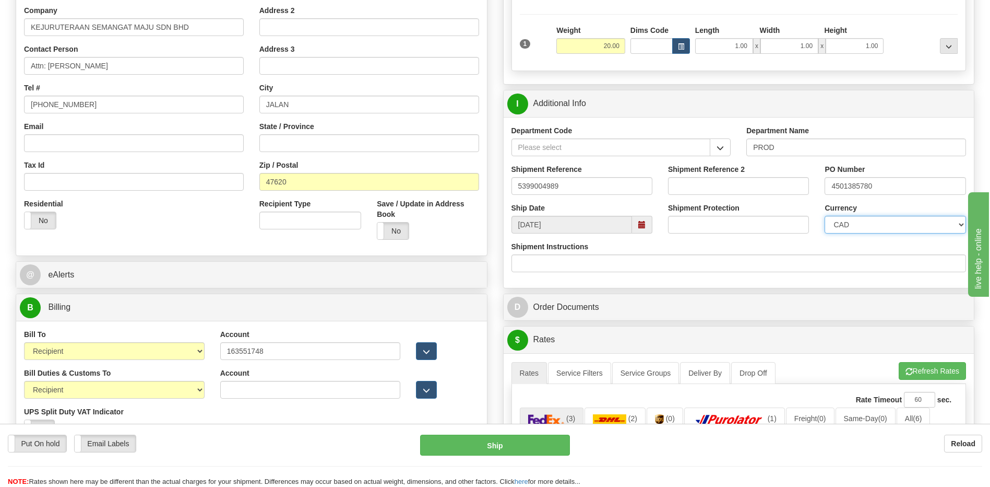
click at [825, 216] on select "CAD USD EUR ZAR RON ANG ARN AUD AUS AWG BBD BFR BGN BHD BMD BND BRC BRL CHP CKZ…" at bounding box center [895, 225] width 141 height 18
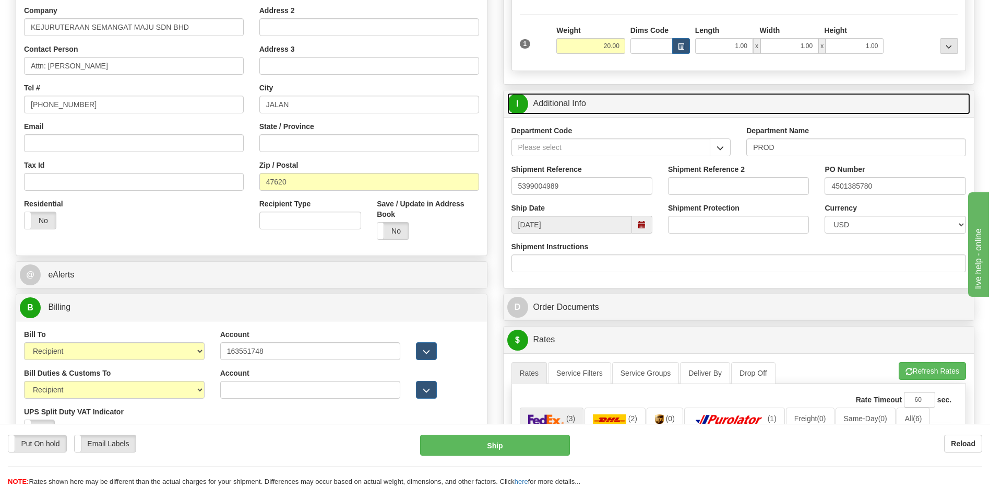
click at [657, 103] on link "I Additional Info" at bounding box center [739, 103] width 464 height 21
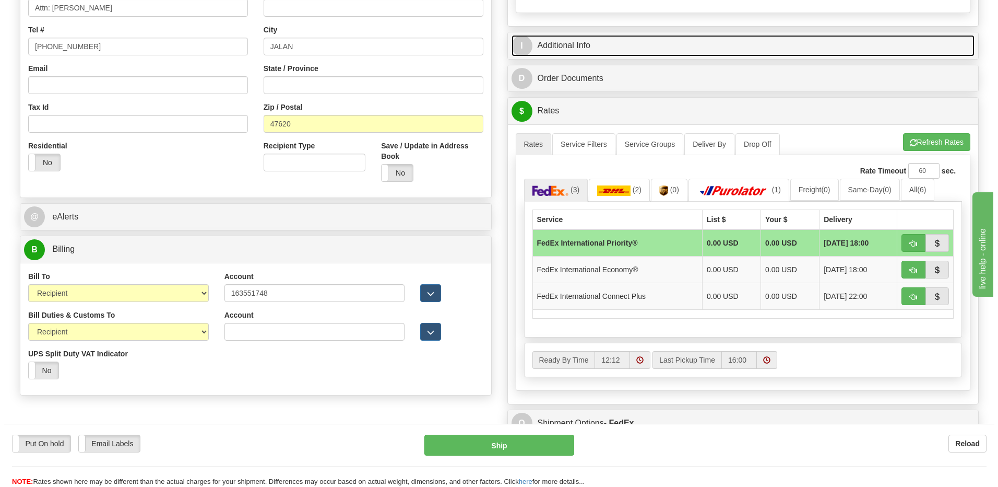
scroll to position [365, 0]
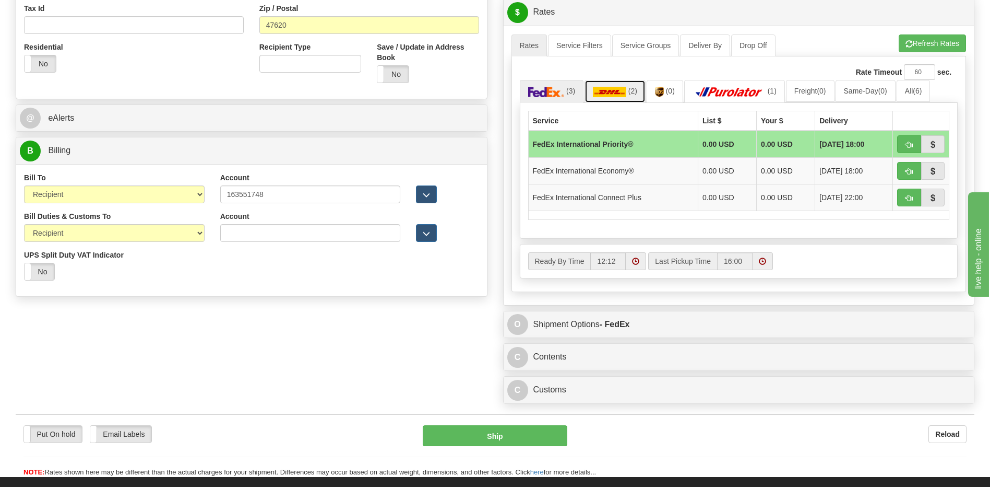
click at [631, 91] on span "(2)" at bounding box center [633, 91] width 9 height 8
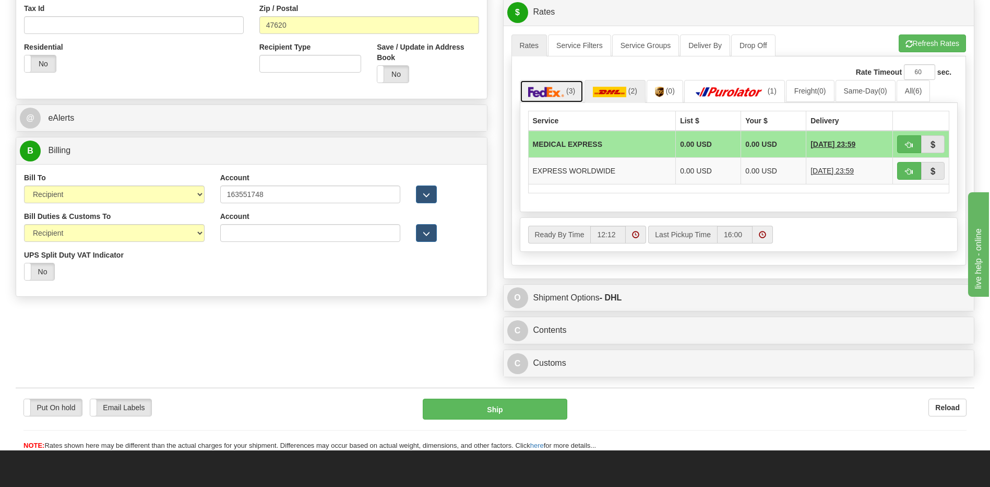
click at [569, 92] on span "(3)" at bounding box center [570, 91] width 9 height 8
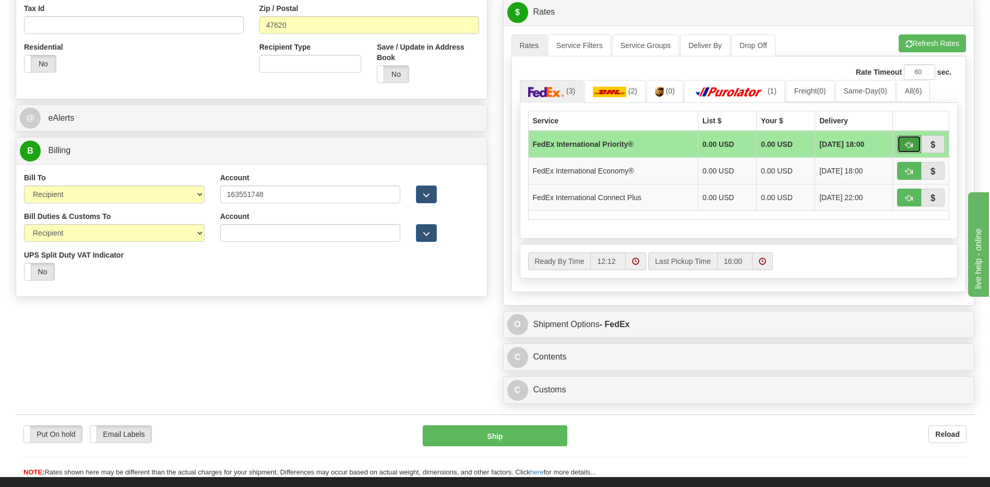
click at [907, 147] on span "button" at bounding box center [909, 144] width 7 height 7
type input "01"
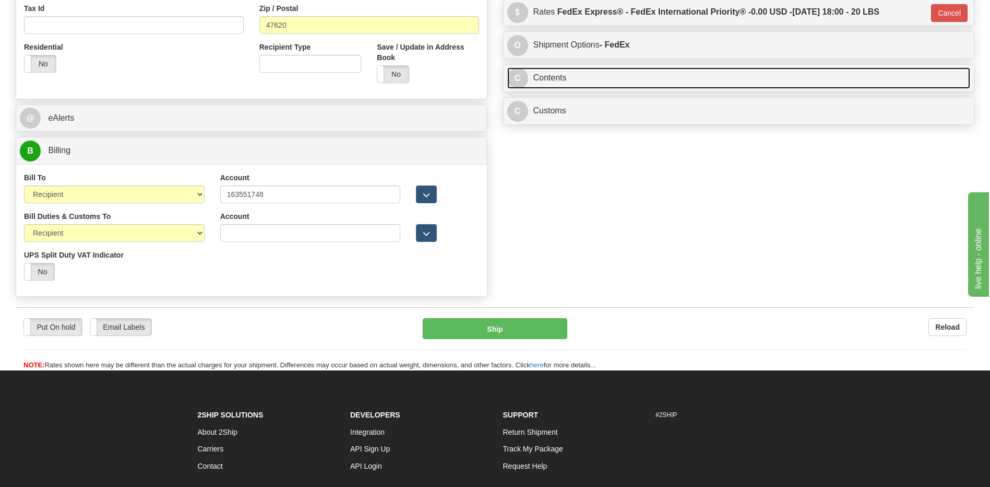
click at [579, 72] on link "C Contents" at bounding box center [739, 77] width 464 height 21
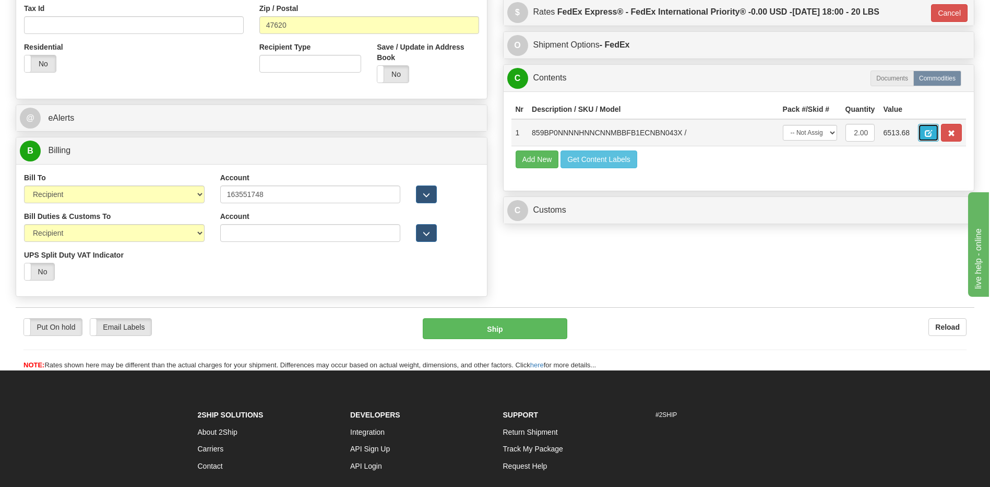
click at [922, 135] on button "button" at bounding box center [928, 133] width 21 height 18
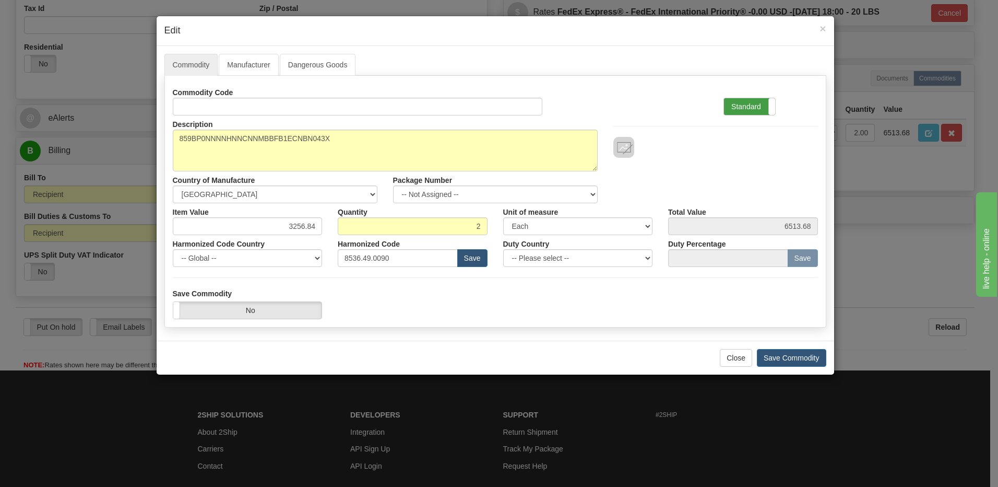
click at [741, 104] on label "Standard" at bounding box center [749, 106] width 51 height 17
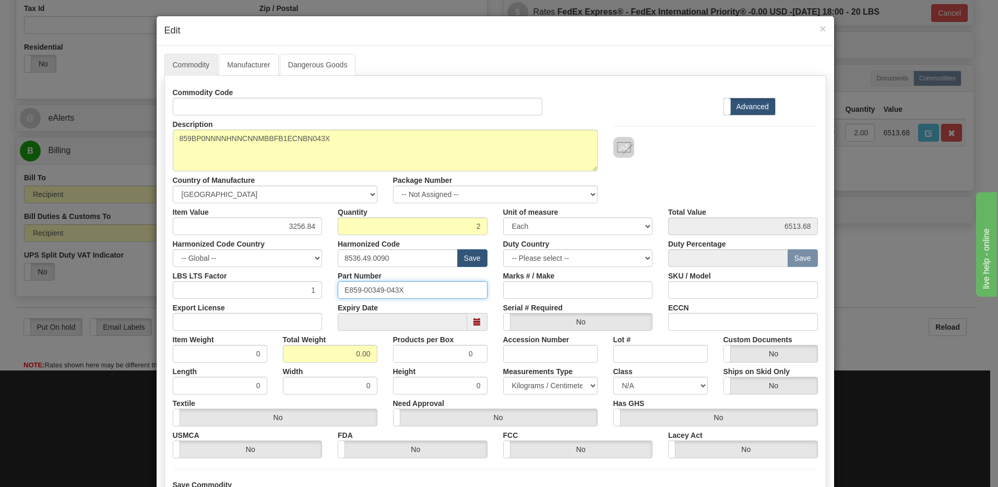
drag, startPoint x: 420, startPoint y: 289, endPoint x: 282, endPoint y: 277, distance: 138.9
click at [269, 283] on div "LBS LTS Factor 1 Part Number E859-00349-043X Marks # / Make SKU / Model" at bounding box center [495, 283] width 661 height 32
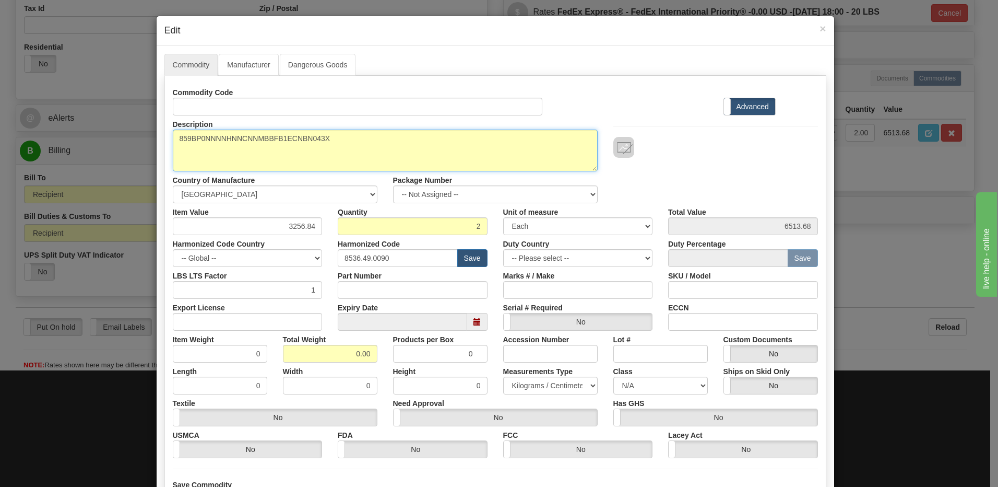
click at [345, 135] on textarea "859BP0NNNNHNNCNNMBBFB1ECNBN043X" at bounding box center [385, 150] width 425 height 42
paste textarea "E859-00349-043X"
type textarea "859BP0NNNNHNNCNNMBBFB1ECNBN043X P/N E859-00349-043X"
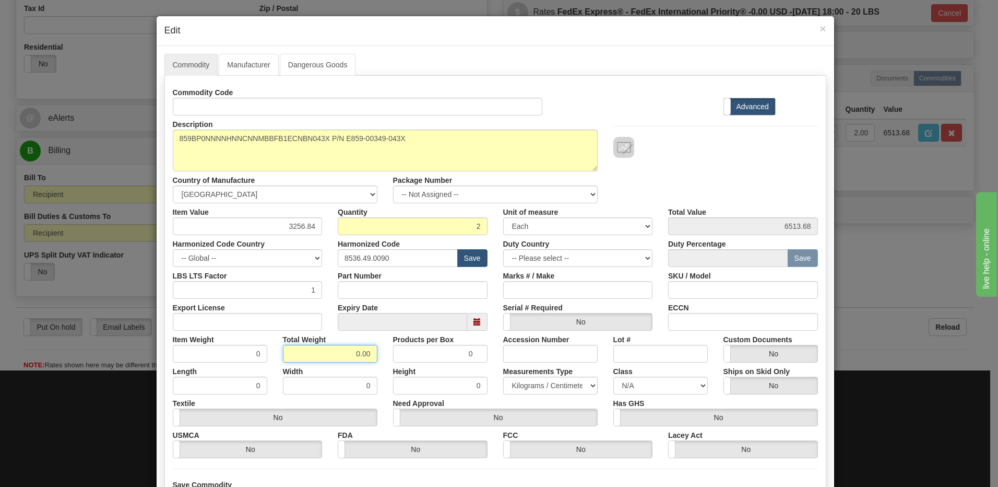
drag, startPoint x: 344, startPoint y: 344, endPoint x: 406, endPoint y: 355, distance: 63.1
click at [406, 356] on div "Item Weight 0 Total Weight 0.00 Products per Box 0 Accession Number Lot # Custo…" at bounding box center [495, 346] width 661 height 32
type input "2"
type input "1.0000"
click at [222, 353] on input "1.0000" at bounding box center [220, 354] width 95 height 18
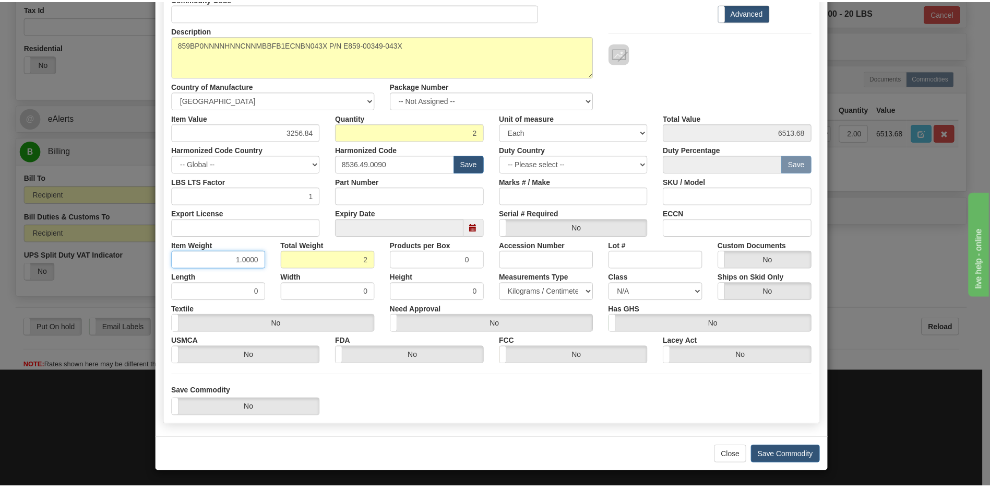
scroll to position [95, 0]
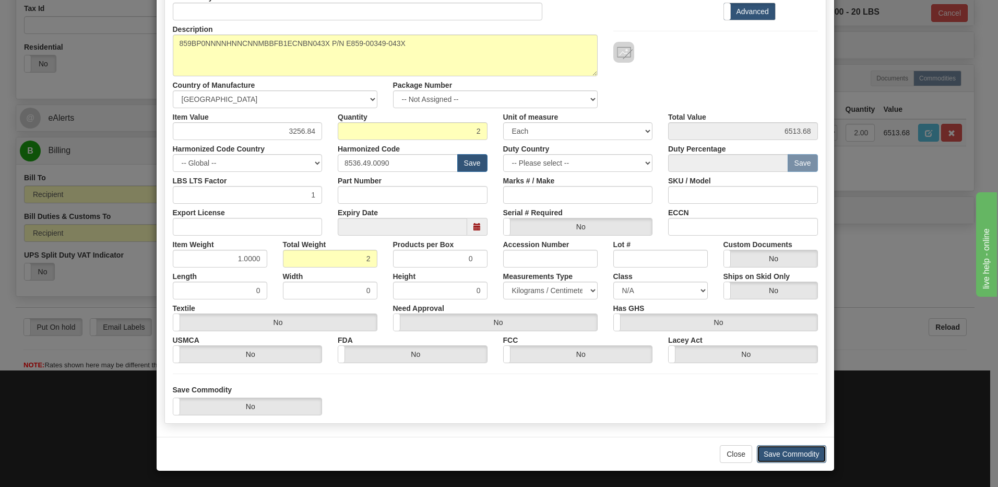
click at [799, 451] on button "Save Commodity" at bounding box center [791, 454] width 69 height 18
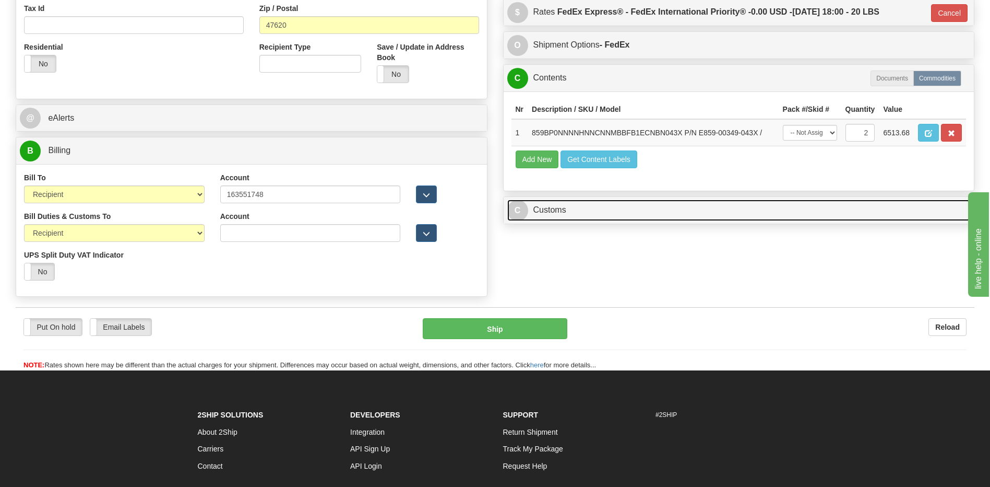
drag, startPoint x: 582, startPoint y: 206, endPoint x: 580, endPoint y: 188, distance: 18.5
click at [582, 206] on link "C Customs" at bounding box center [739, 209] width 464 height 21
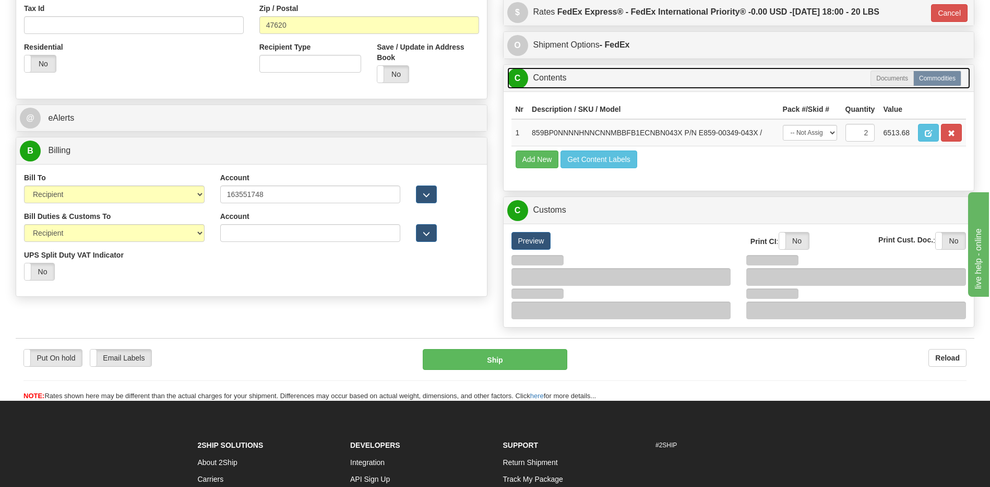
click at [564, 86] on link "C Contents" at bounding box center [739, 77] width 464 height 21
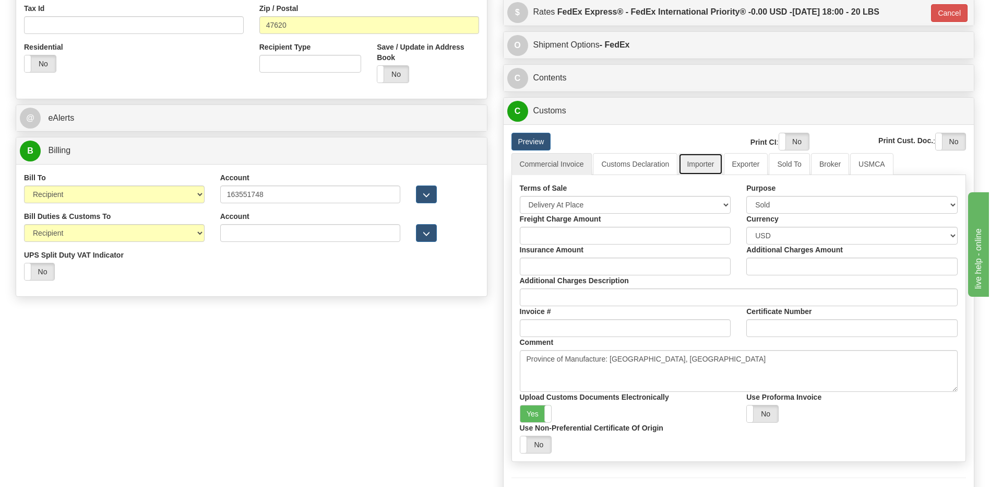
click at [707, 164] on link "Importer" at bounding box center [701, 164] width 44 height 22
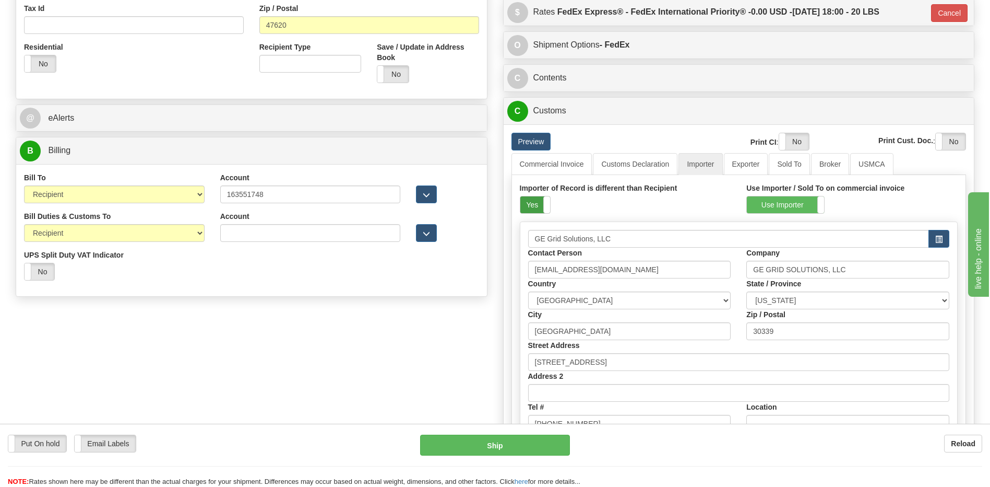
click at [531, 203] on label "Yes" at bounding box center [536, 204] width 30 height 17
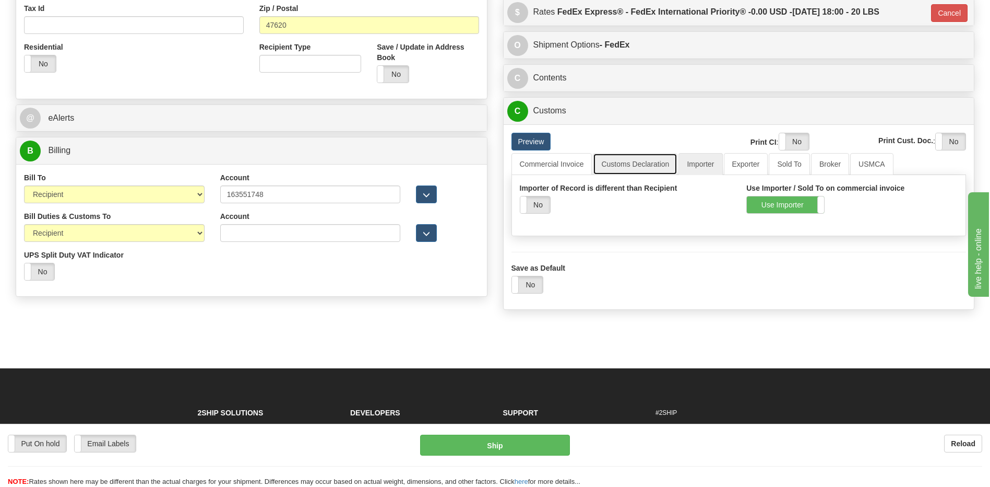
click at [628, 165] on link "Customs Declaration" at bounding box center [635, 164] width 85 height 22
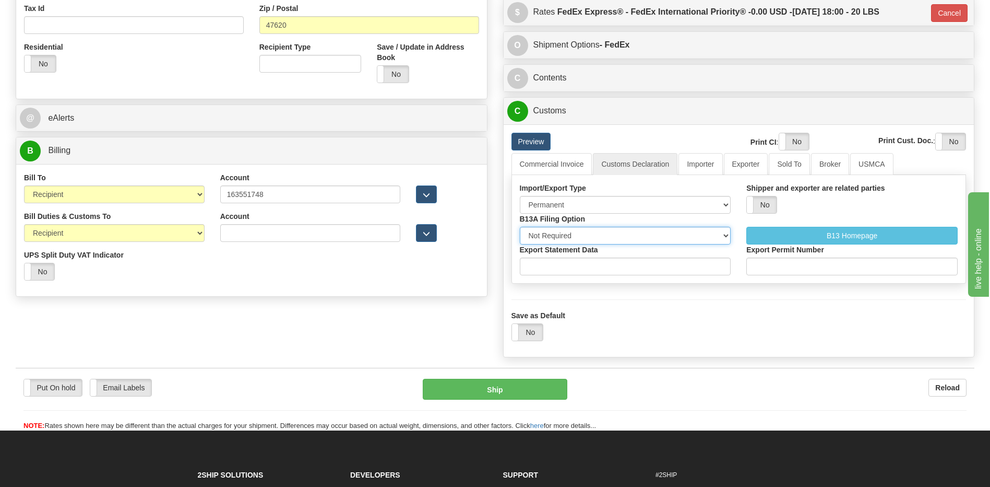
click at [583, 239] on select "Not Required Manual Electronic Summary Reporting" at bounding box center [625, 236] width 211 height 18
select select "3"
click at [520, 227] on select "Not Required Manual Electronic Summary Reporting" at bounding box center [625, 236] width 211 height 18
click at [562, 270] on input "Export Statement Data" at bounding box center [625, 266] width 211 height 18
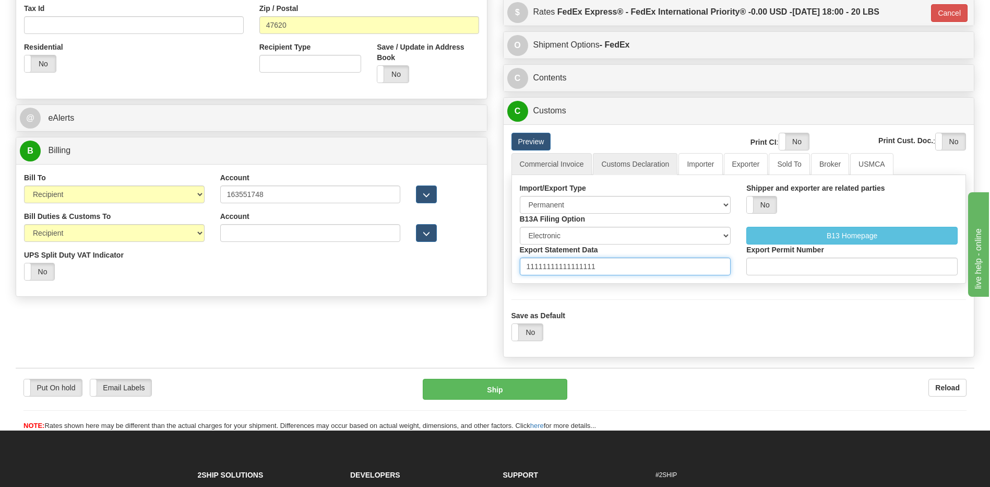
type input "11111111111111111"
click at [550, 160] on link "Commercial Invoice" at bounding box center [552, 164] width 81 height 22
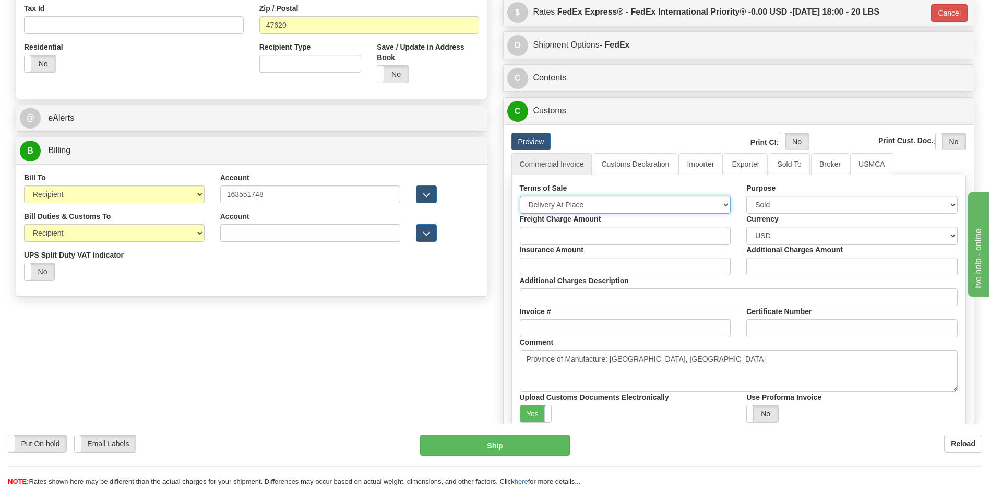
click at [560, 203] on select "Free Carrier Free On Board Ex Works Delivered Duty Unpaid Delivered Duty Paid C…" at bounding box center [625, 205] width 211 height 18
select select "7"
click at [520, 196] on select "Free Carrier Free On Board Ex Works Delivered Duty Unpaid Delivered Duty Paid C…" at bounding box center [625, 205] width 211 height 18
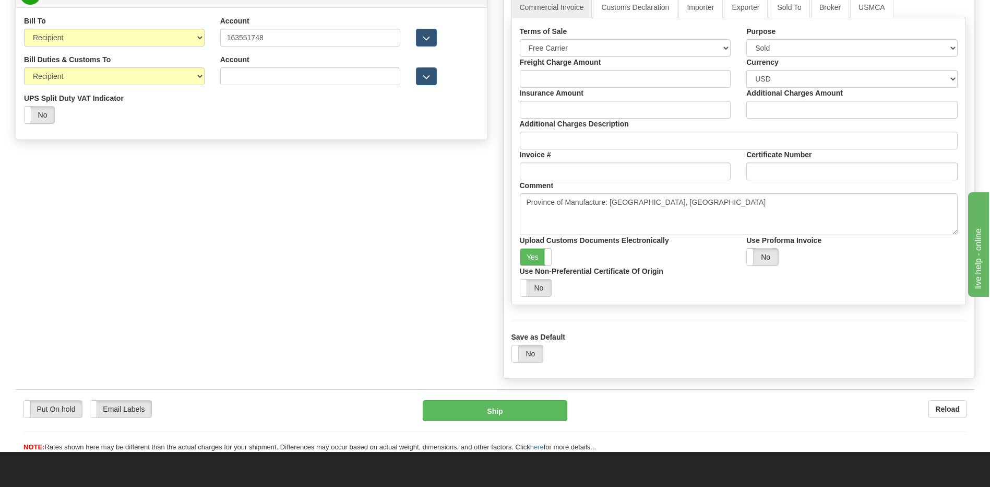
click at [526, 244] on label "Upload Customs Documents Electronically" at bounding box center [594, 240] width 149 height 10
click at [0, 0] on input "Upload Customs Documents Electronically" at bounding box center [0, 0] width 0 height 0
click at [531, 258] on label "Yes" at bounding box center [536, 257] width 31 height 17
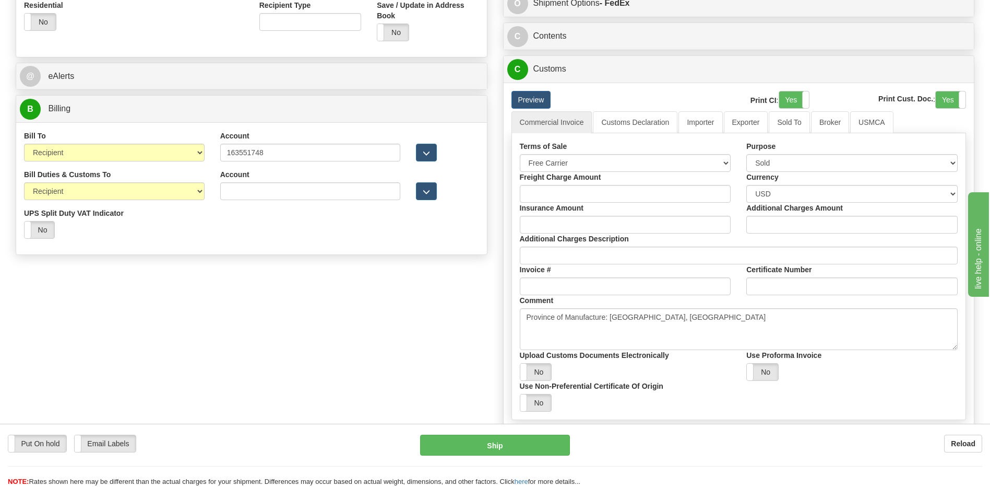
scroll to position [313, 0]
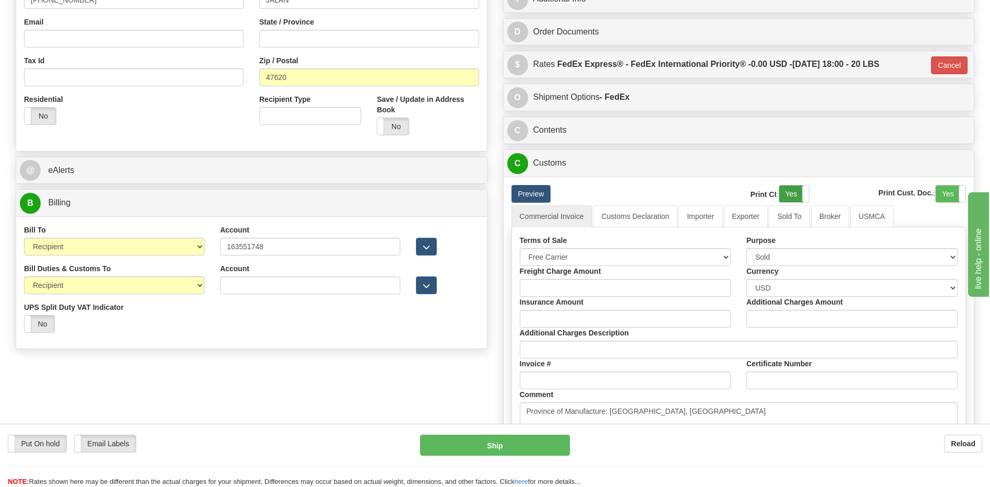
click at [783, 195] on label "Yes" at bounding box center [795, 193] width 30 height 17
click at [946, 191] on label "Yes" at bounding box center [951, 193] width 30 height 17
click at [699, 220] on link "Importer" at bounding box center [701, 216] width 44 height 22
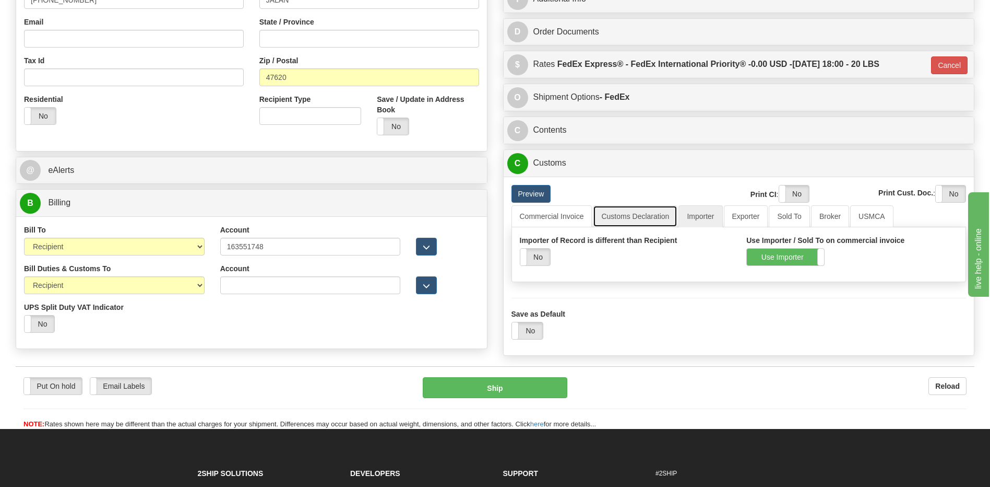
click at [637, 217] on link "Customs Declaration" at bounding box center [635, 216] width 85 height 22
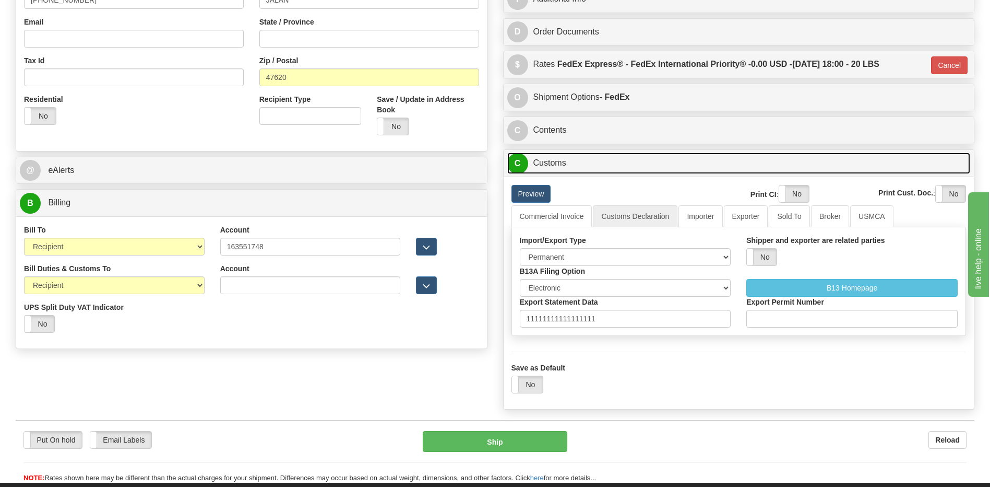
click at [556, 163] on link "C Customs" at bounding box center [739, 162] width 464 height 21
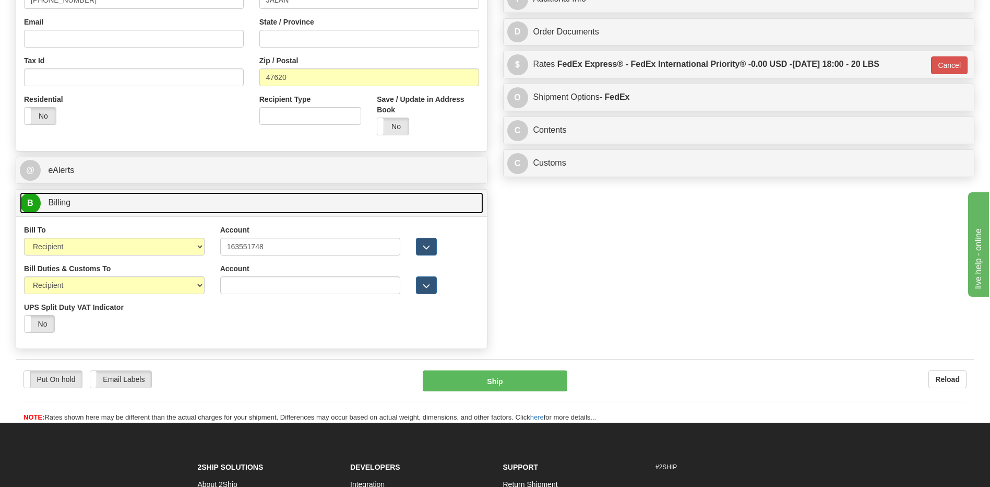
click at [261, 206] on link "B Billing" at bounding box center [252, 202] width 464 height 21
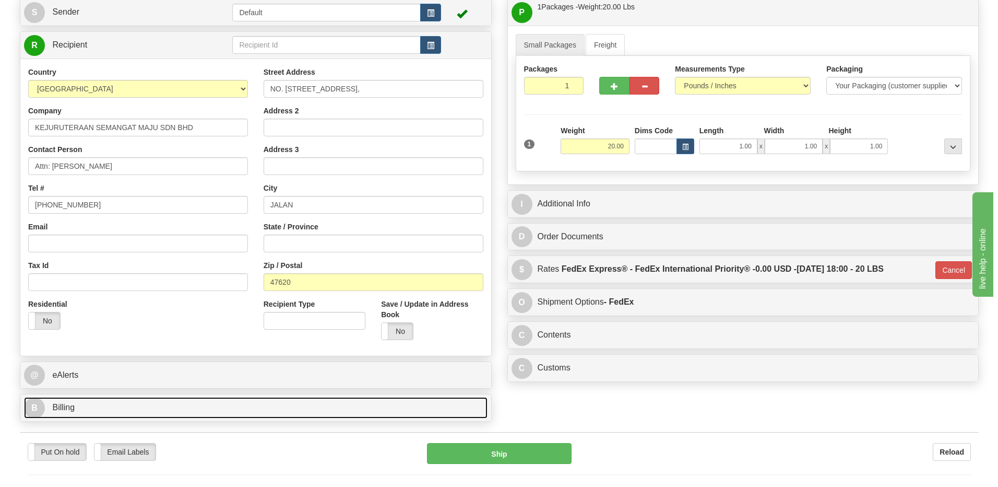
scroll to position [104, 0]
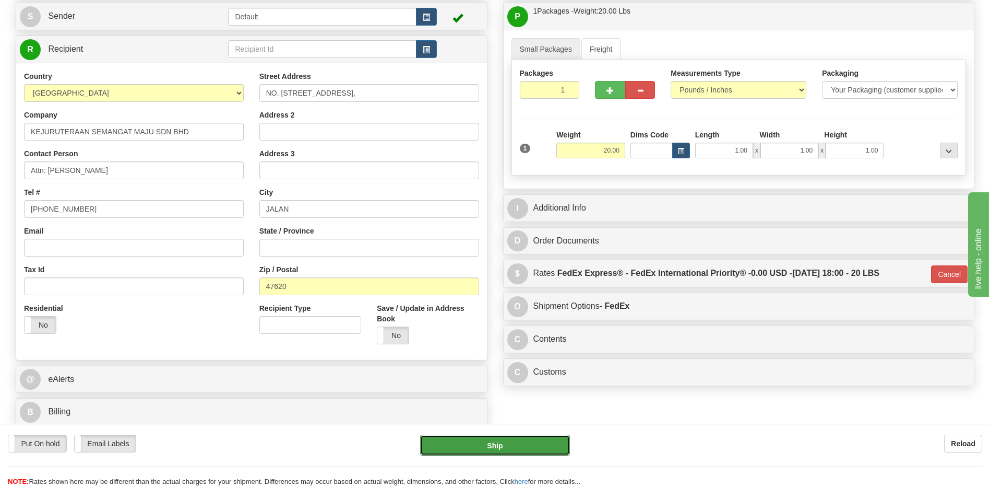
click at [510, 450] on button "Ship" at bounding box center [494, 444] width 149 height 21
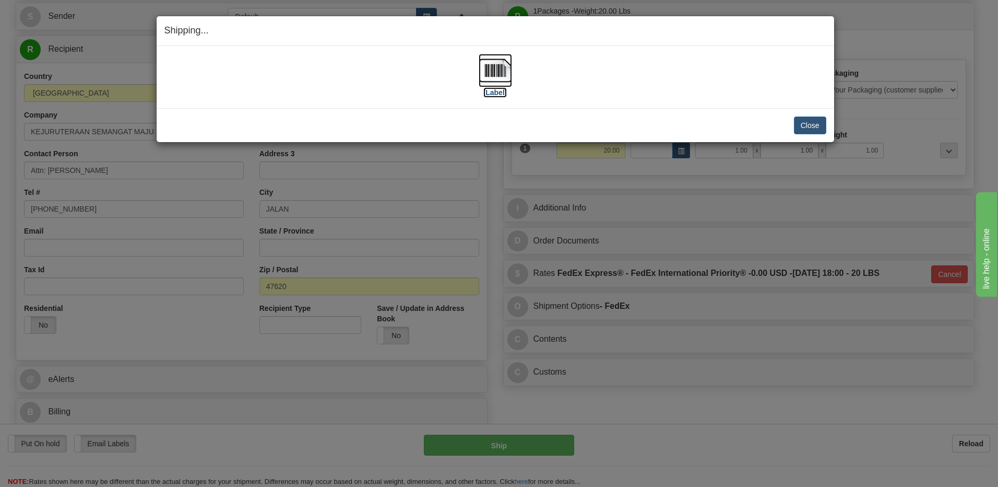
click at [497, 61] on img at bounding box center [495, 70] width 33 height 33
click at [801, 120] on button "Close" at bounding box center [810, 125] width 32 height 18
click at [811, 123] on button "Close" at bounding box center [810, 125] width 32 height 18
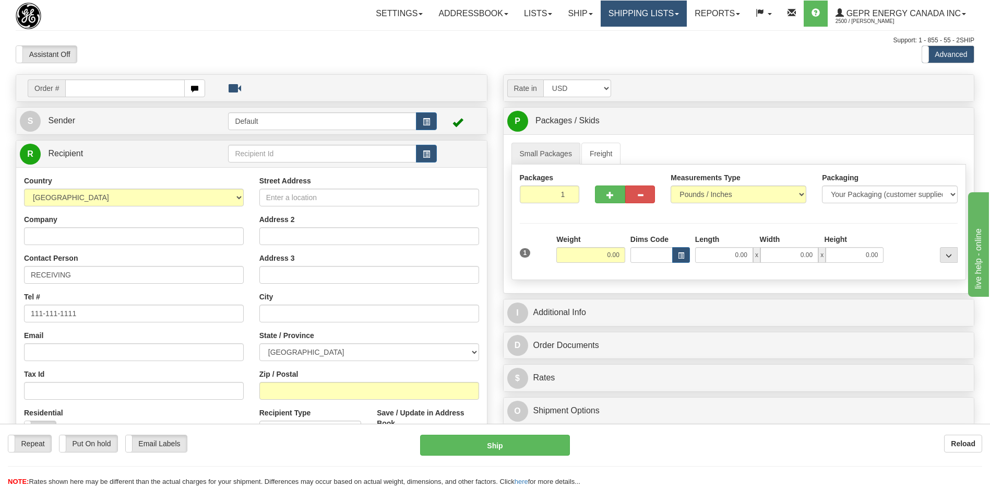
click at [625, 14] on link "Shipping lists" at bounding box center [644, 14] width 86 height 26
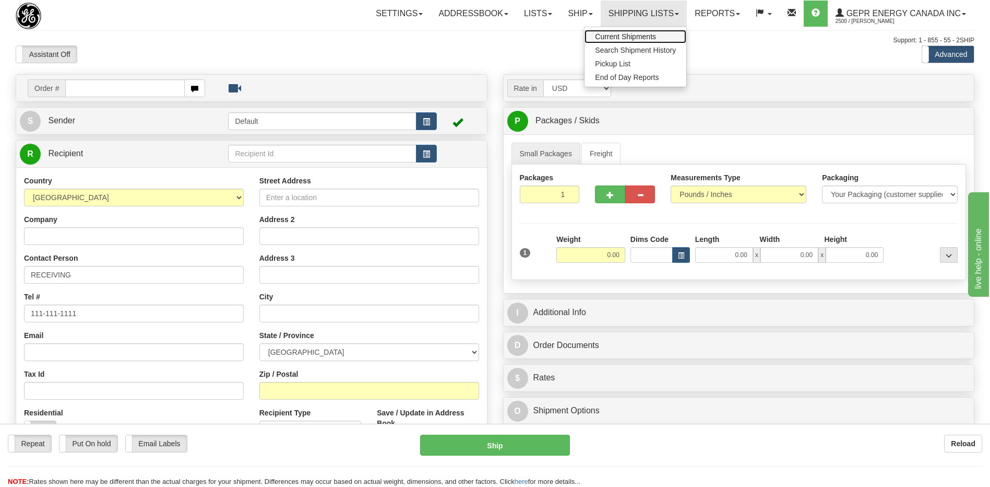
click at [608, 36] on span "Current Shipments" at bounding box center [625, 36] width 61 height 8
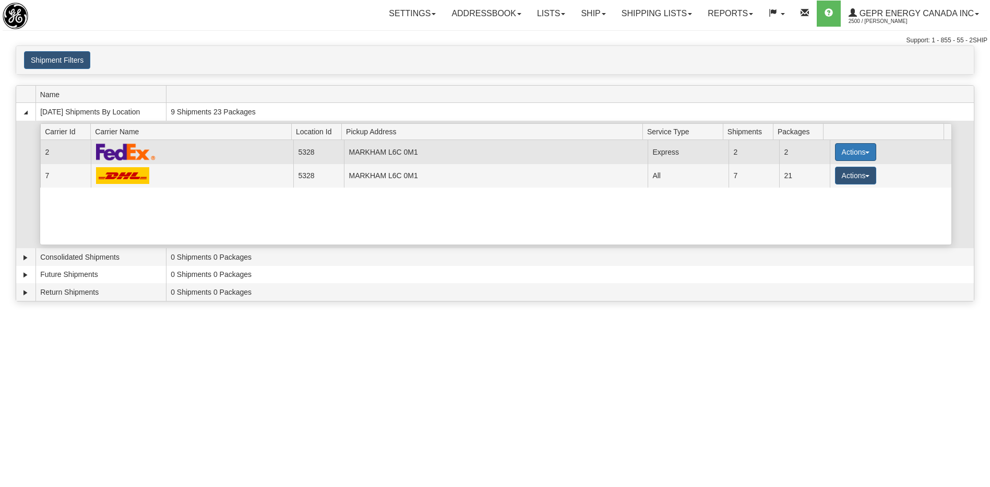
click at [837, 152] on button "Actions" at bounding box center [856, 152] width 42 height 18
click at [822, 173] on span "Details" at bounding box center [817, 171] width 28 height 7
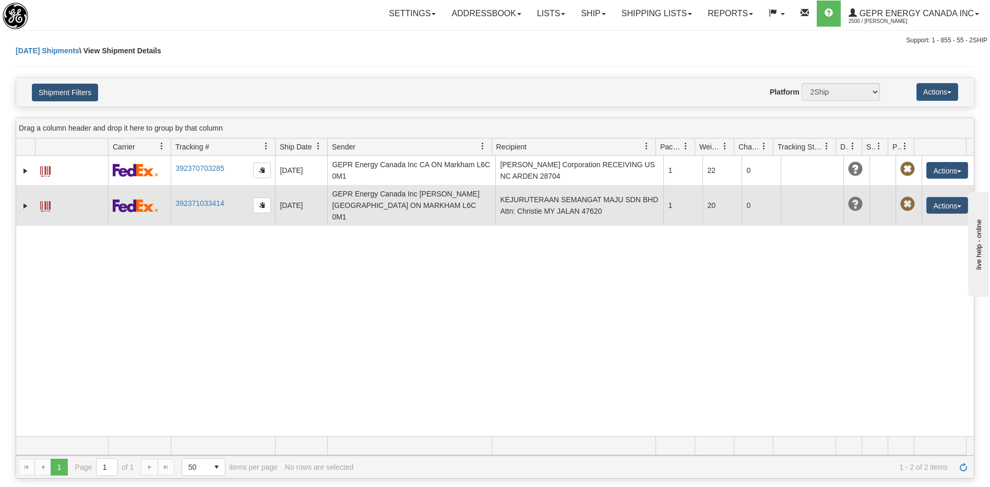
click at [580, 206] on td "KEJURUTERAAN SEMANGAT MAJU SDN BHD Attn: Christie MY JALAN 47620" at bounding box center [579, 205] width 168 height 41
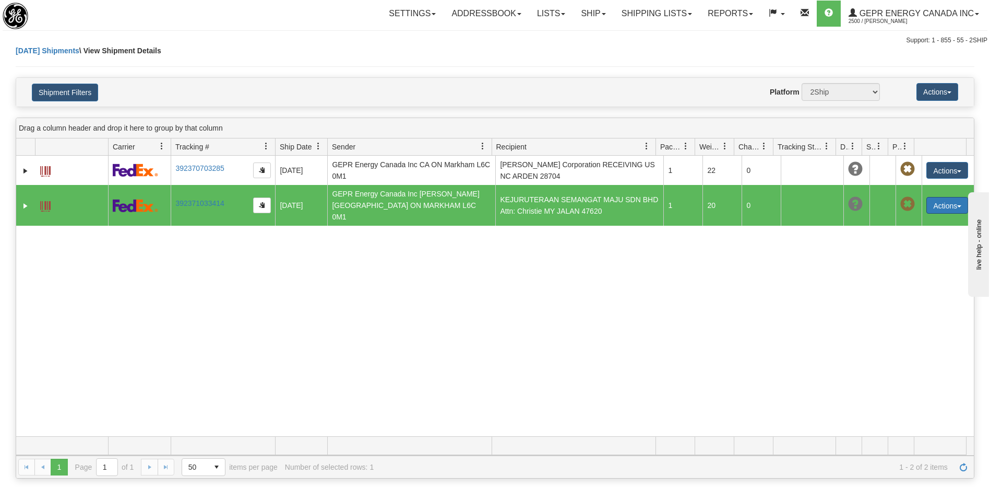
click at [940, 200] on button "Actions" at bounding box center [948, 205] width 42 height 17
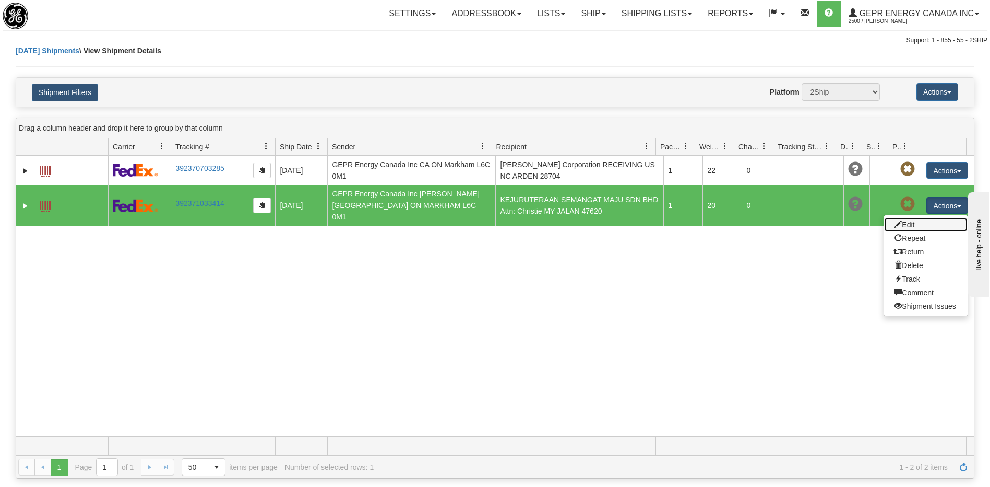
click at [908, 218] on link "Edit" at bounding box center [926, 225] width 84 height 14
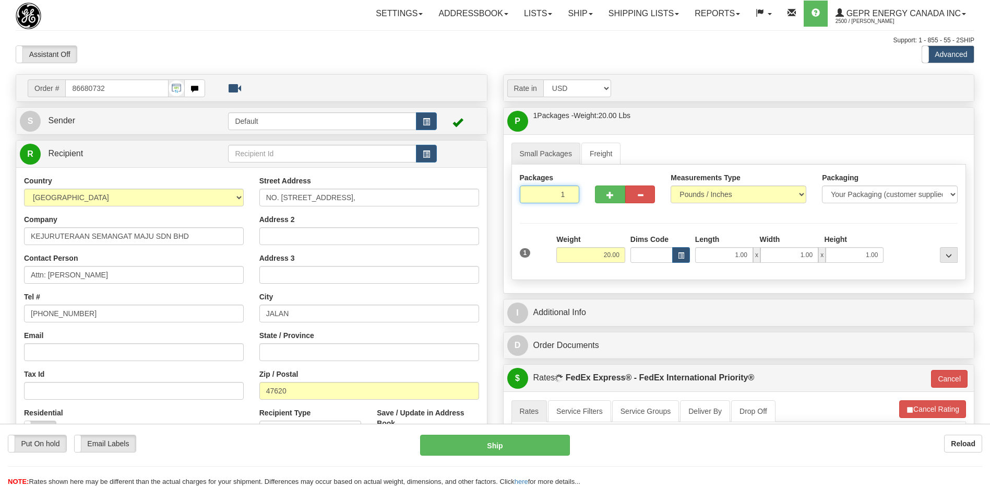
click at [556, 190] on input "1" at bounding box center [550, 194] width 60 height 18
type input "2"
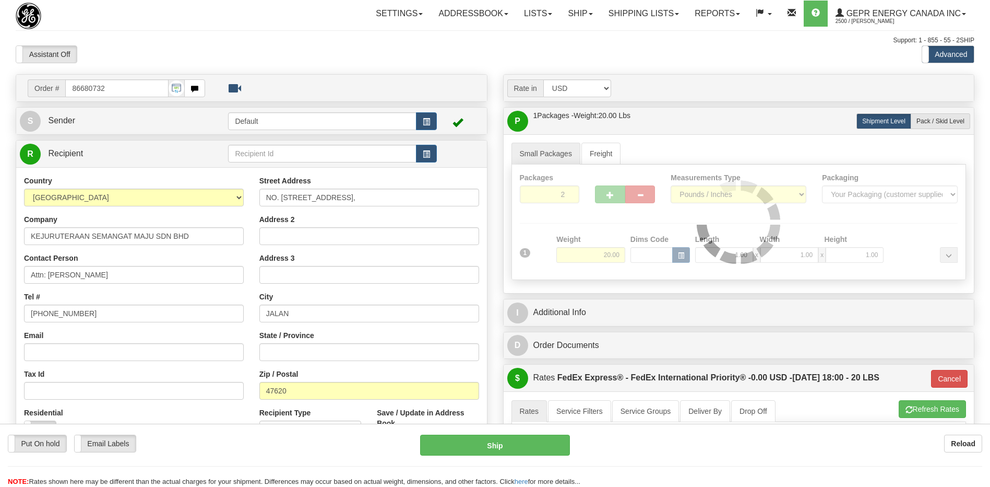
click at [386, 63] on div "Assistant On Assistant Off Do a return Do a return" at bounding box center [211, 54] width 406 height 18
type input "01"
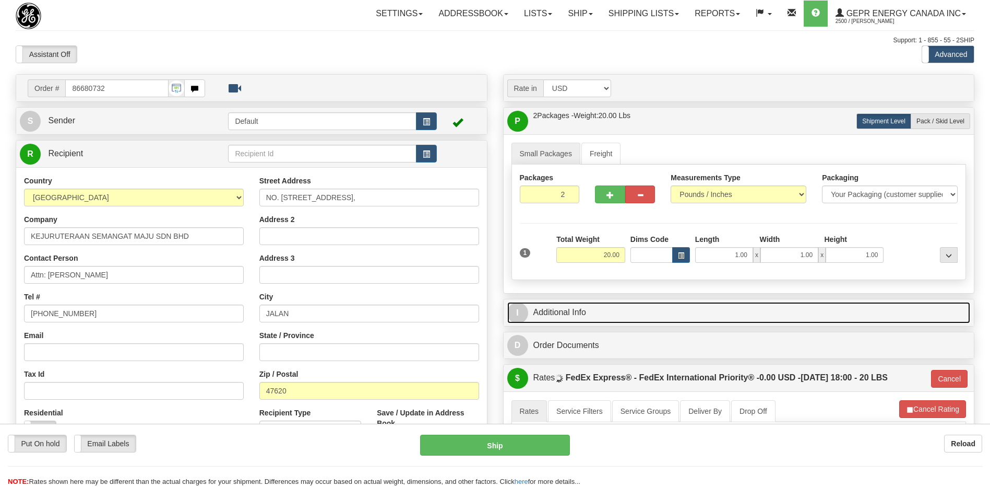
click at [573, 302] on link "I Additional Info" at bounding box center [739, 312] width 464 height 21
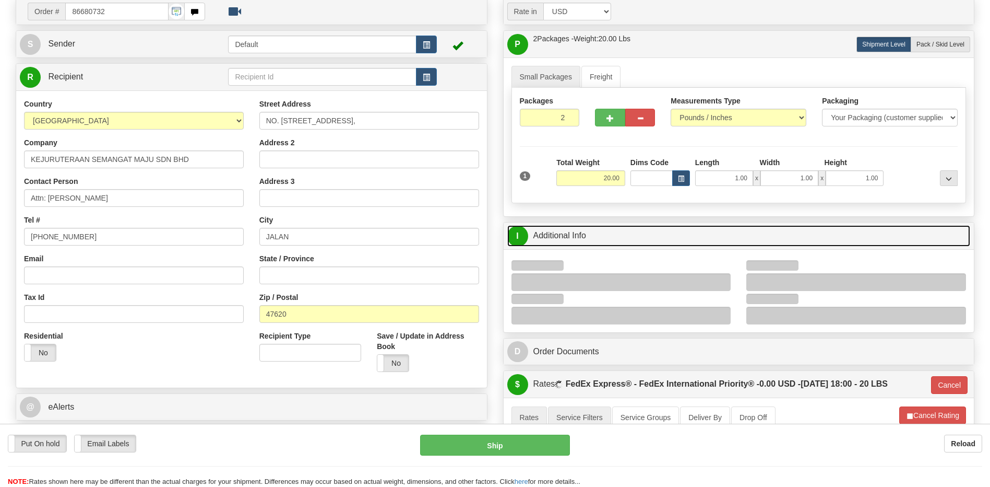
scroll to position [209, 0]
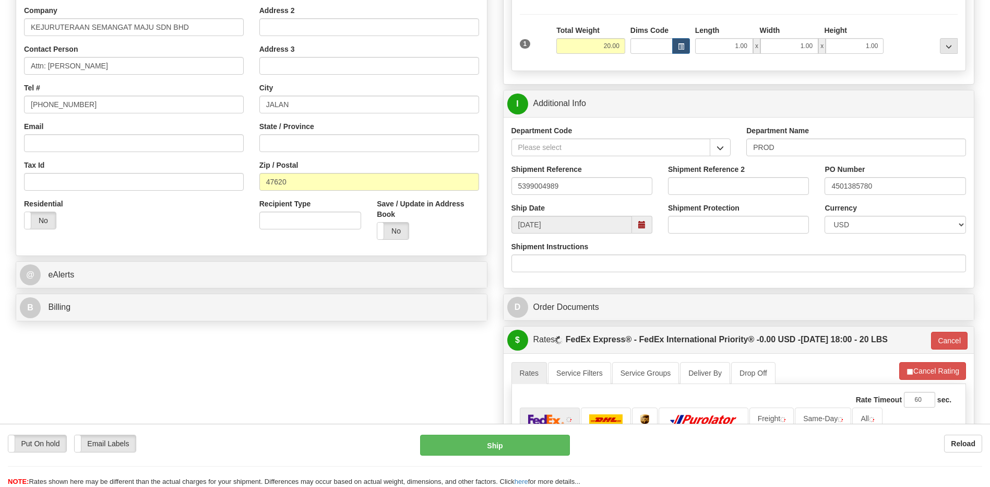
click at [586, 116] on div "I Additional Info" at bounding box center [739, 103] width 471 height 27
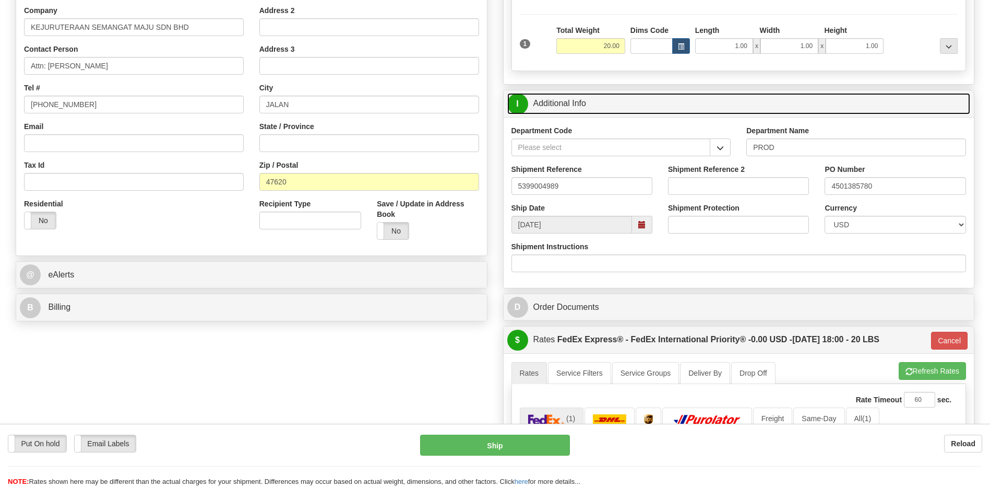
click at [588, 111] on link "I Additional Info" at bounding box center [739, 103] width 464 height 21
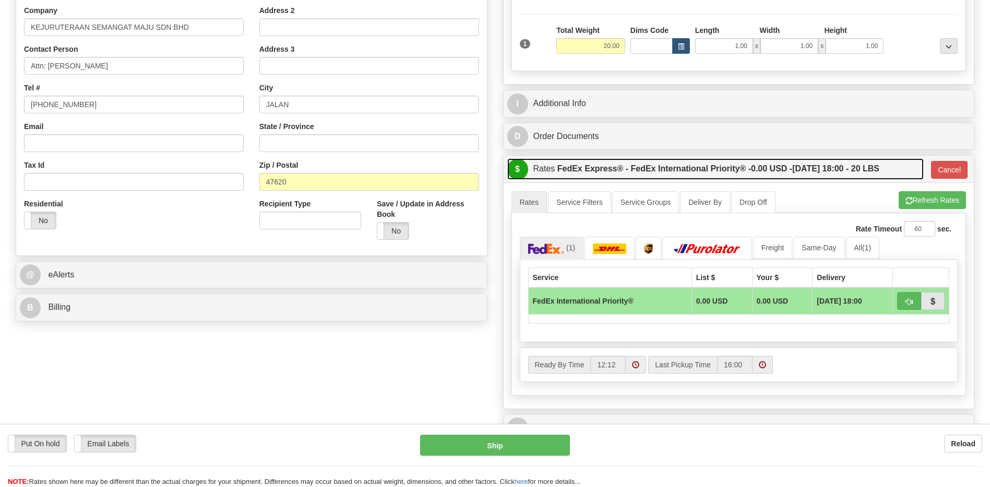
click at [602, 171] on label "FedEx Express® - FedEx International Priority® - 0.00 USD - 08/25/2025 18:00 - …" at bounding box center [719, 168] width 322 height 21
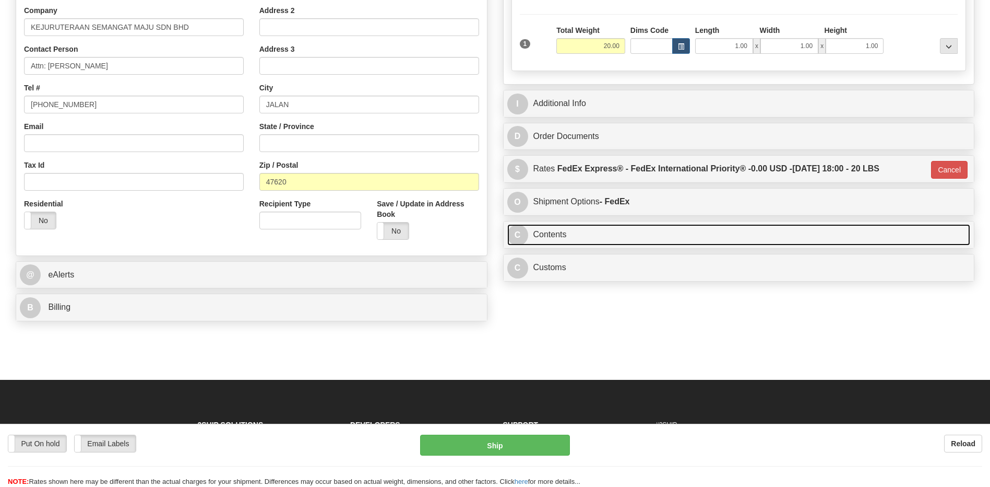
click at [575, 234] on link "C Contents" at bounding box center [739, 234] width 464 height 21
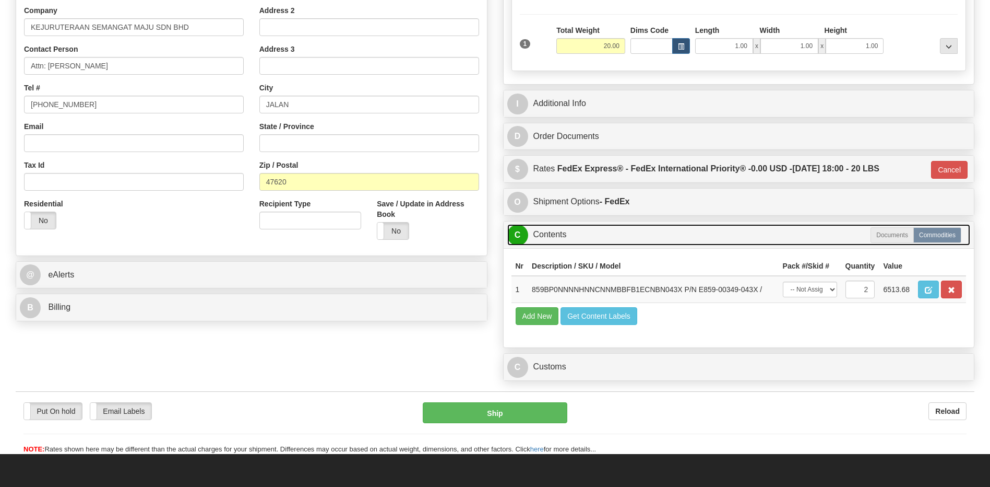
click at [575, 234] on link "C Contents" at bounding box center [739, 234] width 464 height 21
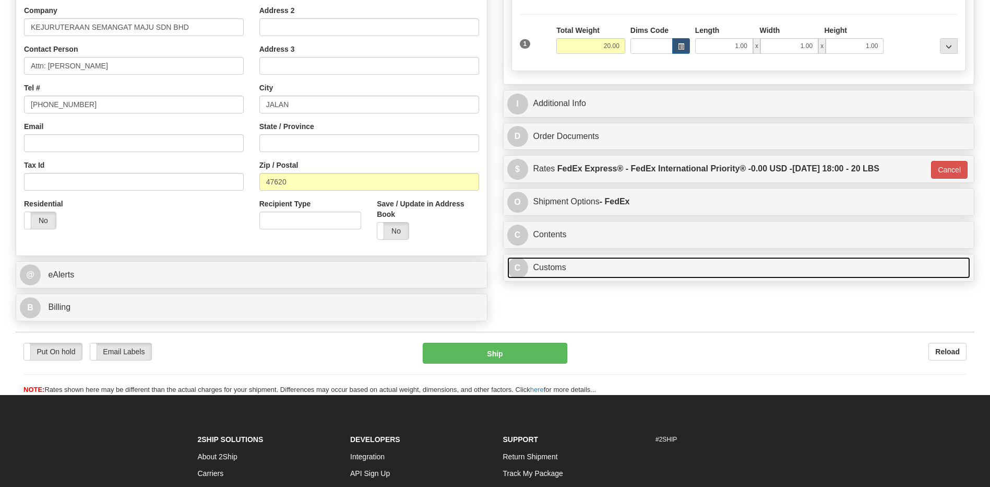
click at [574, 267] on link "C Customs" at bounding box center [739, 267] width 464 height 21
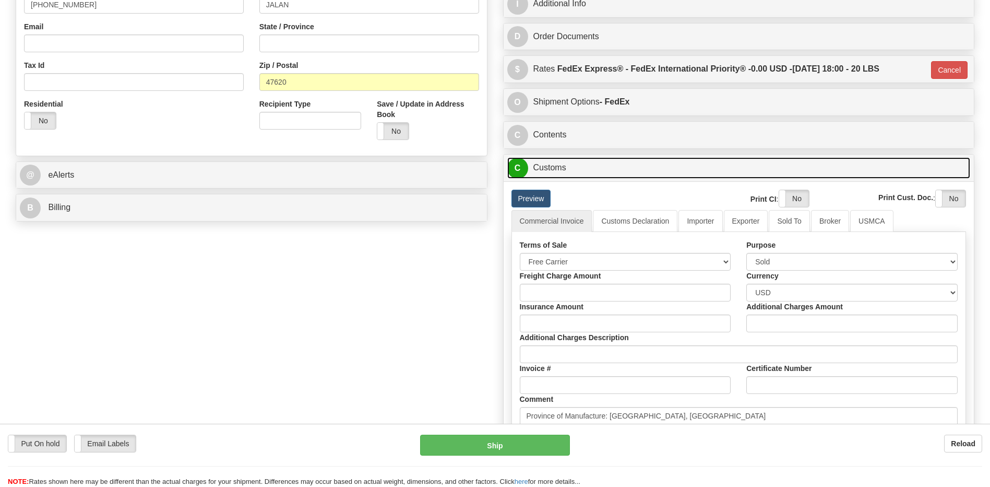
scroll to position [313, 0]
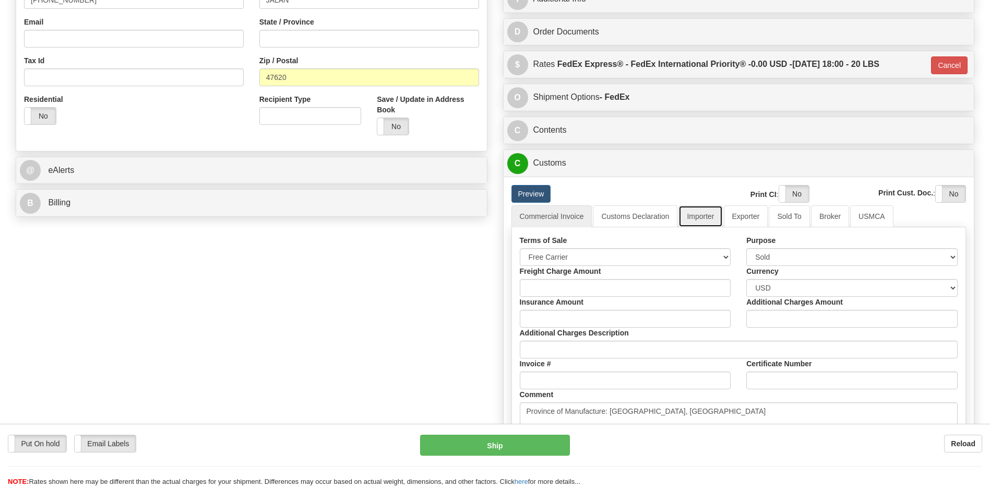
click at [703, 221] on link "Importer" at bounding box center [701, 216] width 44 height 22
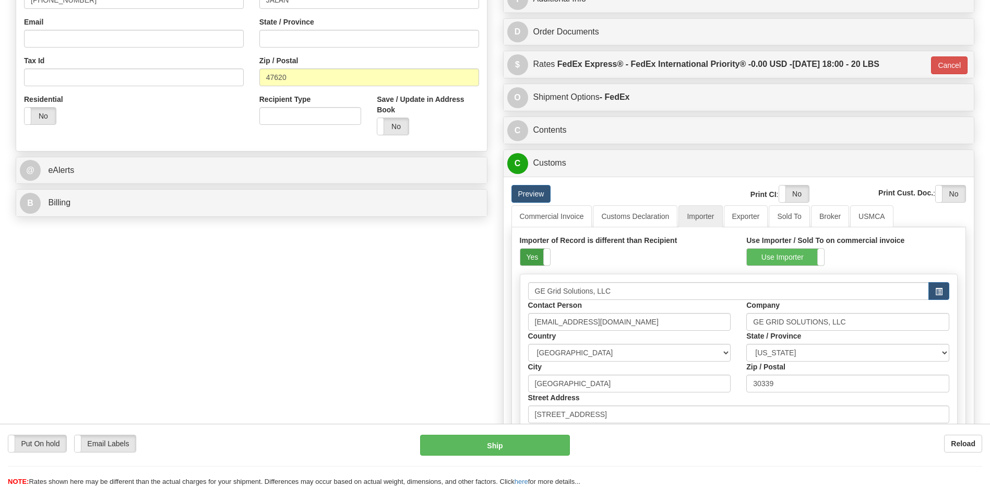
click at [528, 255] on label "Yes" at bounding box center [536, 257] width 30 height 17
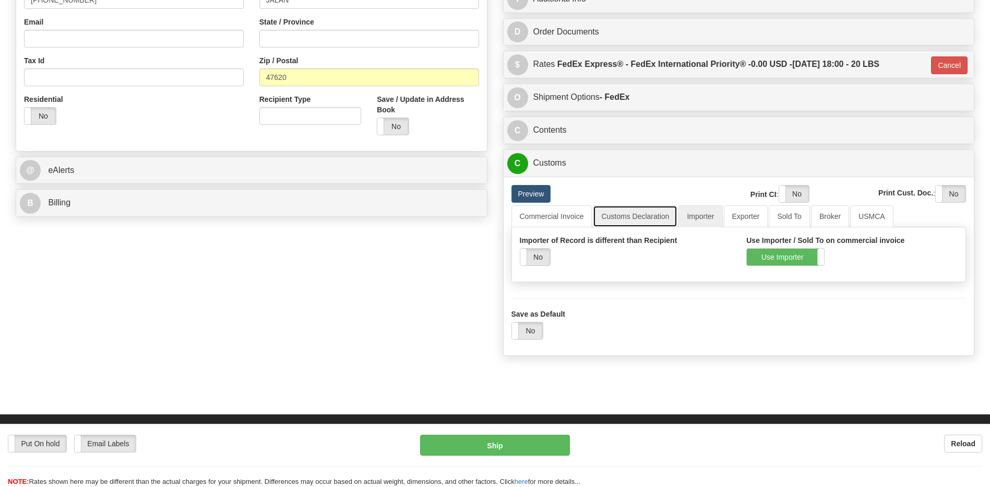
click at [625, 218] on link "Customs Declaration" at bounding box center [635, 216] width 85 height 22
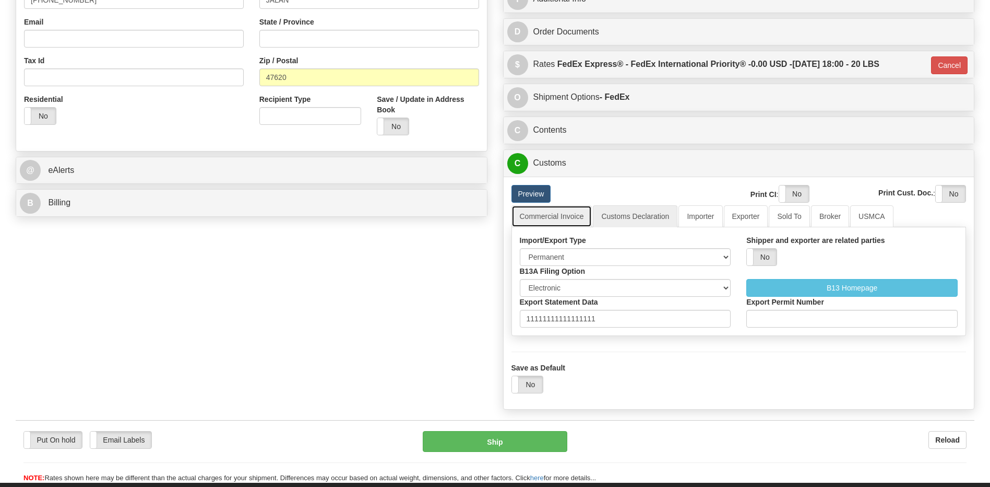
click at [559, 218] on link "Commercial Invoice" at bounding box center [552, 216] width 81 height 22
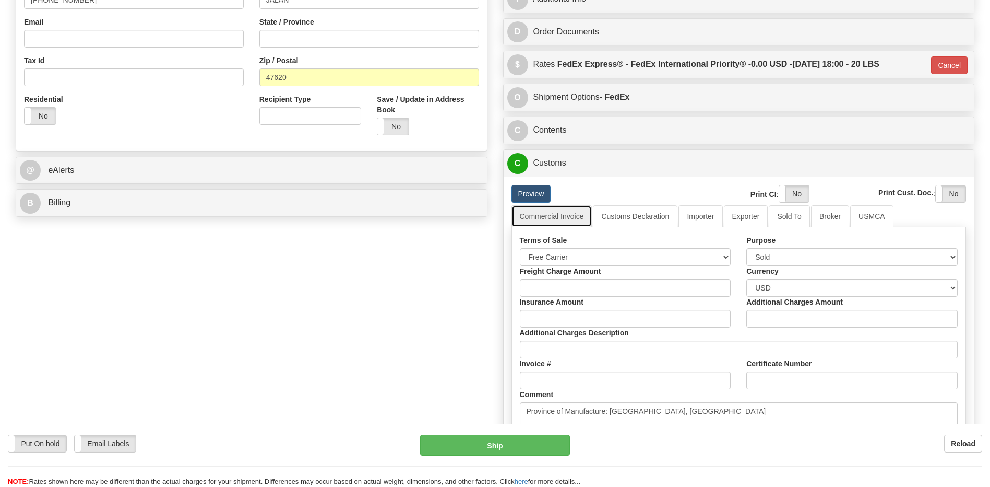
scroll to position [522, 0]
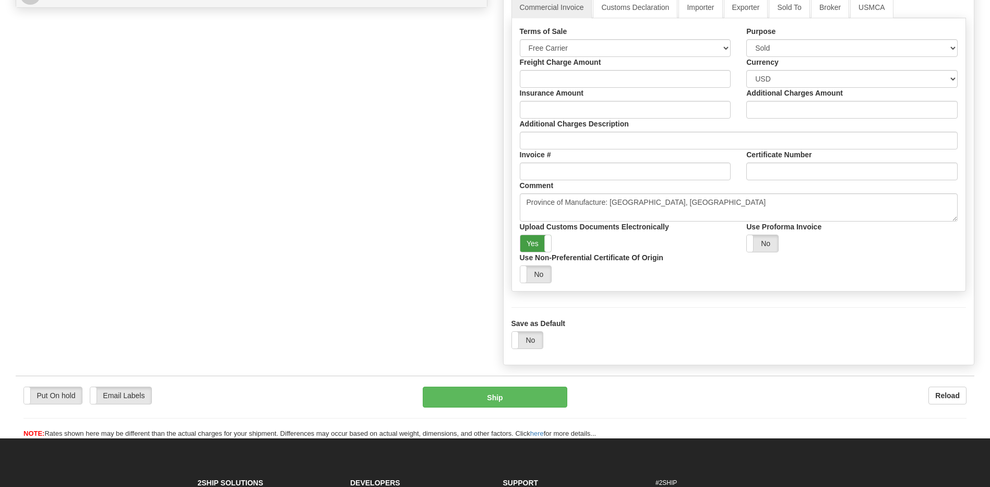
click at [542, 249] on label "Yes" at bounding box center [536, 243] width 31 height 17
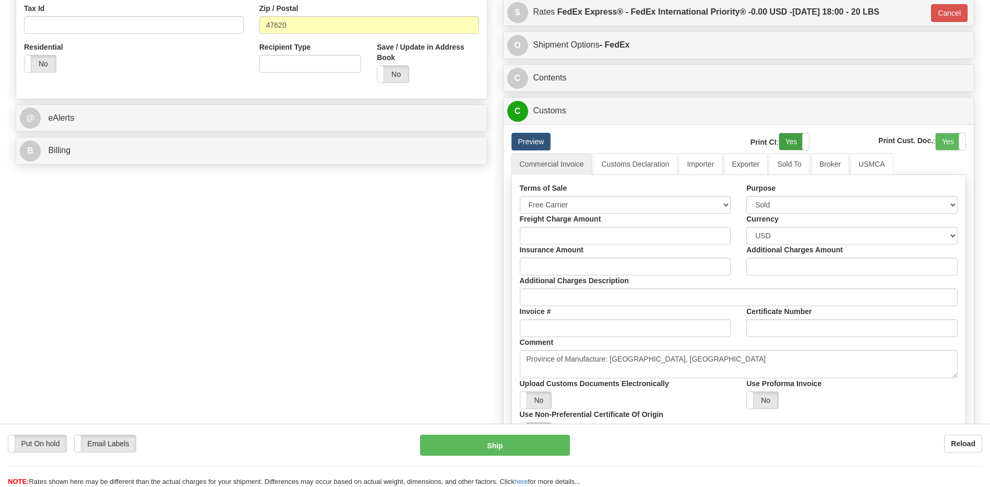
click at [795, 143] on label "Yes" at bounding box center [795, 141] width 30 height 17
click at [943, 139] on label "Yes" at bounding box center [951, 141] width 30 height 17
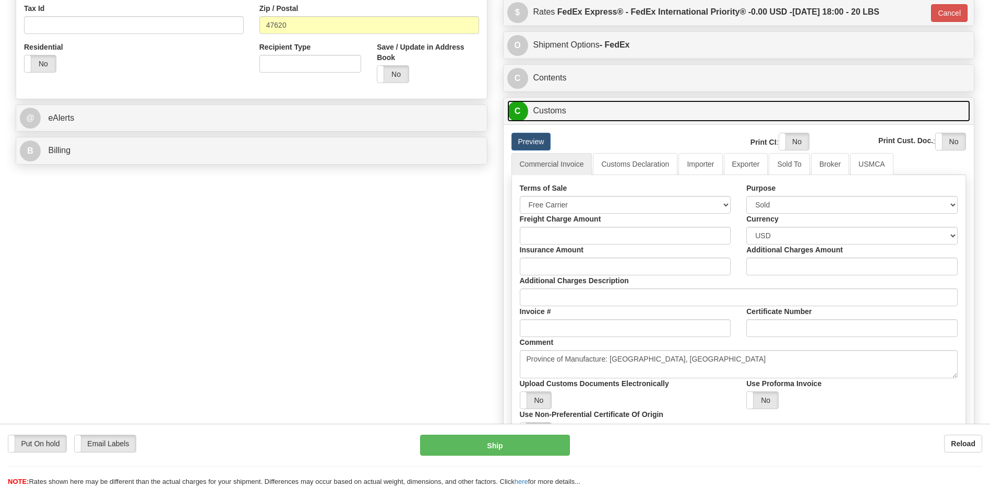
click at [659, 107] on link "C Customs" at bounding box center [739, 110] width 464 height 21
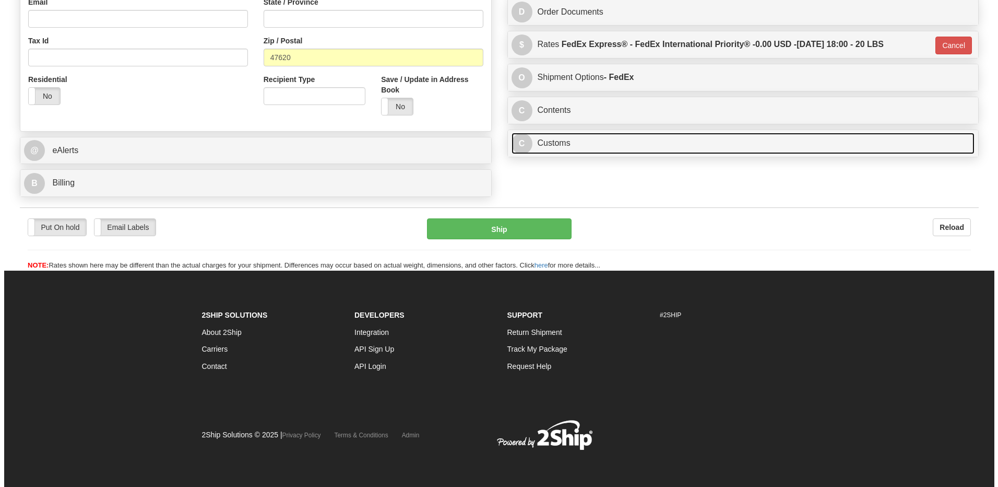
scroll to position [334, 0]
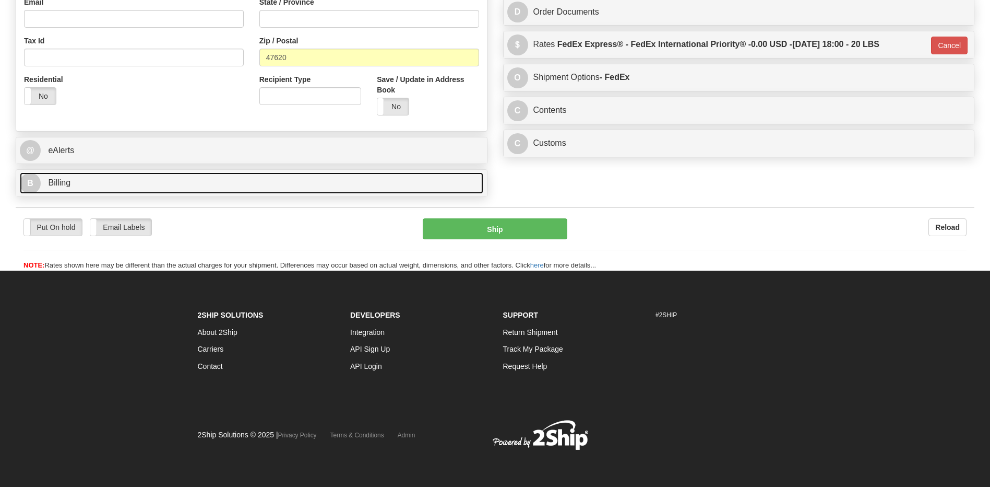
click at [124, 176] on link "B Billing" at bounding box center [252, 182] width 464 height 21
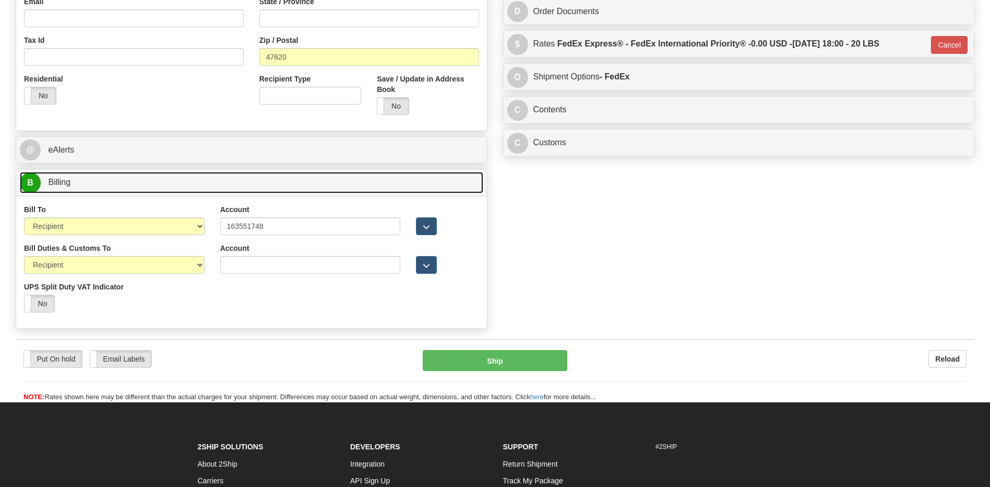
click at [124, 176] on link "B Billing" at bounding box center [252, 182] width 464 height 21
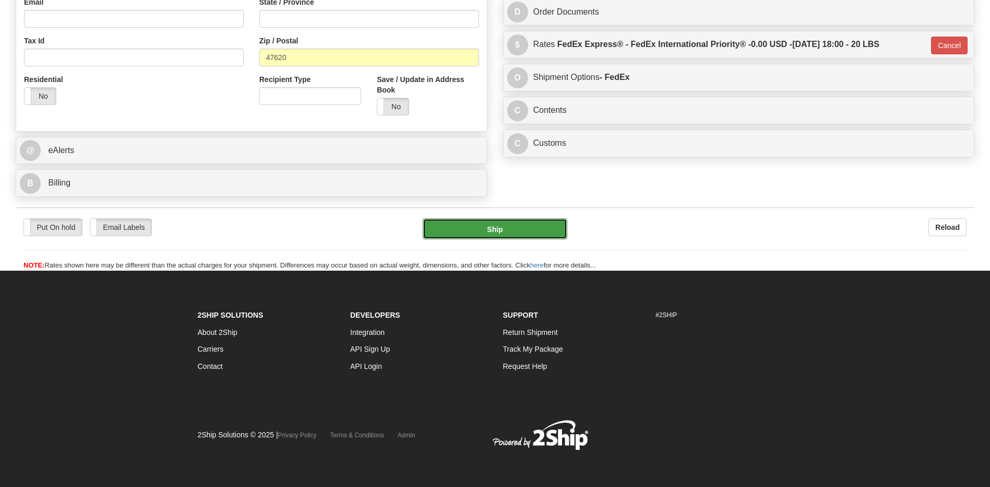
click at [506, 223] on button "Ship" at bounding box center [495, 228] width 144 height 21
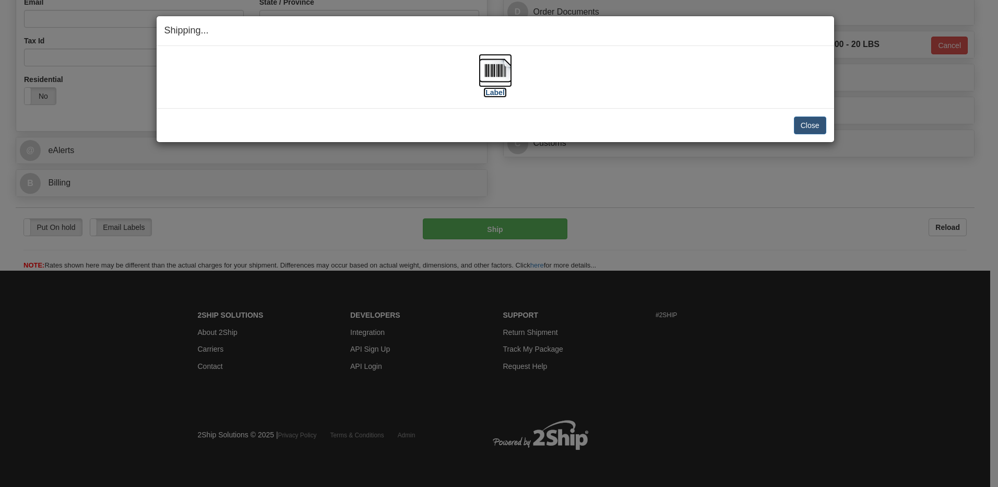
click at [504, 76] on img at bounding box center [495, 70] width 33 height 33
click at [811, 125] on button "Close" at bounding box center [810, 125] width 32 height 18
